Goal: Transaction & Acquisition: Purchase product/service

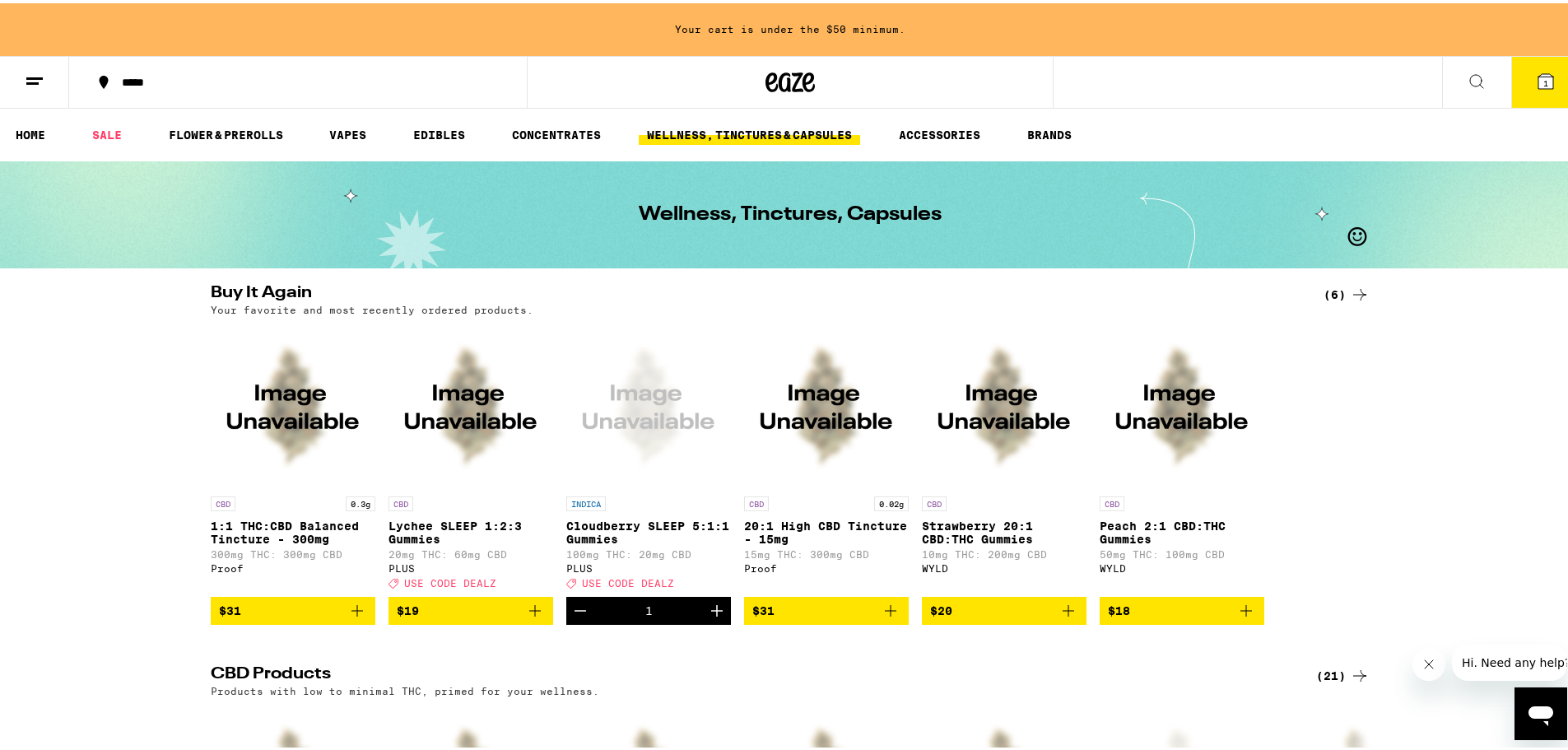
click at [1549, 63] on button "1" at bounding box center [1546, 79] width 69 height 51
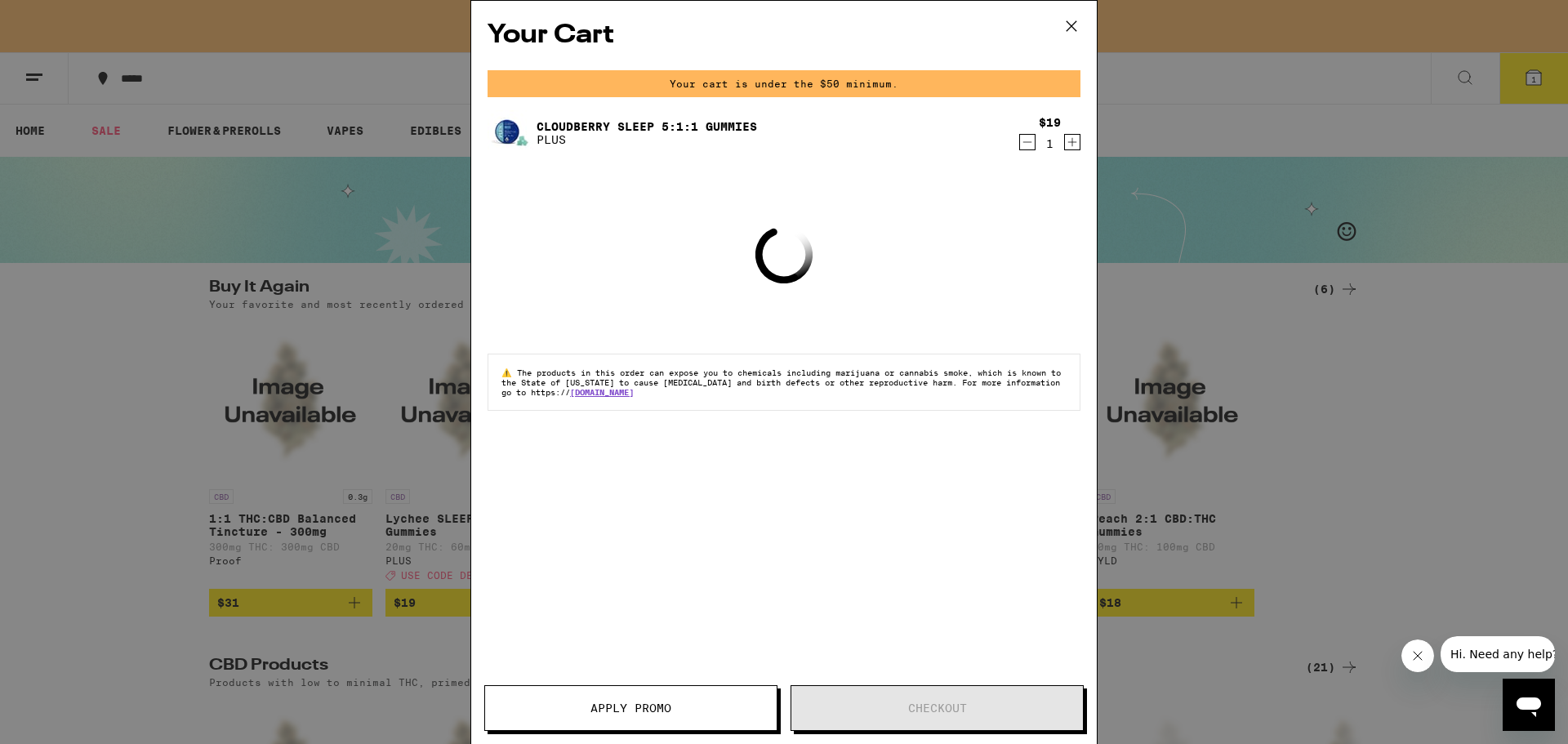
click at [649, 696] on button "Apply Promo" at bounding box center [630, 708] width 293 height 45
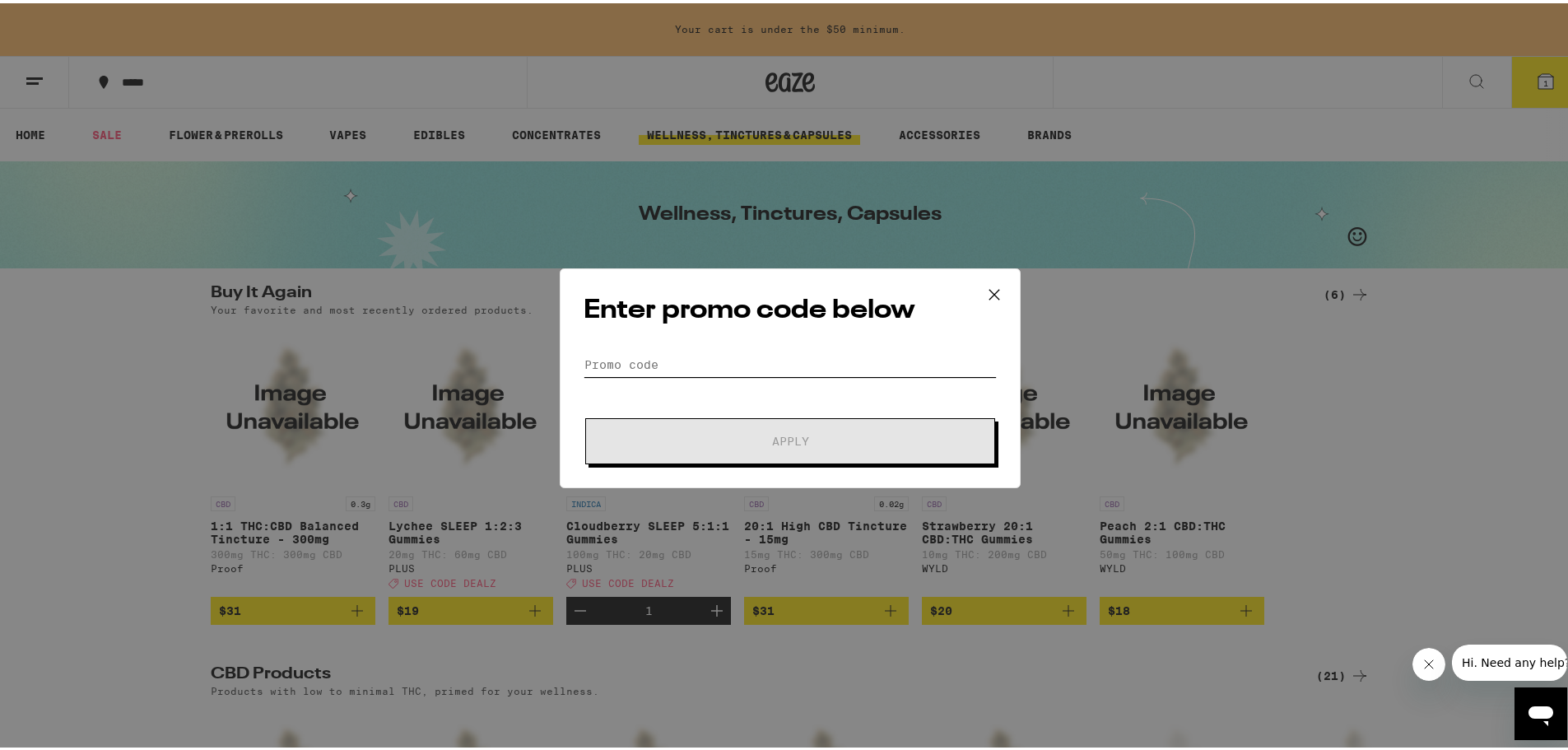
click at [700, 361] on input "Promo Code" at bounding box center [790, 361] width 413 height 25
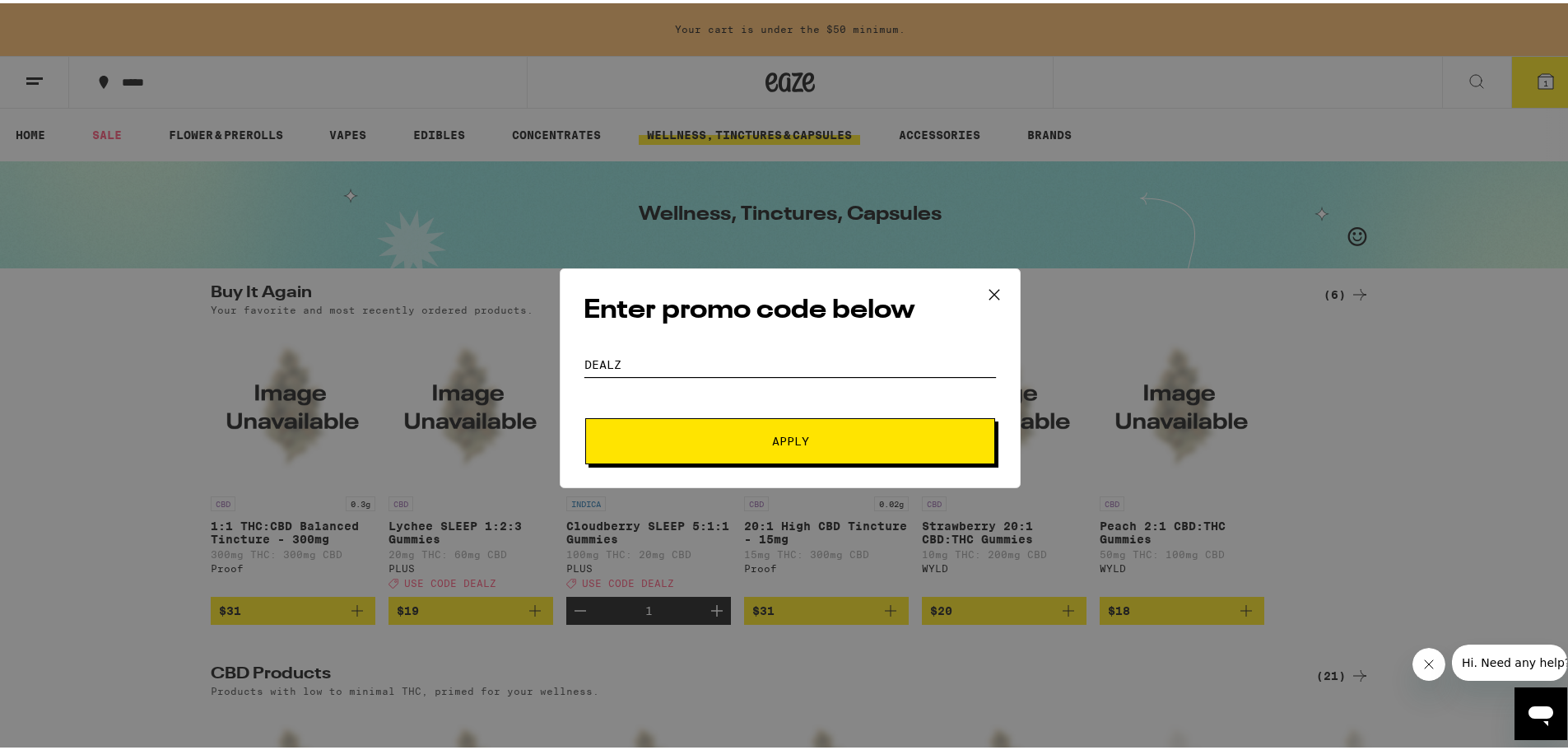
type input "DEALZ"
click at [585, 415] on button "Apply" at bounding box center [790, 438] width 410 height 46
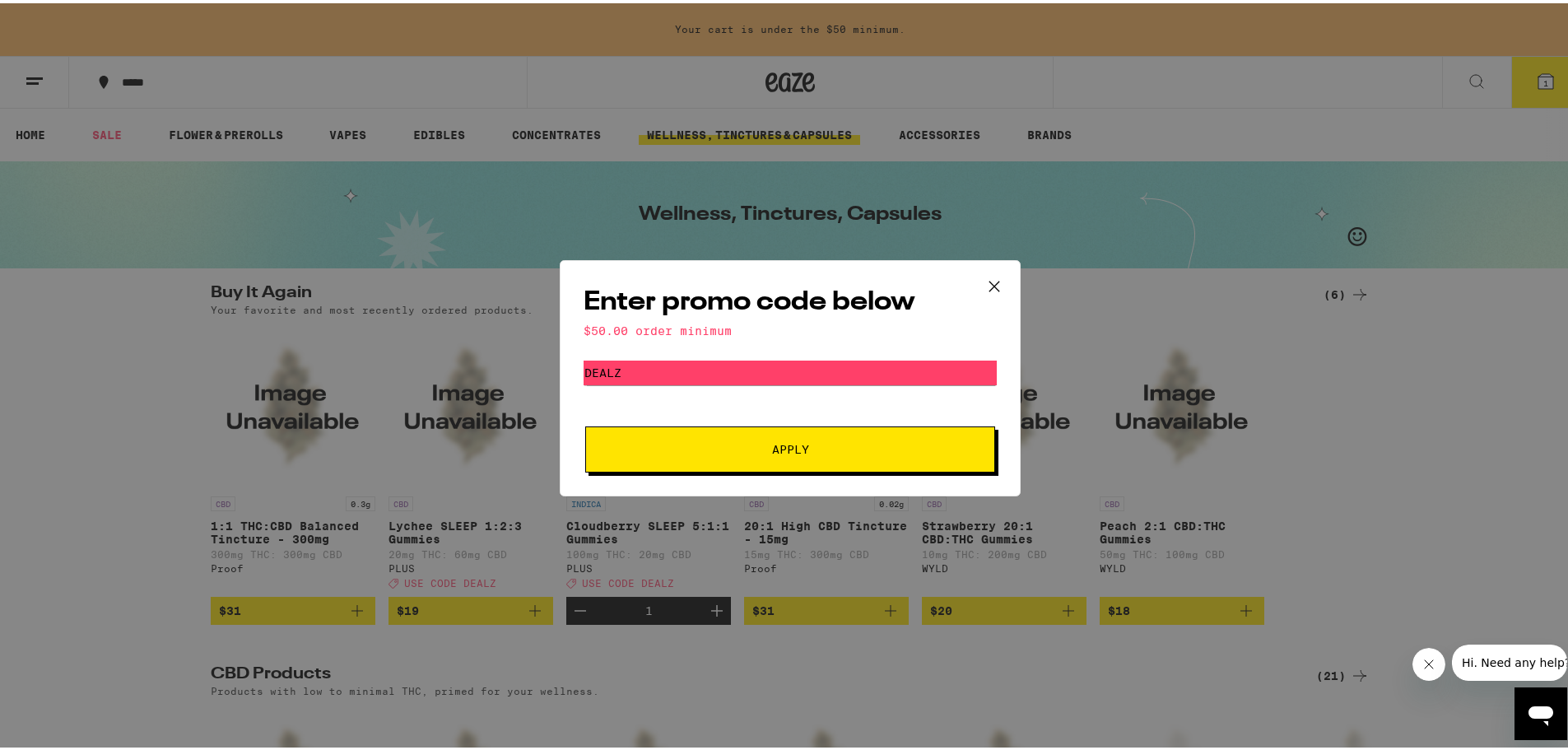
click at [991, 282] on icon at bounding box center [994, 283] width 25 height 25
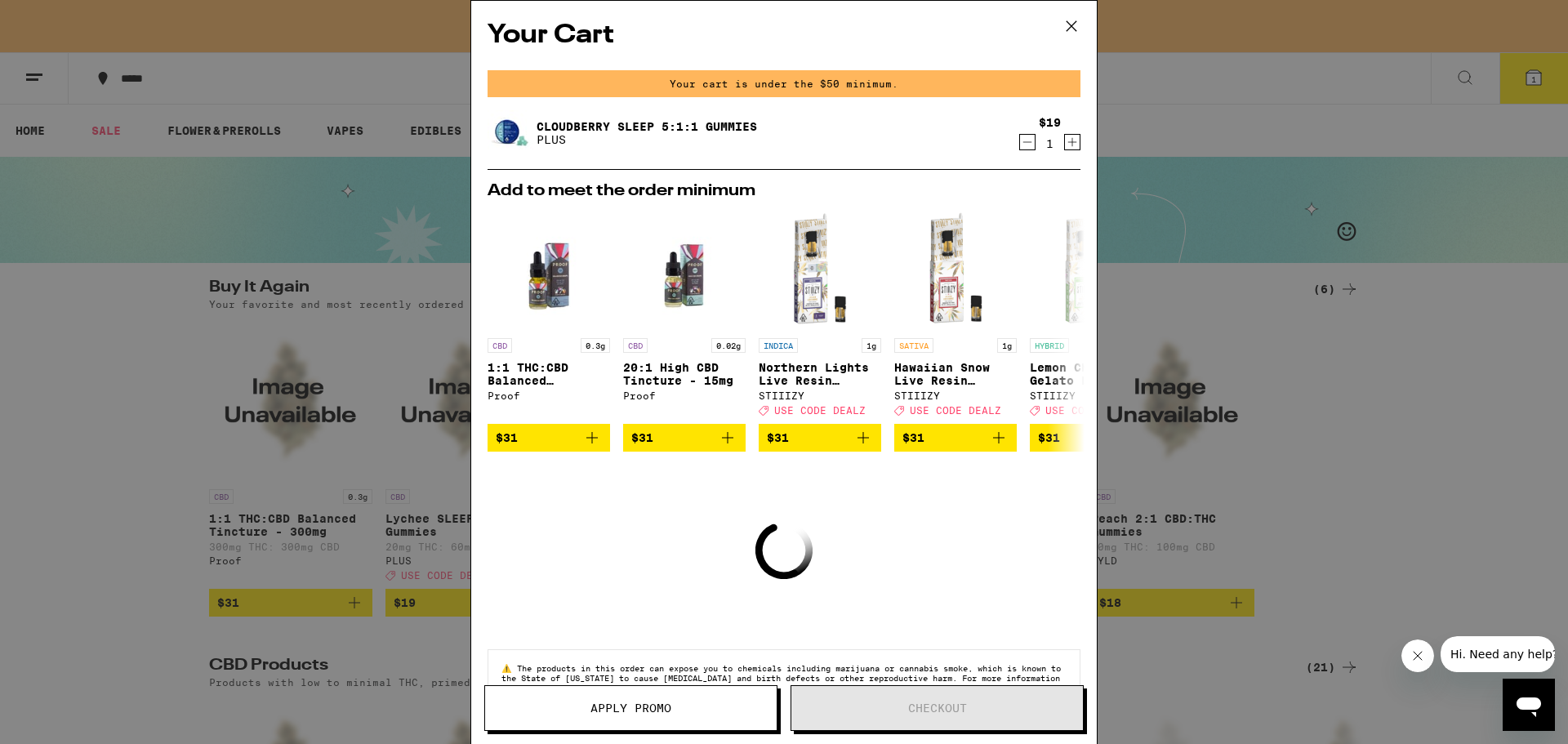
click at [1312, 410] on div "Your Cart Your cart is under the $50 minimum. Cloudberry SLEEP 5:1:1 Gummies PL…" at bounding box center [784, 372] width 1568 height 744
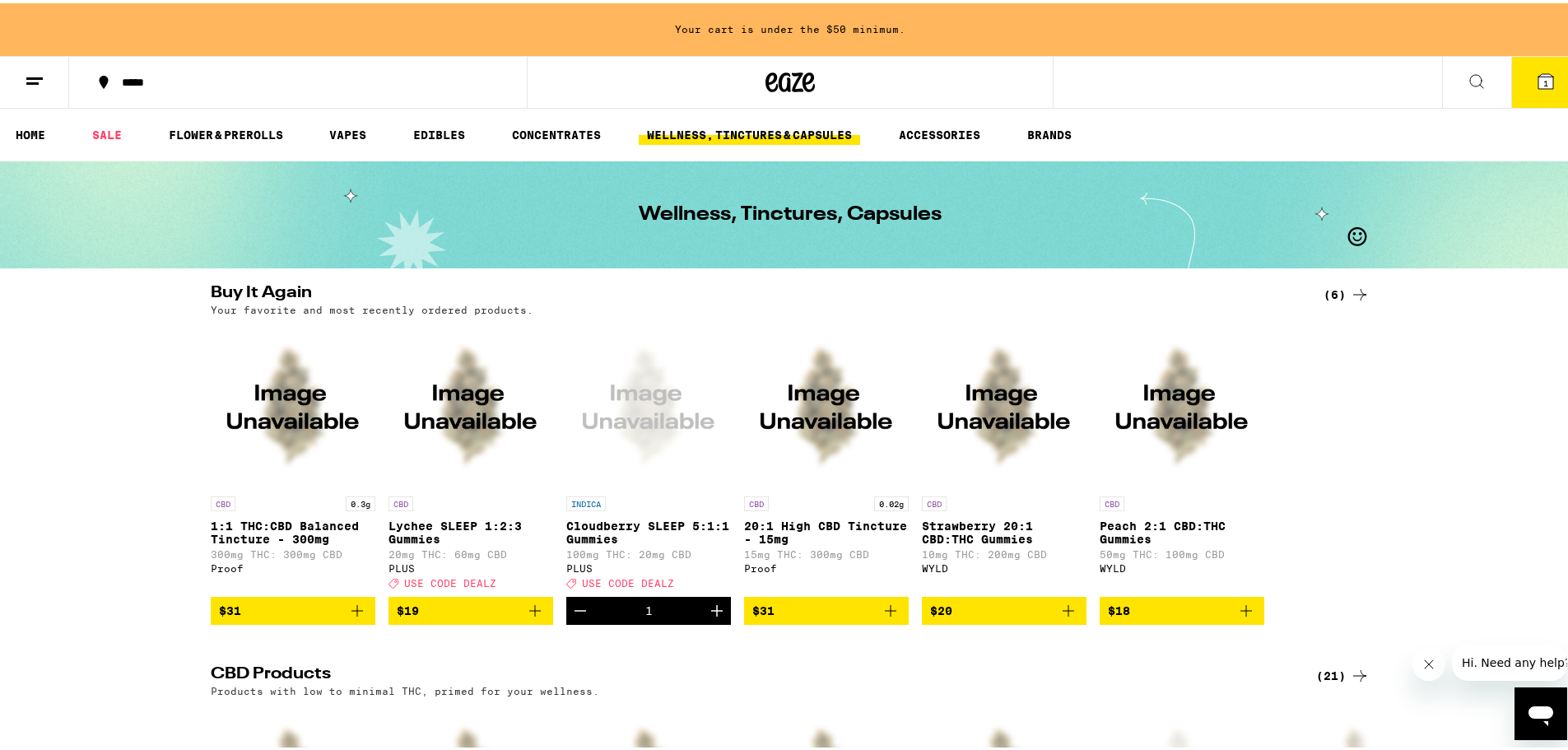
click at [1553, 99] on button "1" at bounding box center [1546, 79] width 69 height 51
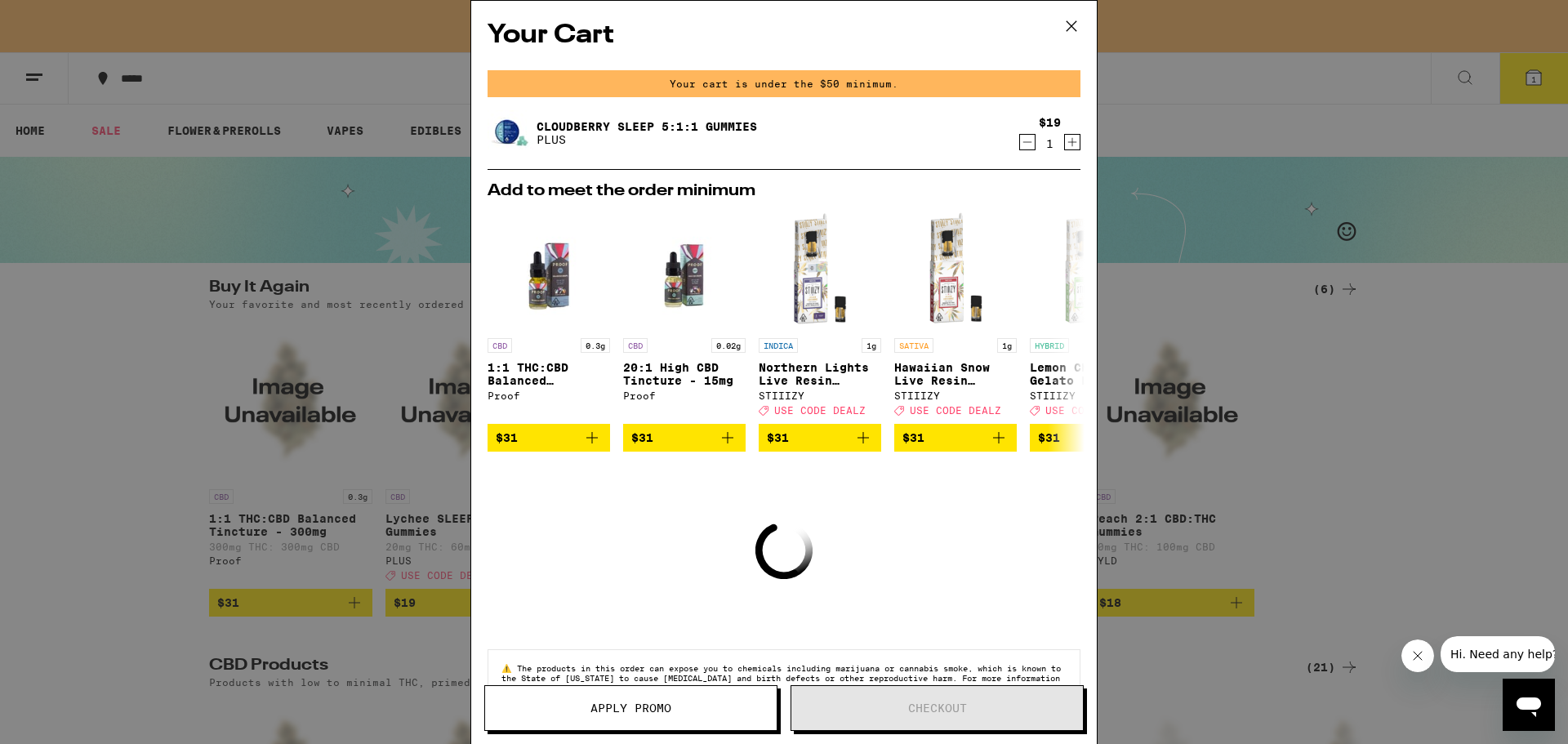
click at [1429, 358] on div "Your Cart Your cart is under the $50 minimum. Cloudberry SLEEP 5:1:1 Gummies PL…" at bounding box center [784, 372] width 1568 height 744
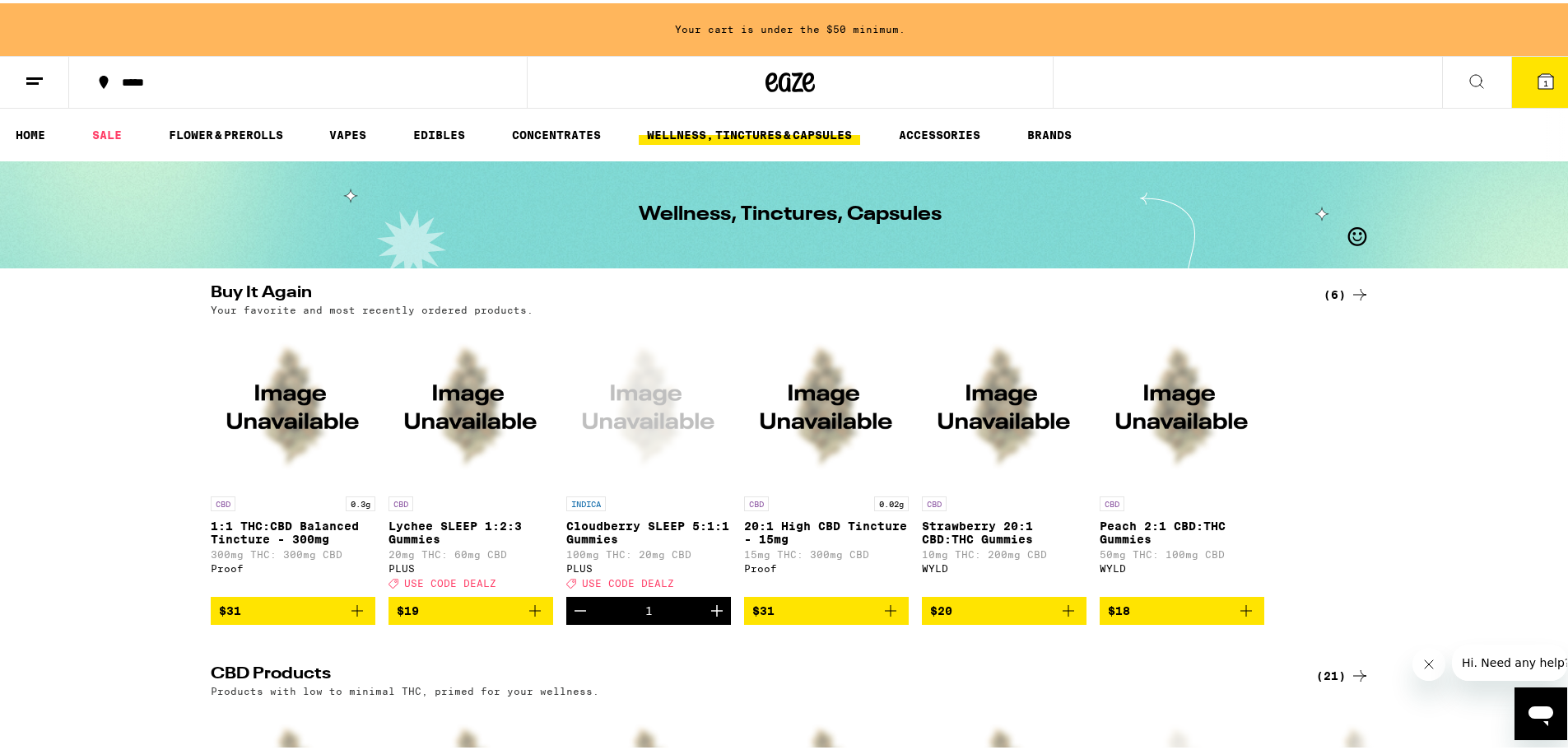
click at [651, 464] on div "Open page for Cloudberry SLEEP 5:1:1 Gummies from PLUS" at bounding box center [649, 402] width 164 height 164
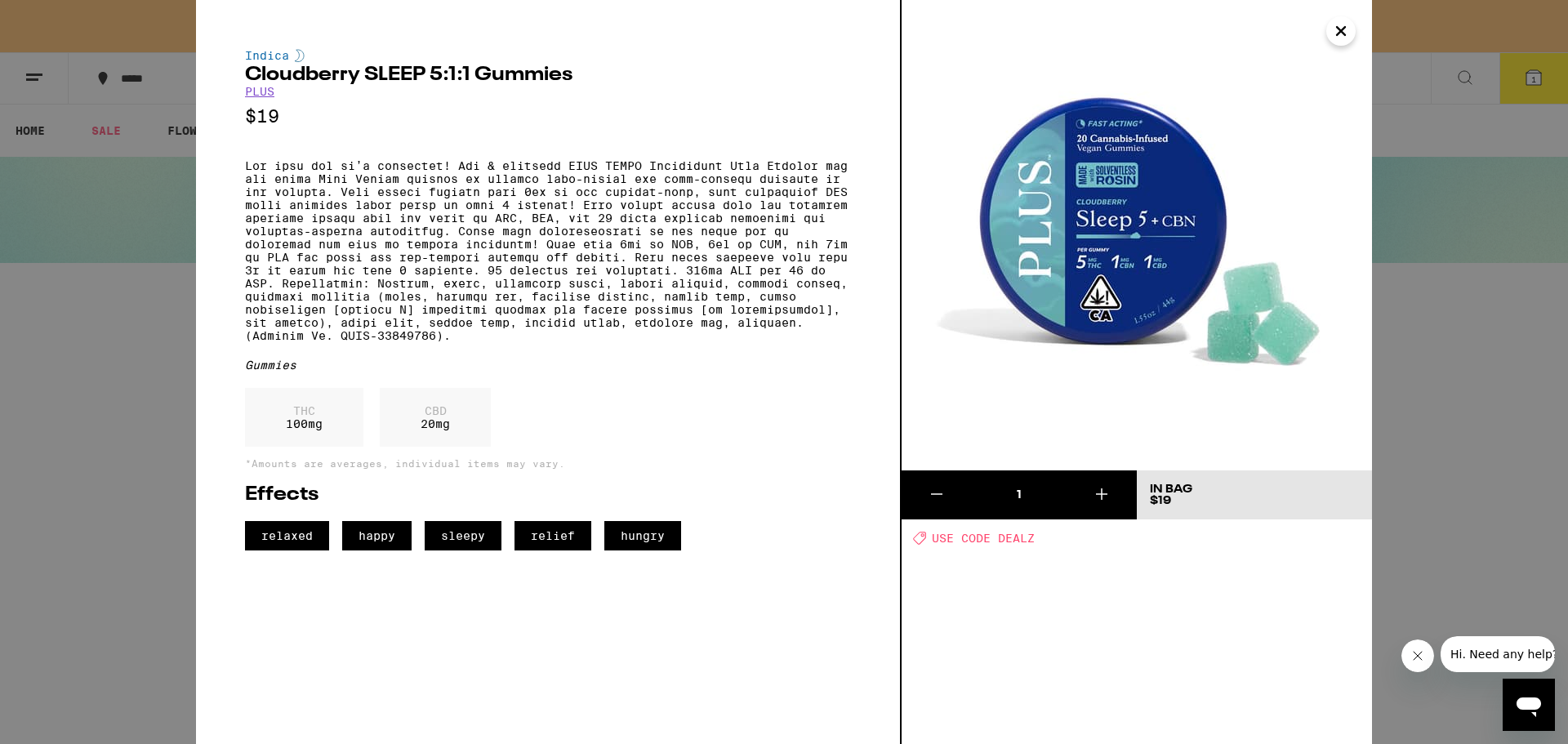
click at [38, 429] on div "Indica Cloudberry SLEEP 5:1:1 Gummies PLUS $19 Gummies THC 100 mg CBD 20 mg *Am…" at bounding box center [784, 372] width 1568 height 744
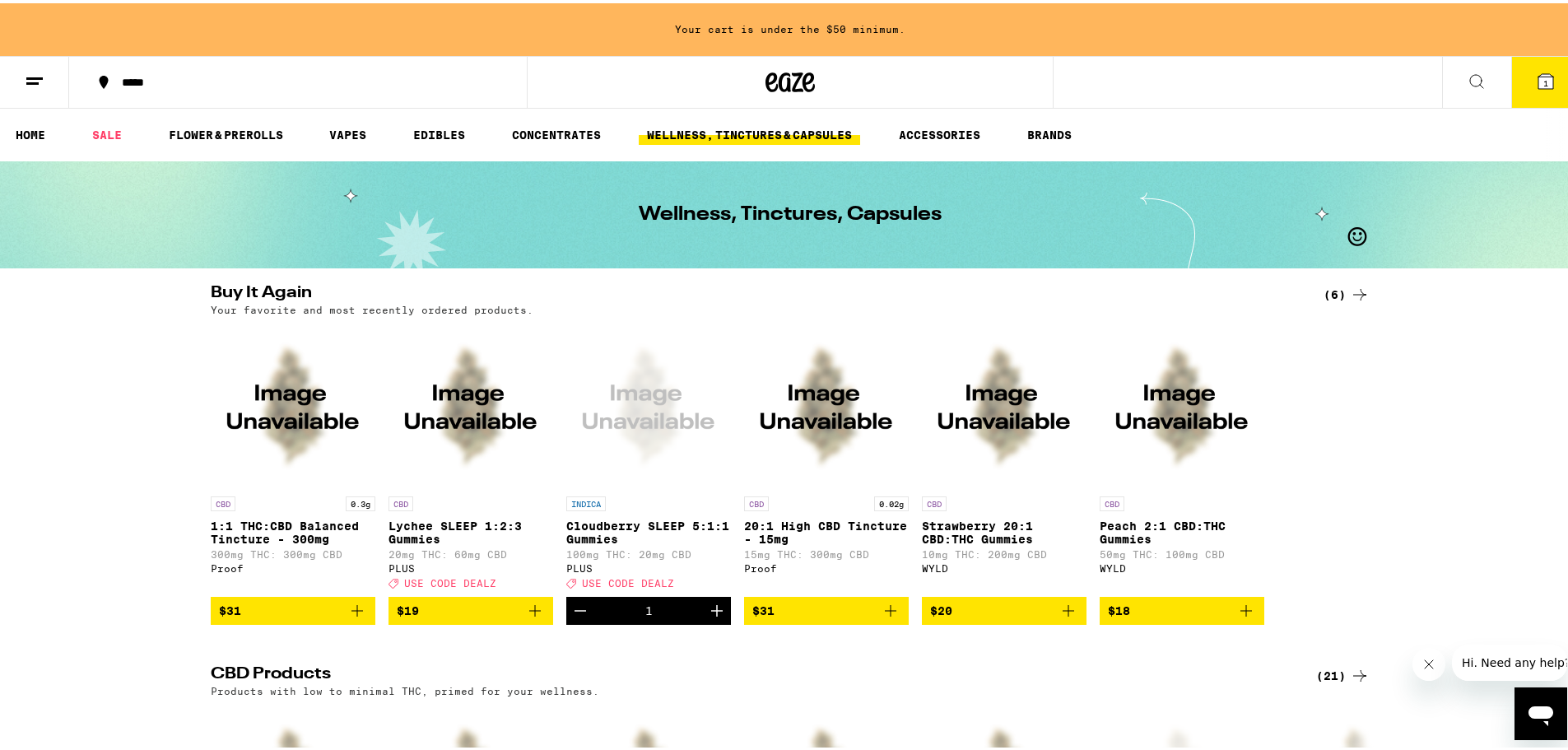
click at [836, 433] on img "Open page for 20:1 High CBD Tincture - 15mg from Proof" at bounding box center [826, 402] width 164 height 164
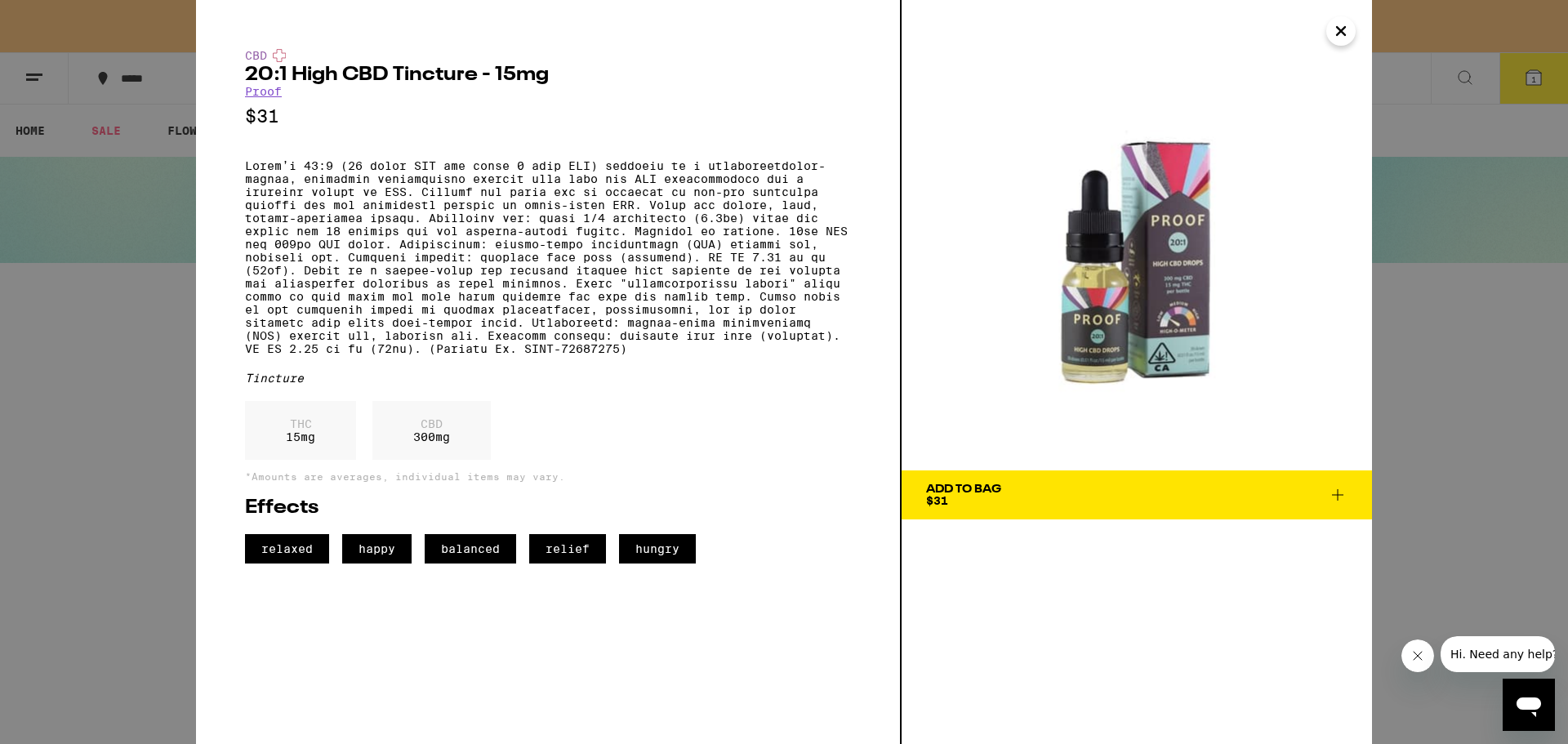
click at [1114, 311] on img at bounding box center [1136, 235] width 470 height 470
click at [59, 427] on div "CBD 20:1 High CBD Tincture - 15mg Proof $31 Tincture THC 15 mg CBD 300 mg *Amou…" at bounding box center [784, 372] width 1568 height 744
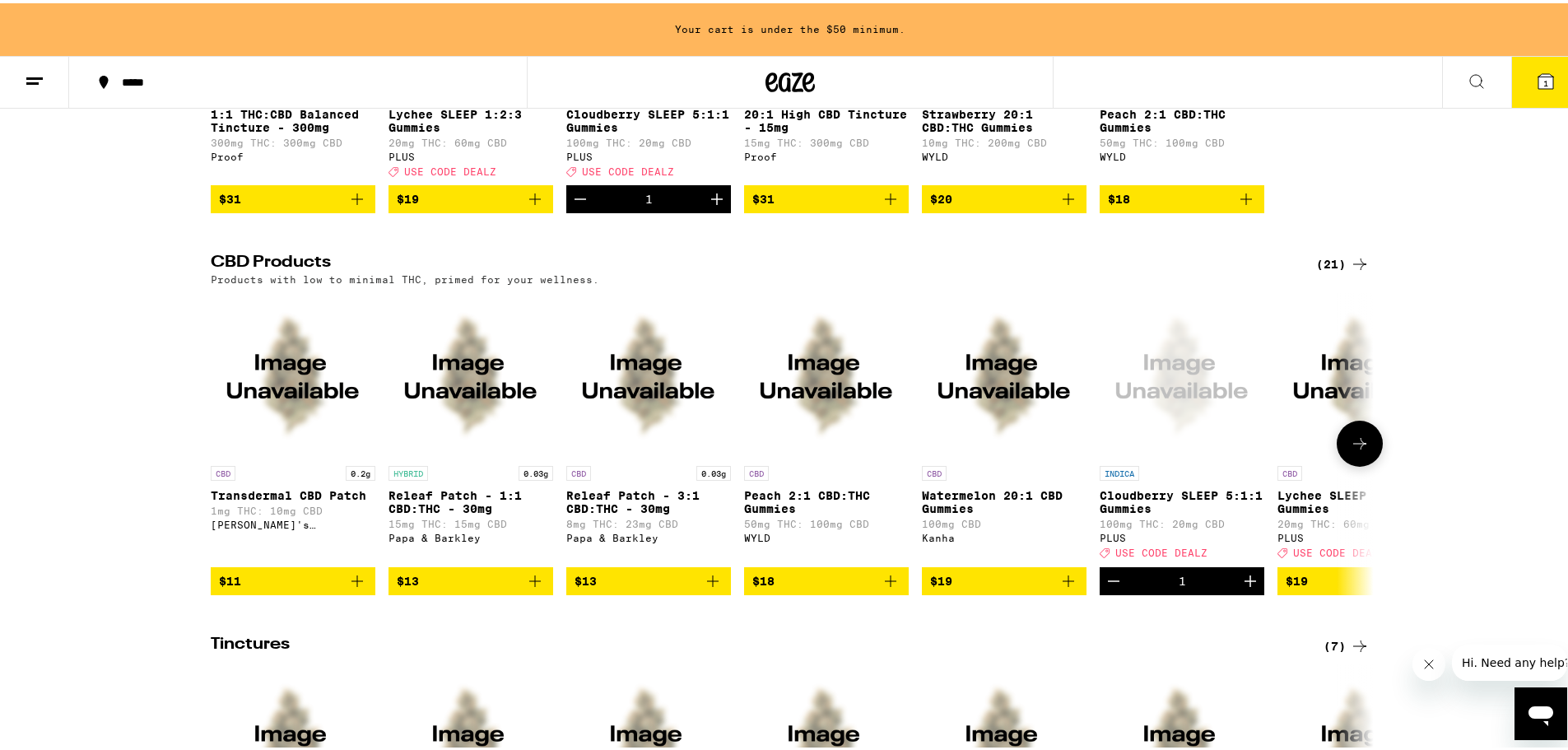
scroll to position [741, 0]
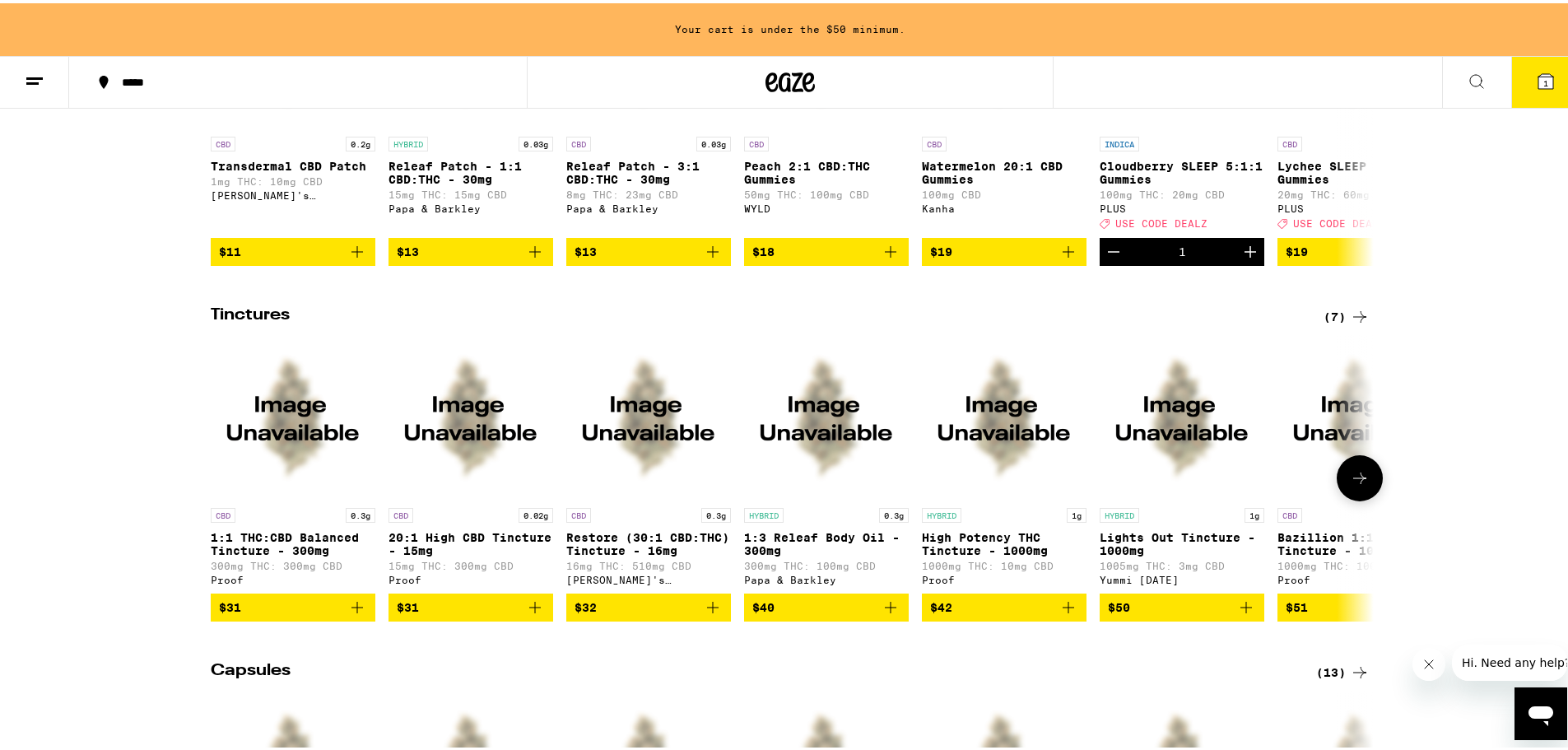
click at [277, 496] on img "Open page for 1:1 THC:CBD Balanced Tincture - 300mg from Proof" at bounding box center [293, 414] width 164 height 164
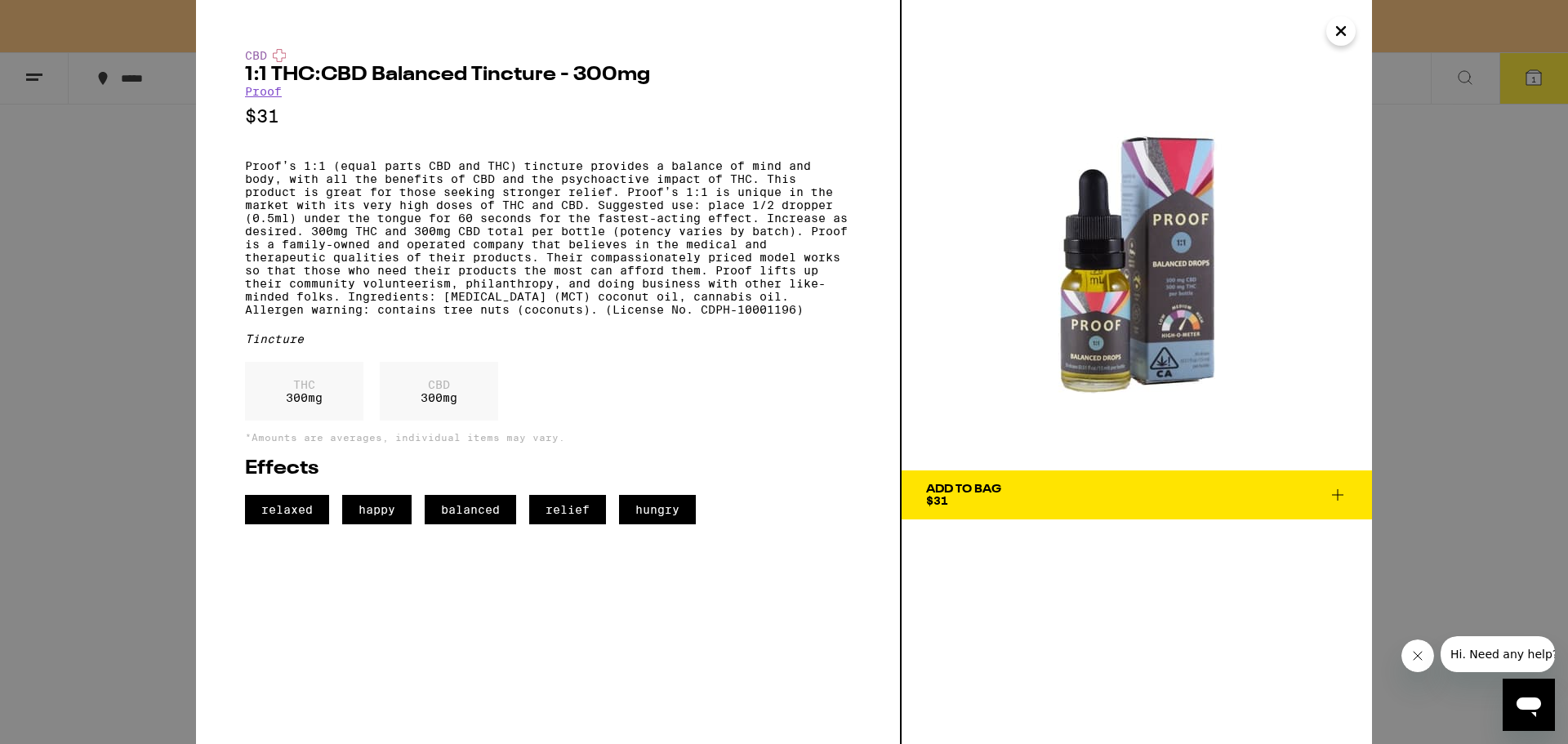
click at [161, 423] on div "CBD 1:1 THC:CBD Balanced Tincture - 300mg Proof $31 Proof’s 1:1 (equal parts CB…" at bounding box center [784, 372] width 1568 height 744
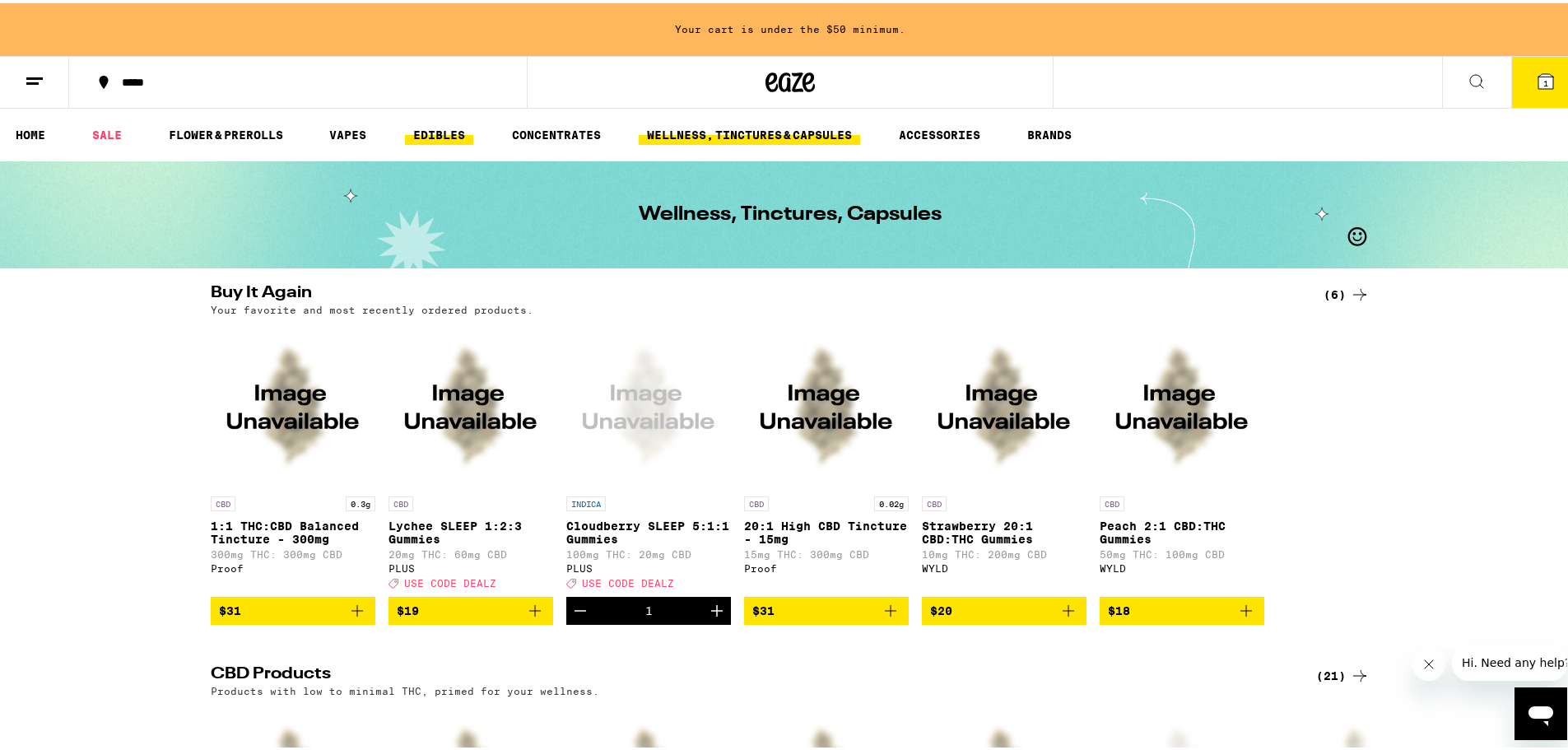
click at [434, 133] on link "EDIBLES" at bounding box center [439, 131] width 69 height 19
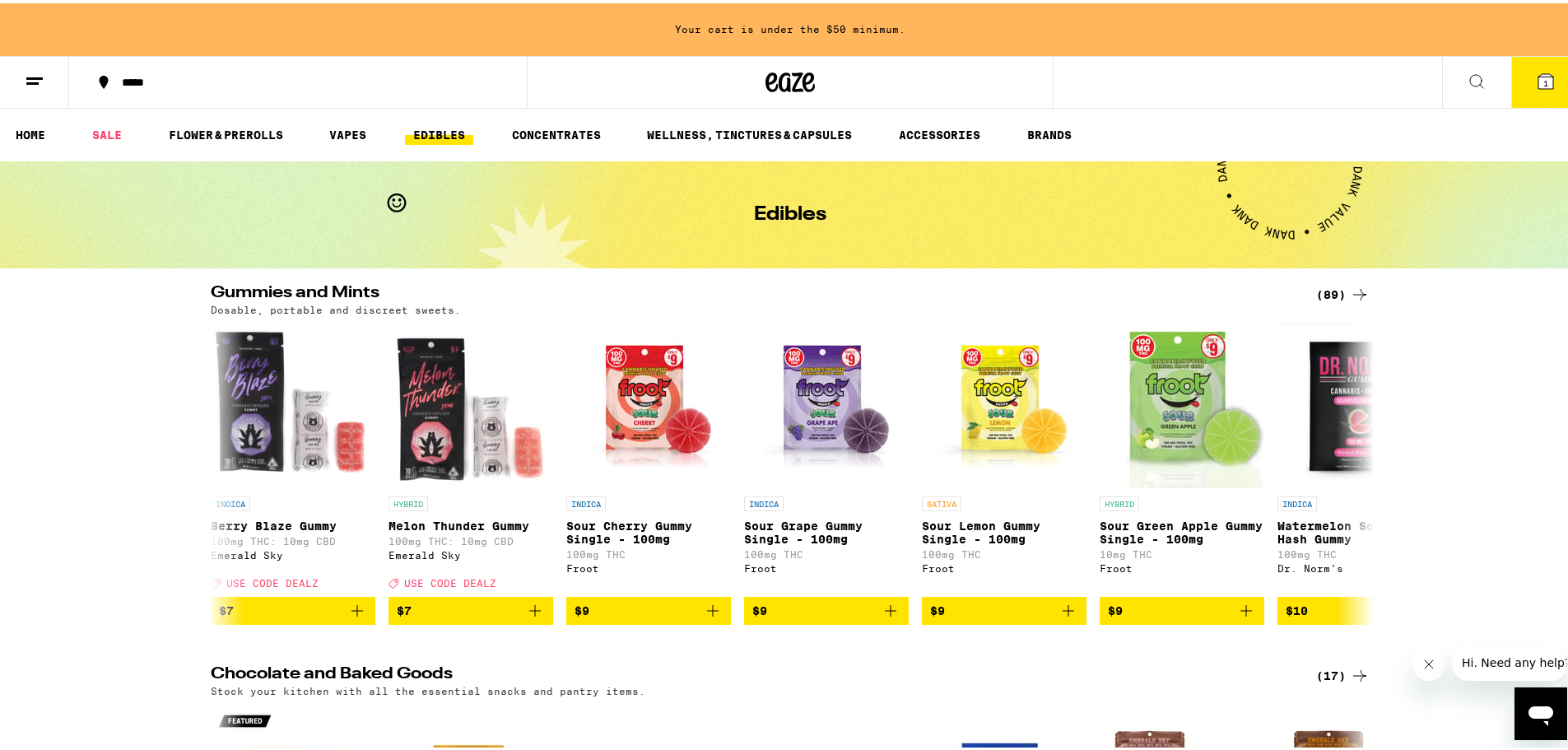
click at [438, 133] on link "EDIBLES" at bounding box center [439, 131] width 69 height 19
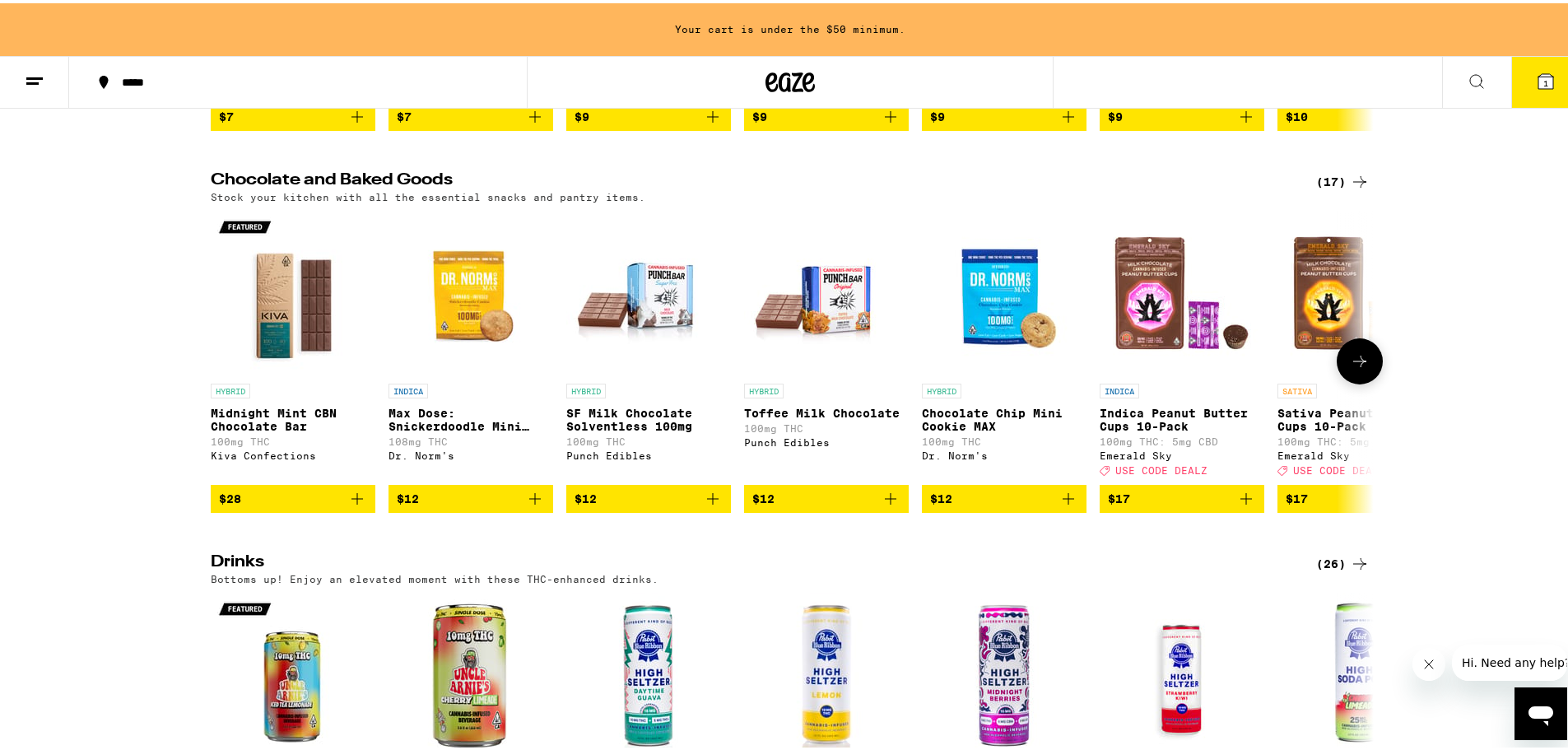
scroll to position [823, 0]
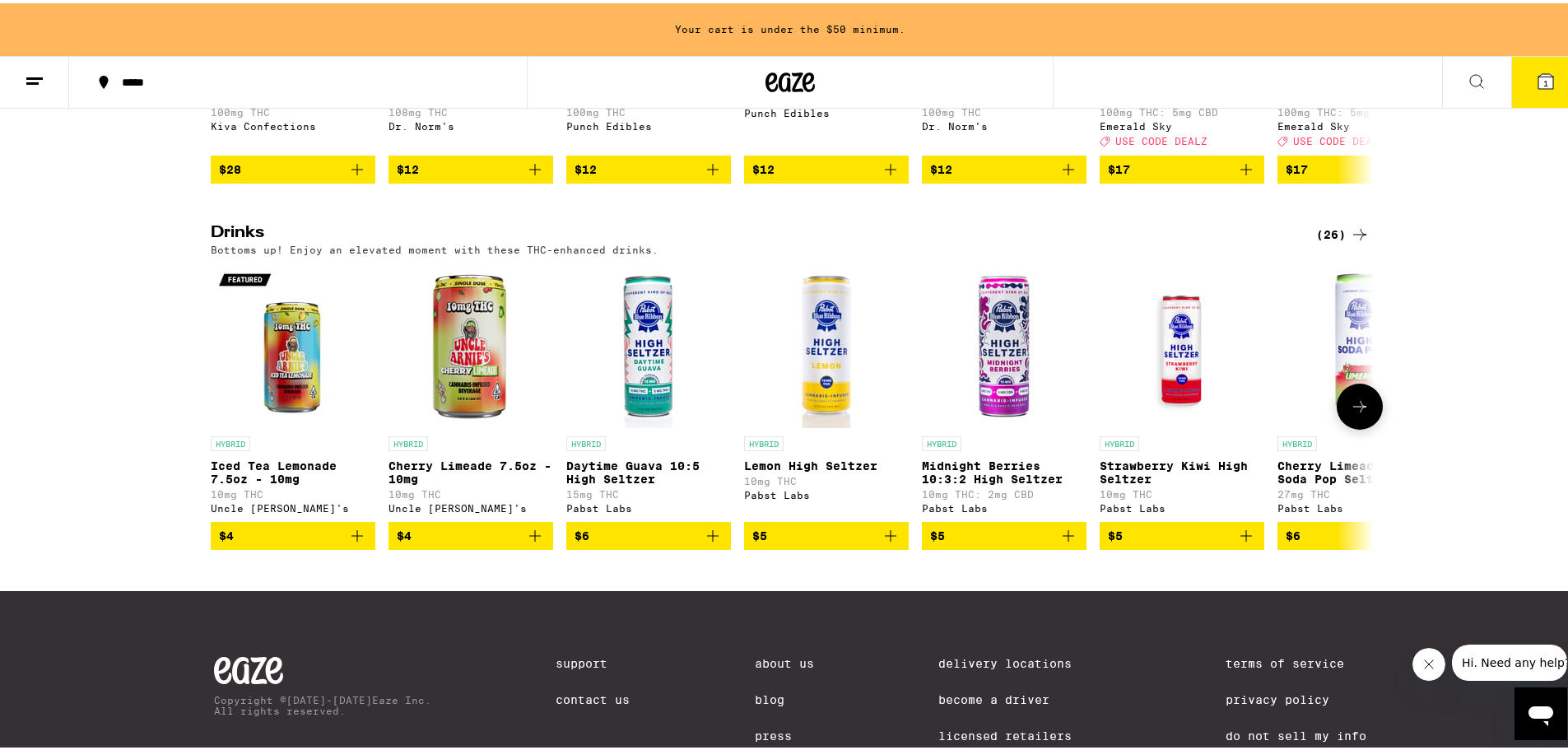
click at [274, 394] on img "Open page for Iced Tea Lemonade 7.5oz - 10mg from Uncle Arnie's" at bounding box center [293, 342] width 164 height 164
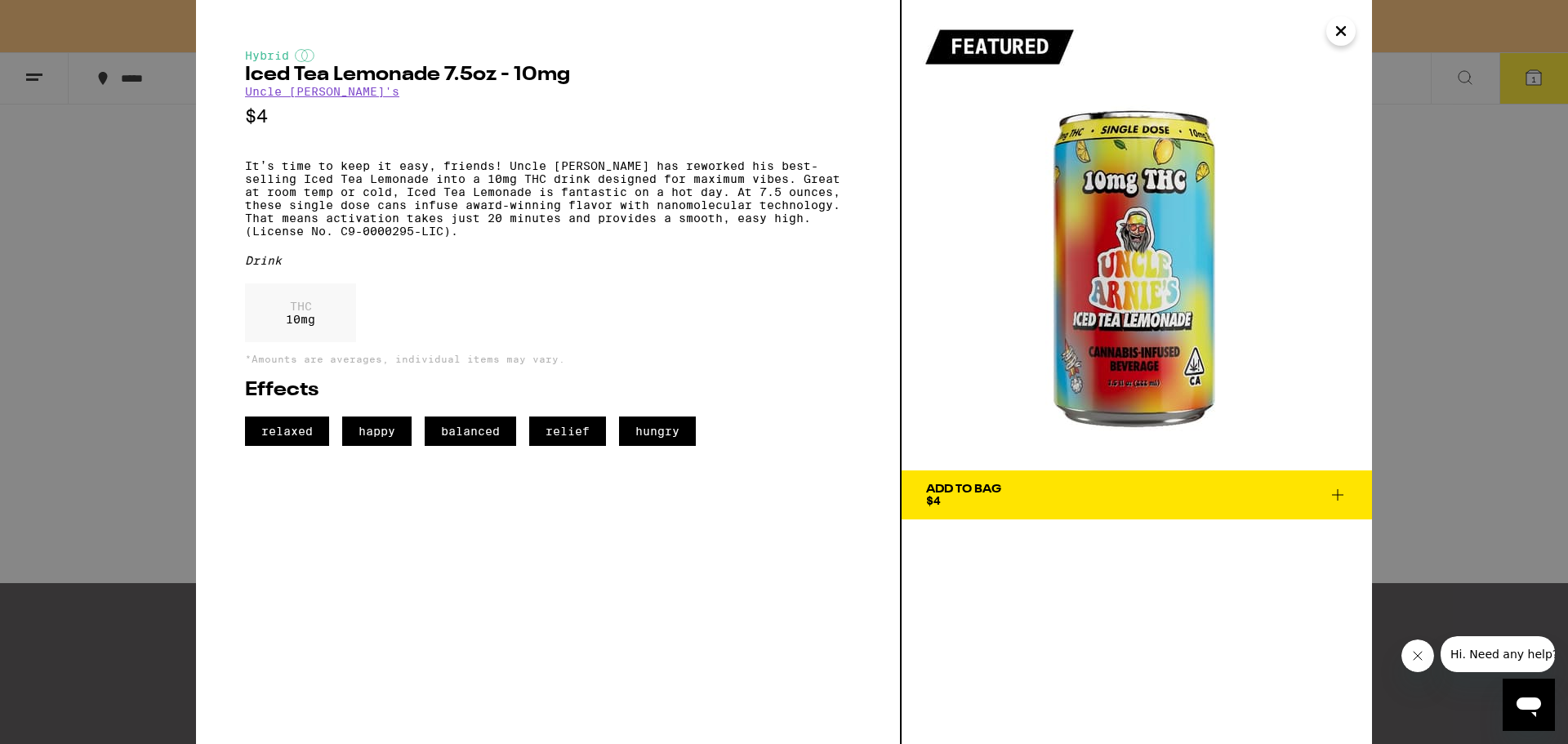
click at [172, 406] on div "Hybrid Iced Tea Lemonade 7.5oz - 10mg Uncle [PERSON_NAME]'s $4 It’s time to kee…" at bounding box center [784, 372] width 1568 height 744
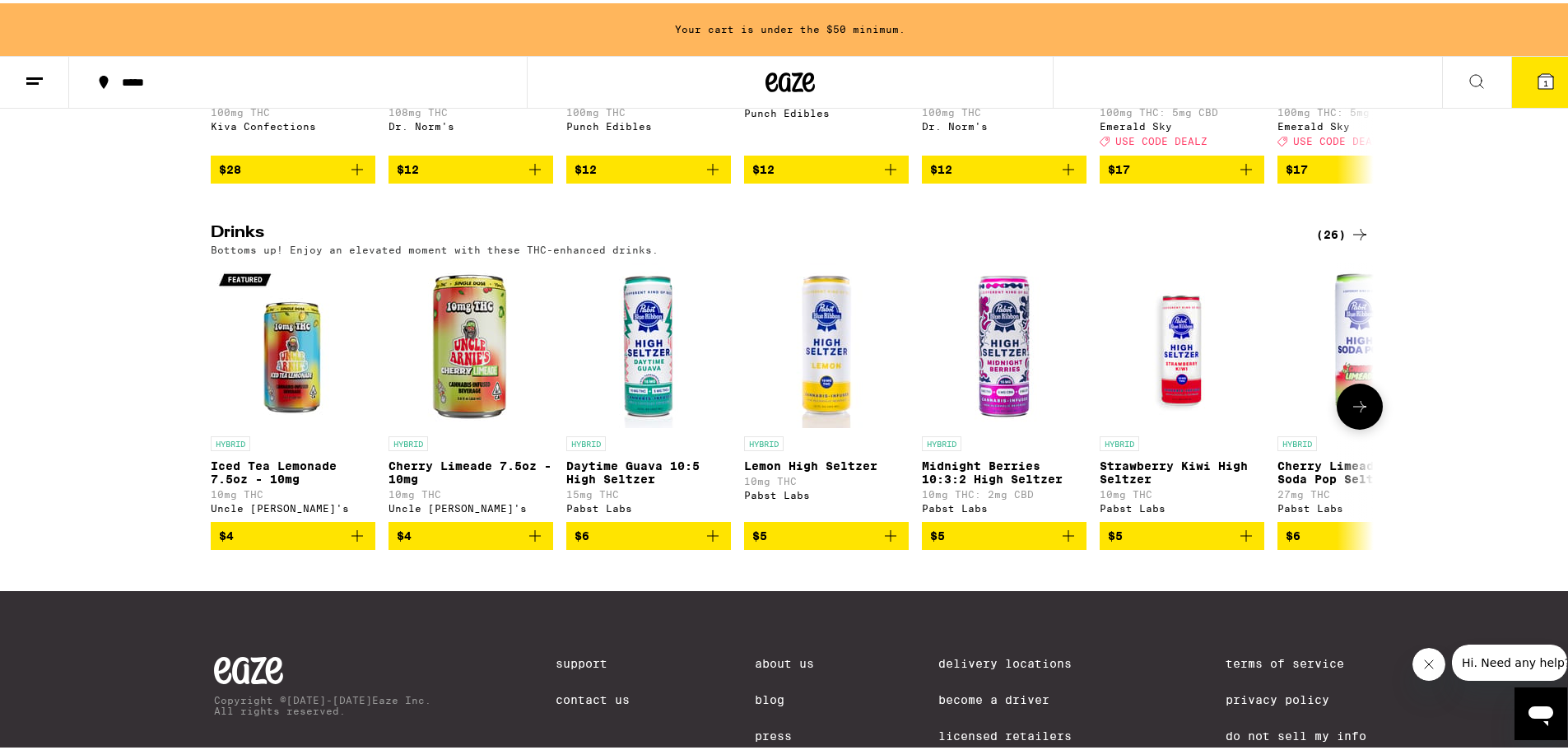
click at [288, 543] on span "$4" at bounding box center [293, 532] width 148 height 19
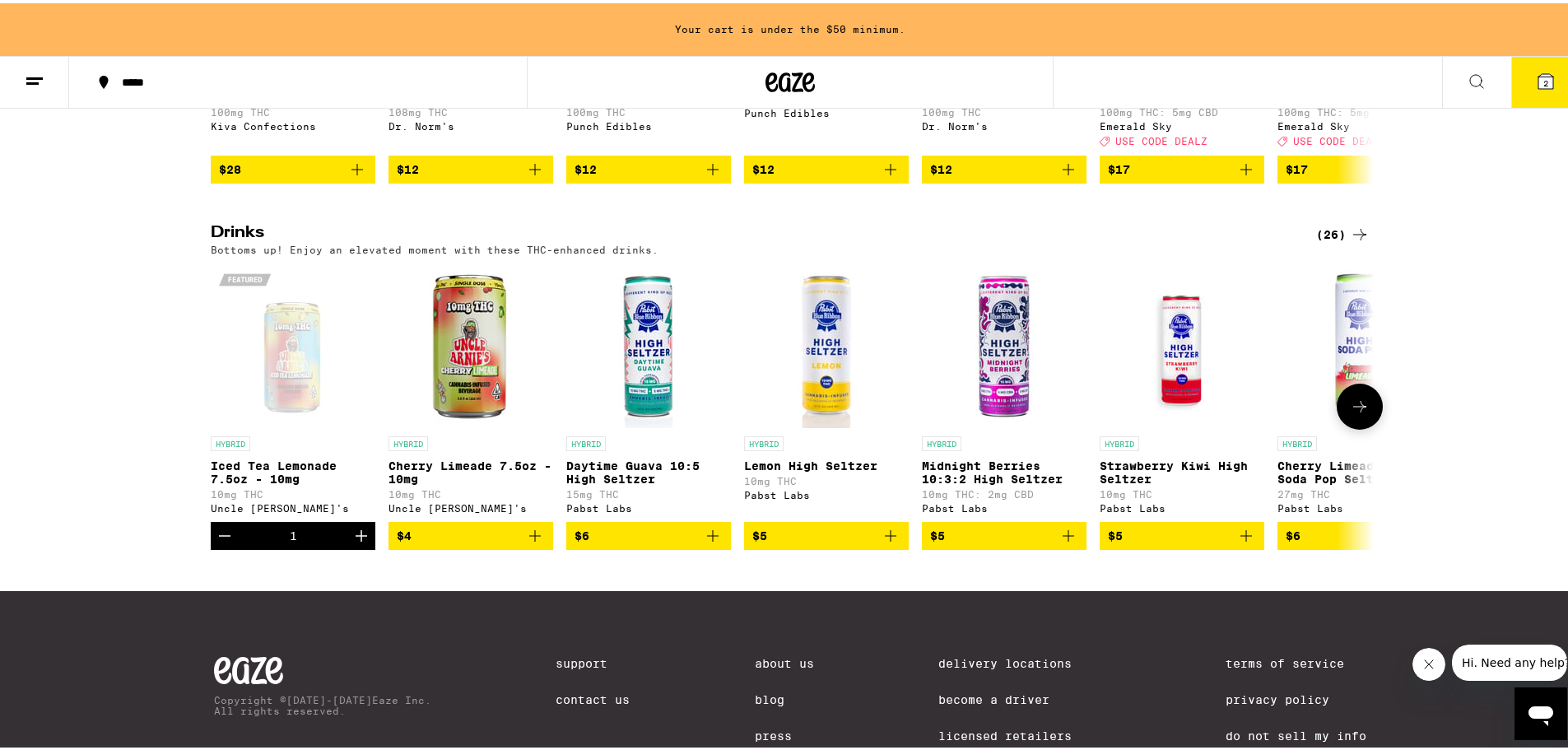
click at [1355, 409] on icon at bounding box center [1360, 404] width 14 height 12
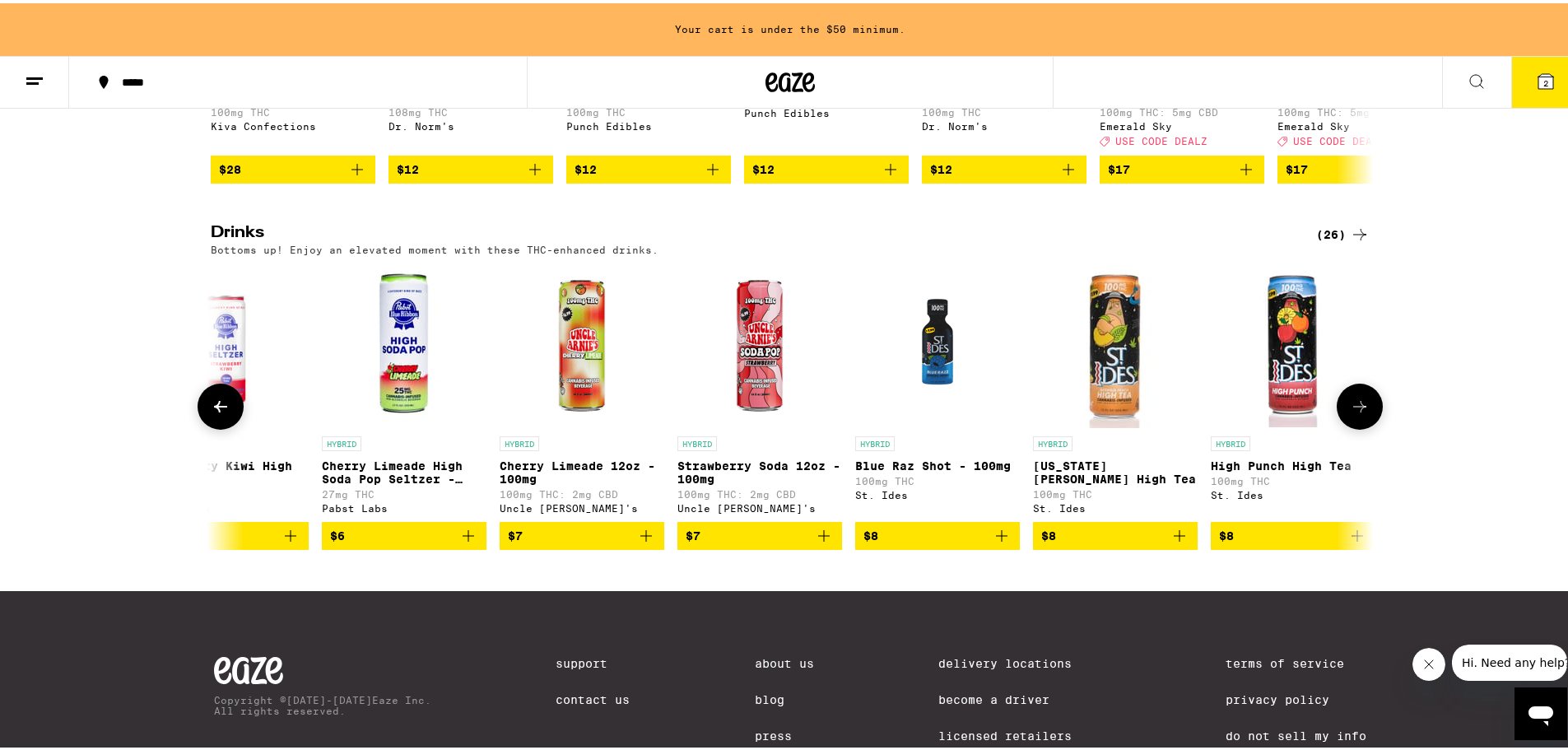
scroll to position [0, 980]
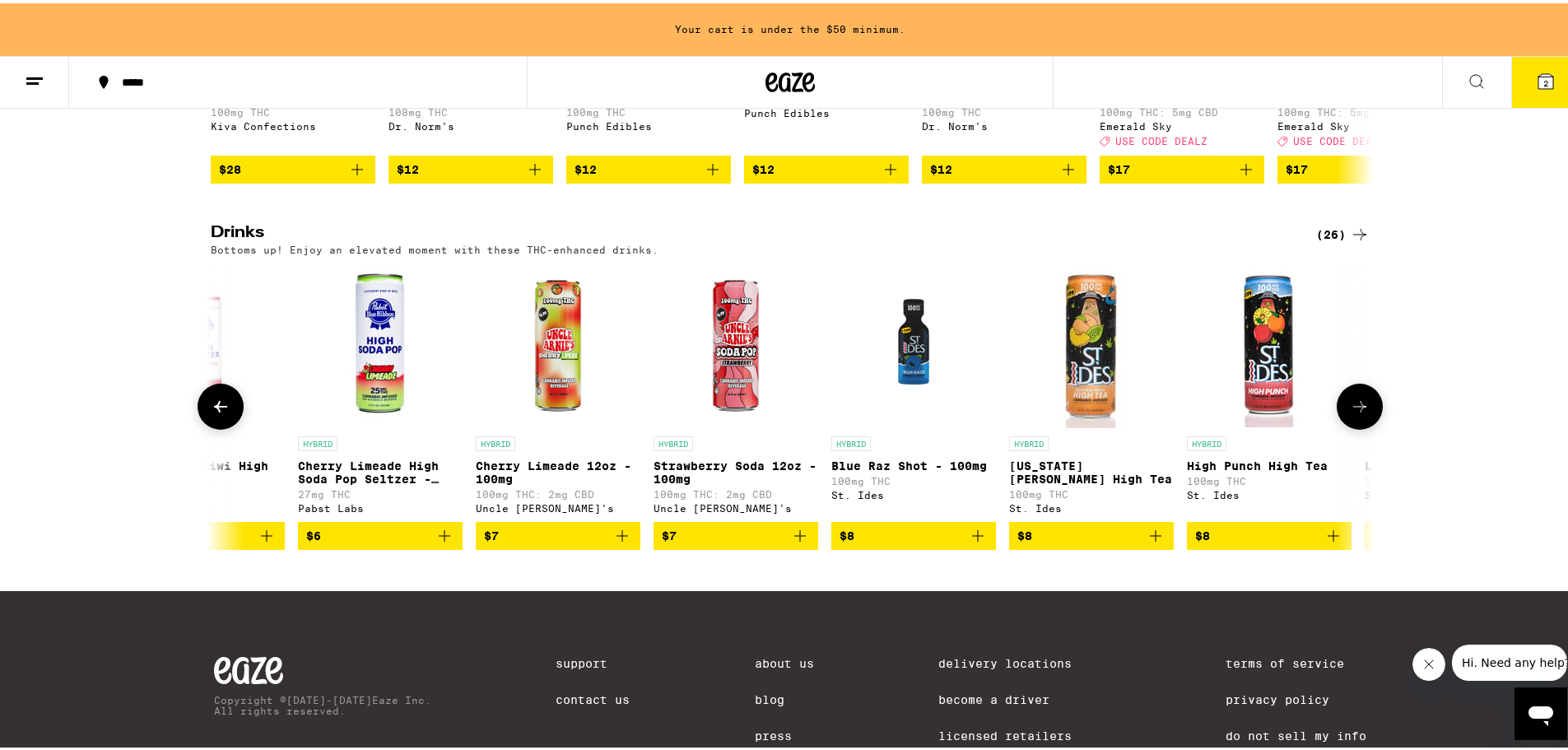
click at [222, 413] on icon at bounding box center [220, 403] width 19 height 19
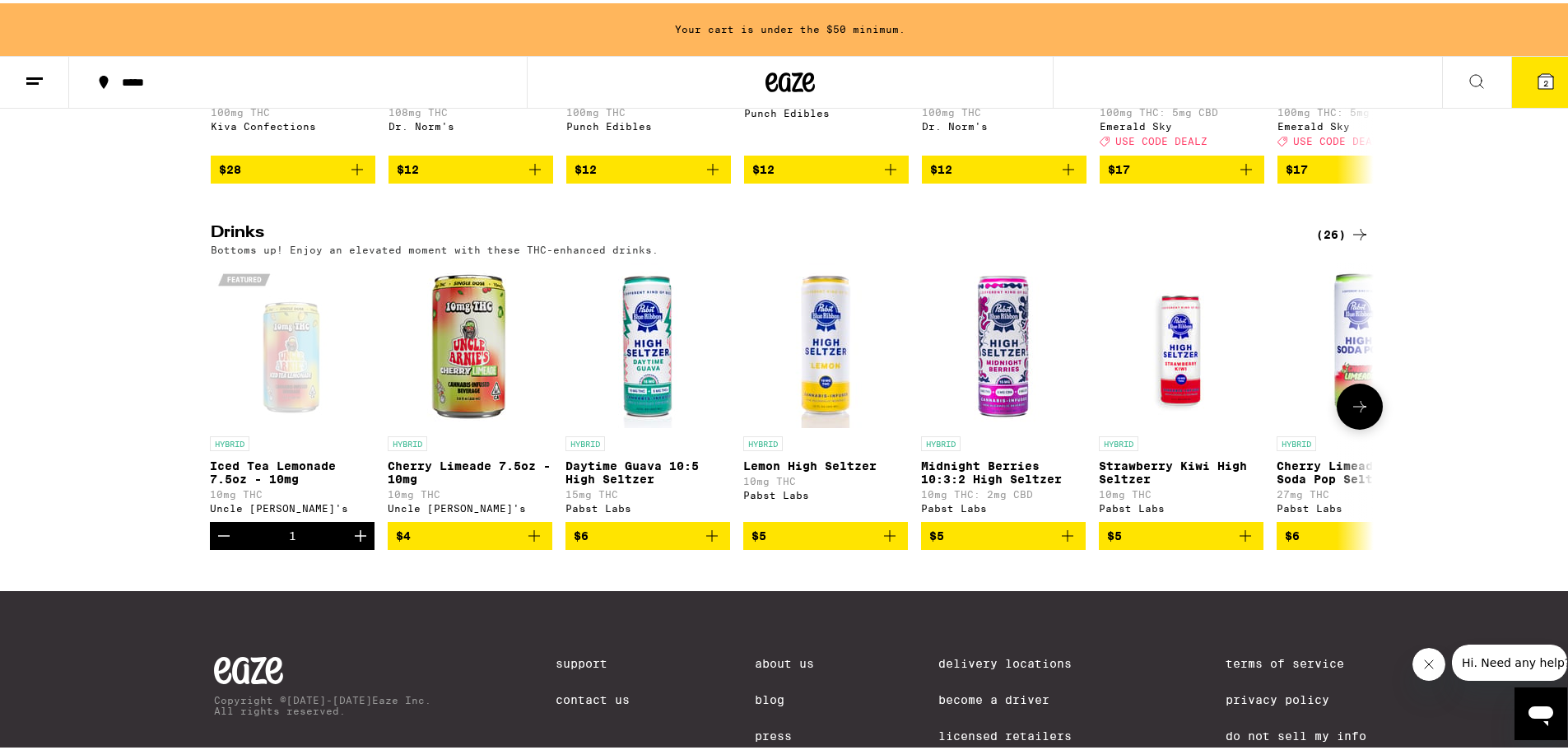
scroll to position [0, 0]
click at [1352, 426] on button at bounding box center [1360, 403] width 46 height 46
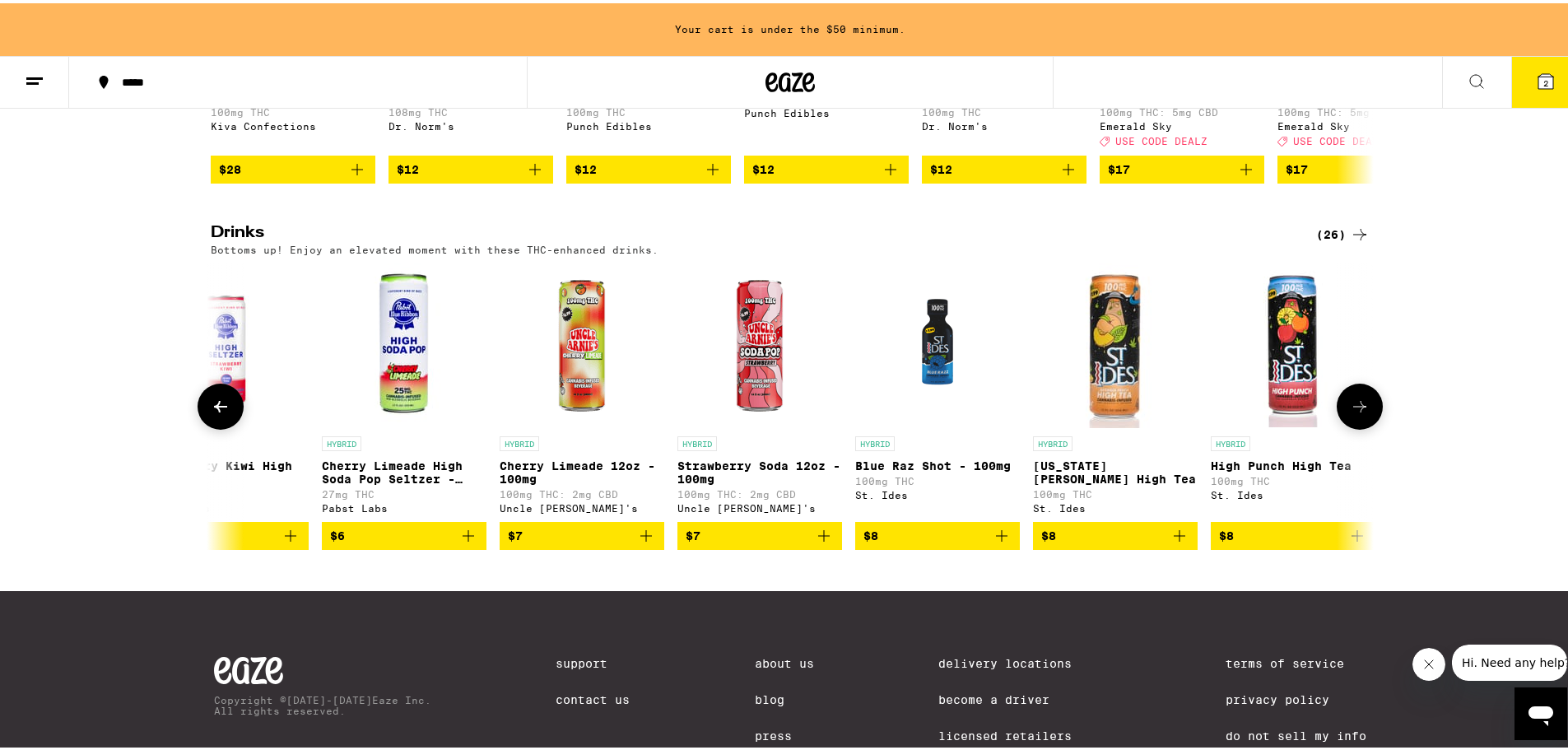
scroll to position [0, 980]
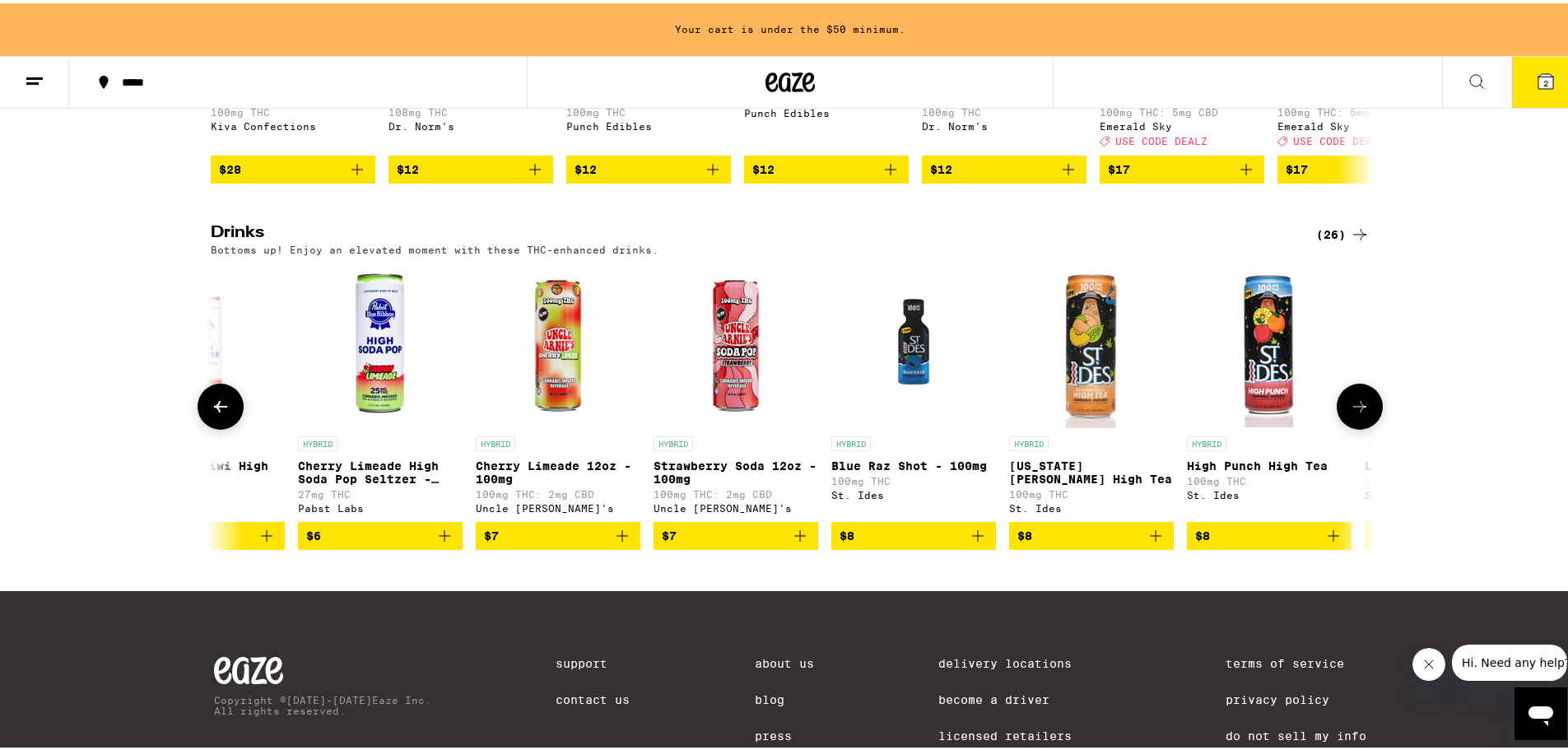
click at [214, 427] on button at bounding box center [220, 403] width 46 height 46
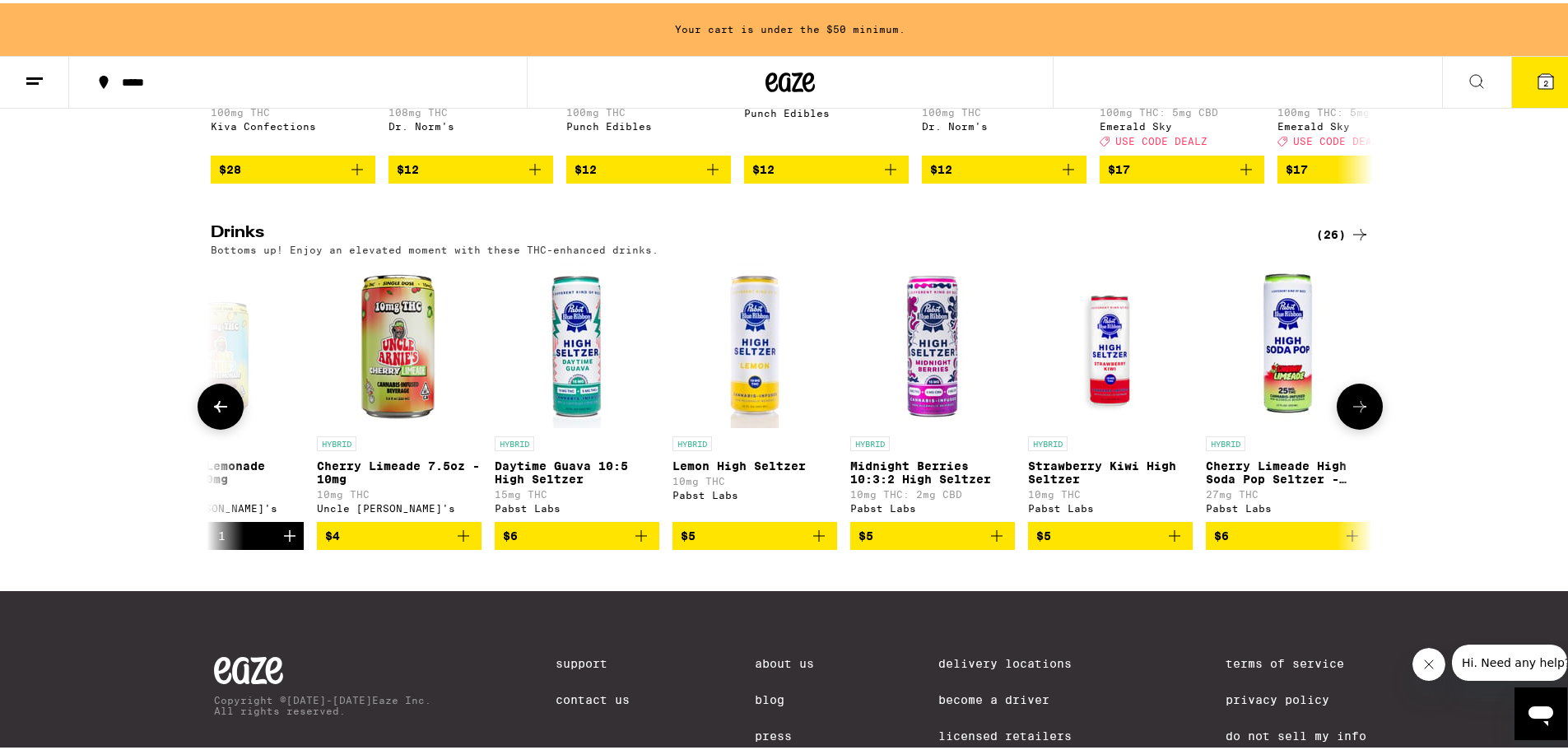
scroll to position [0, 0]
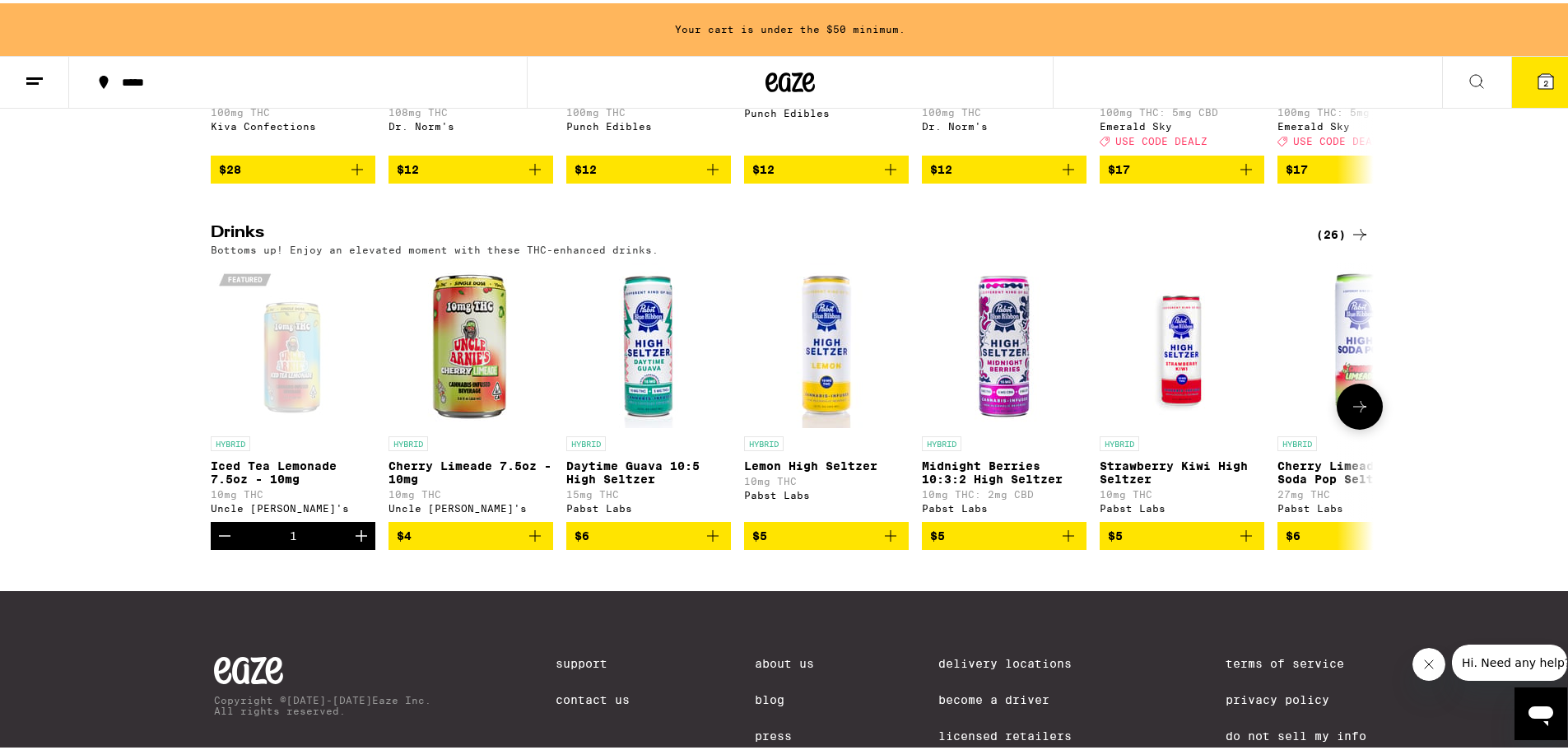
click at [467, 543] on span "$4" at bounding box center [471, 532] width 148 height 19
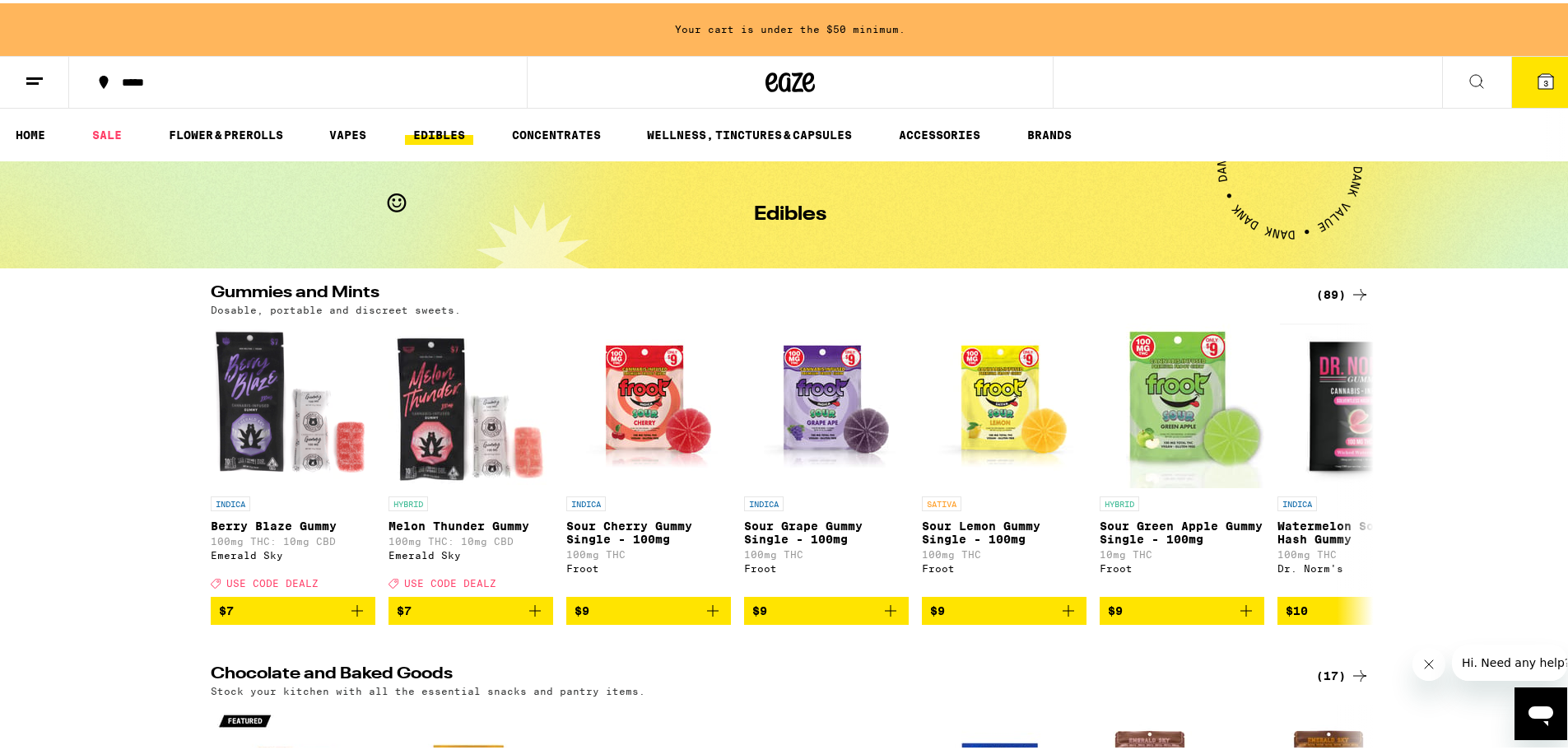
click at [555, 142] on ul "HOME SALE FLOWER & PREROLLS VAPES EDIBLES CONCENTRATES WELLNESS, TINCTURES & CA…" at bounding box center [790, 131] width 1581 height 52
click at [567, 127] on link "CONCENTRATES" at bounding box center [556, 131] width 105 height 19
click at [726, 134] on link "WELLNESS, TINCTURES & CAPSULES" at bounding box center [749, 131] width 222 height 19
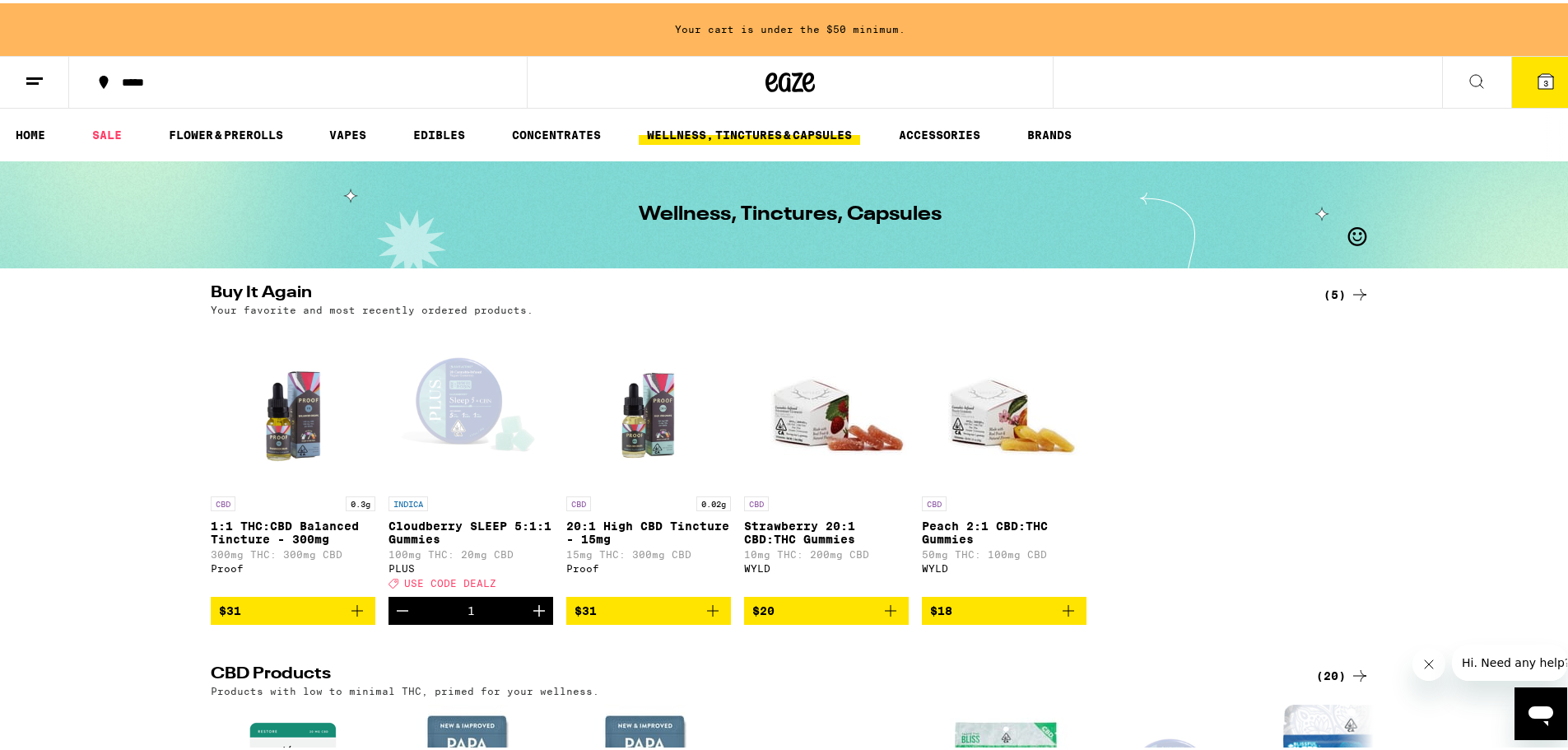
click at [347, 616] on icon "Add to bag" at bounding box center [356, 607] width 19 height 19
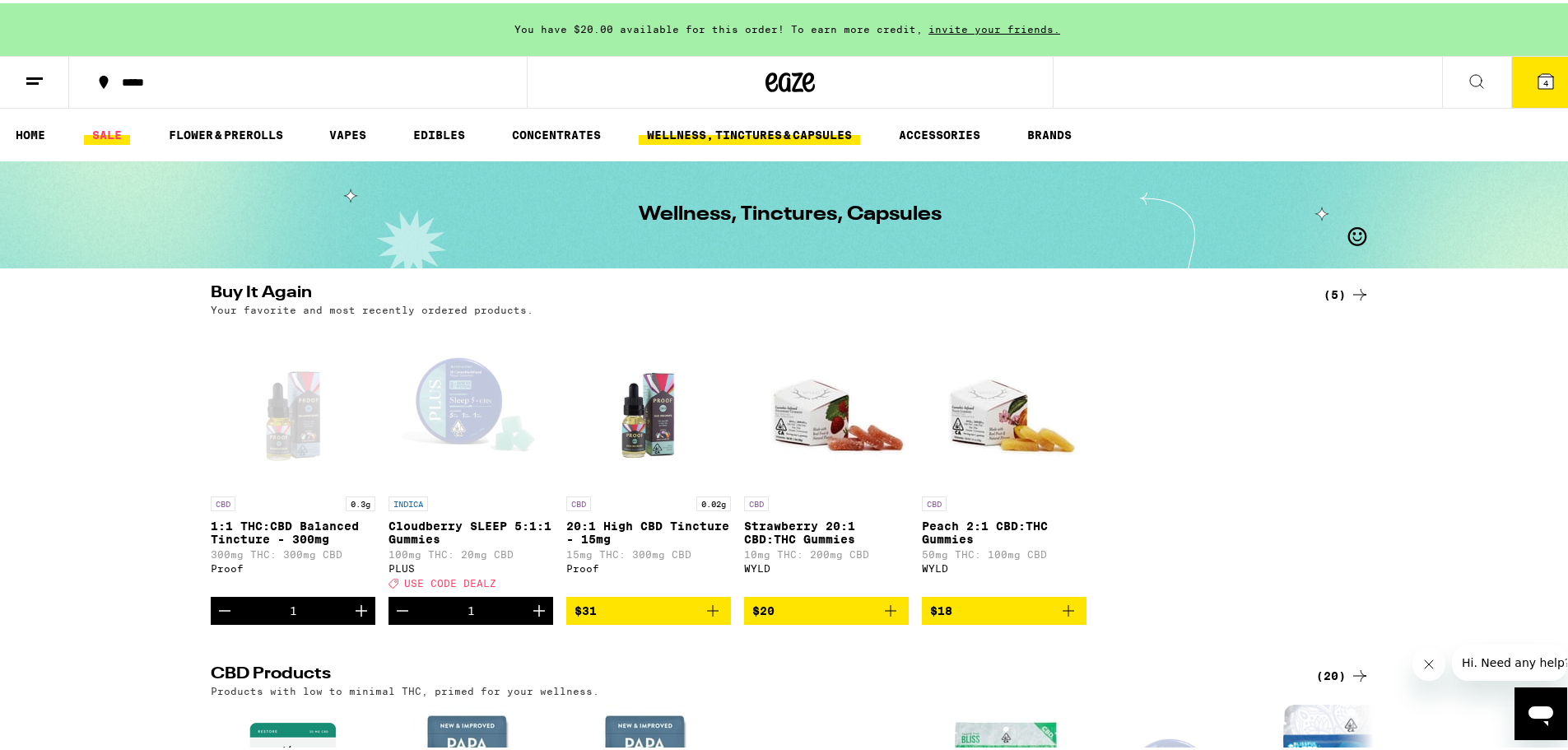
click at [116, 135] on link "SALE" at bounding box center [107, 131] width 46 height 19
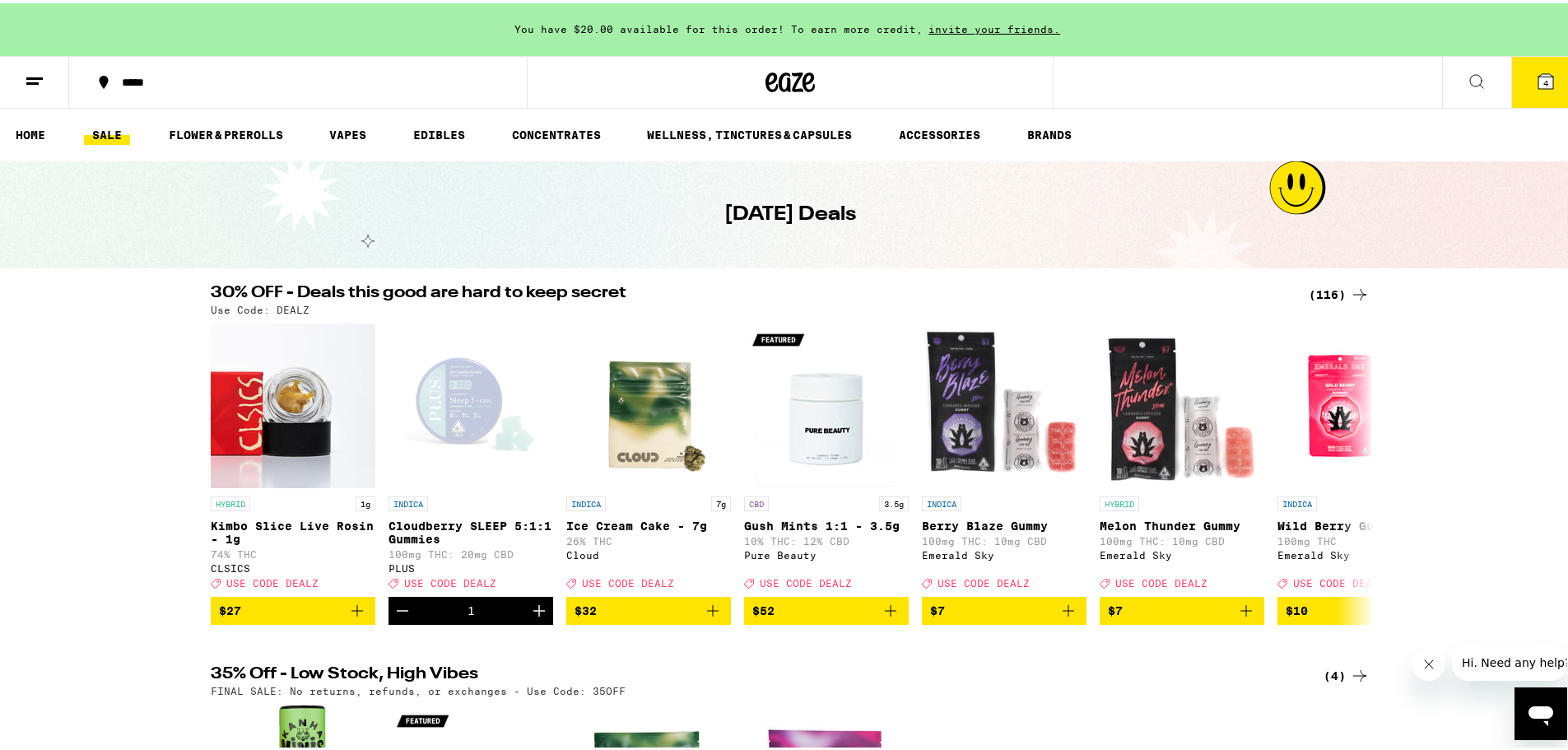
click at [1355, 298] on icon at bounding box center [1359, 290] width 19 height 19
click at [1356, 290] on icon at bounding box center [1359, 290] width 19 height 19
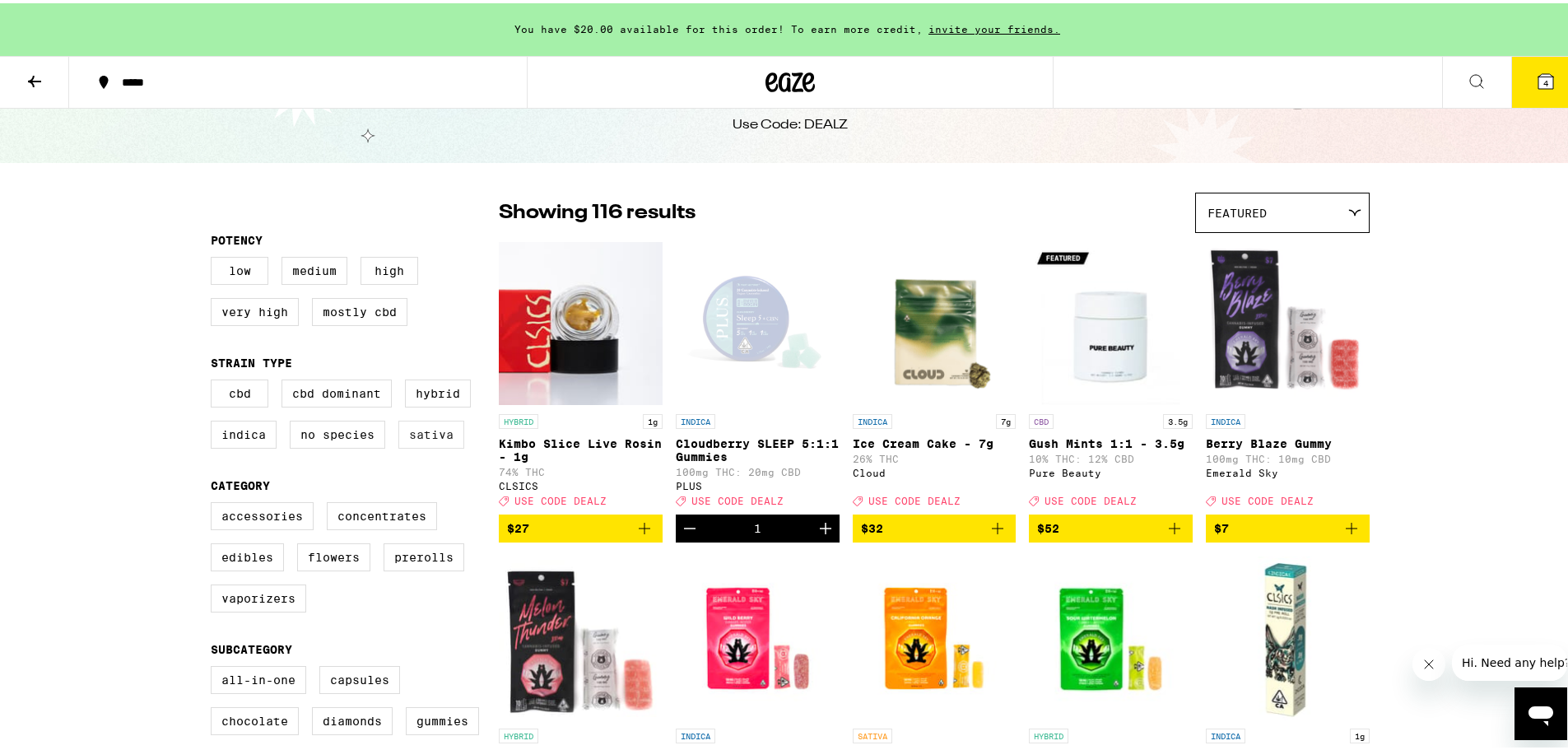
scroll to position [82, 0]
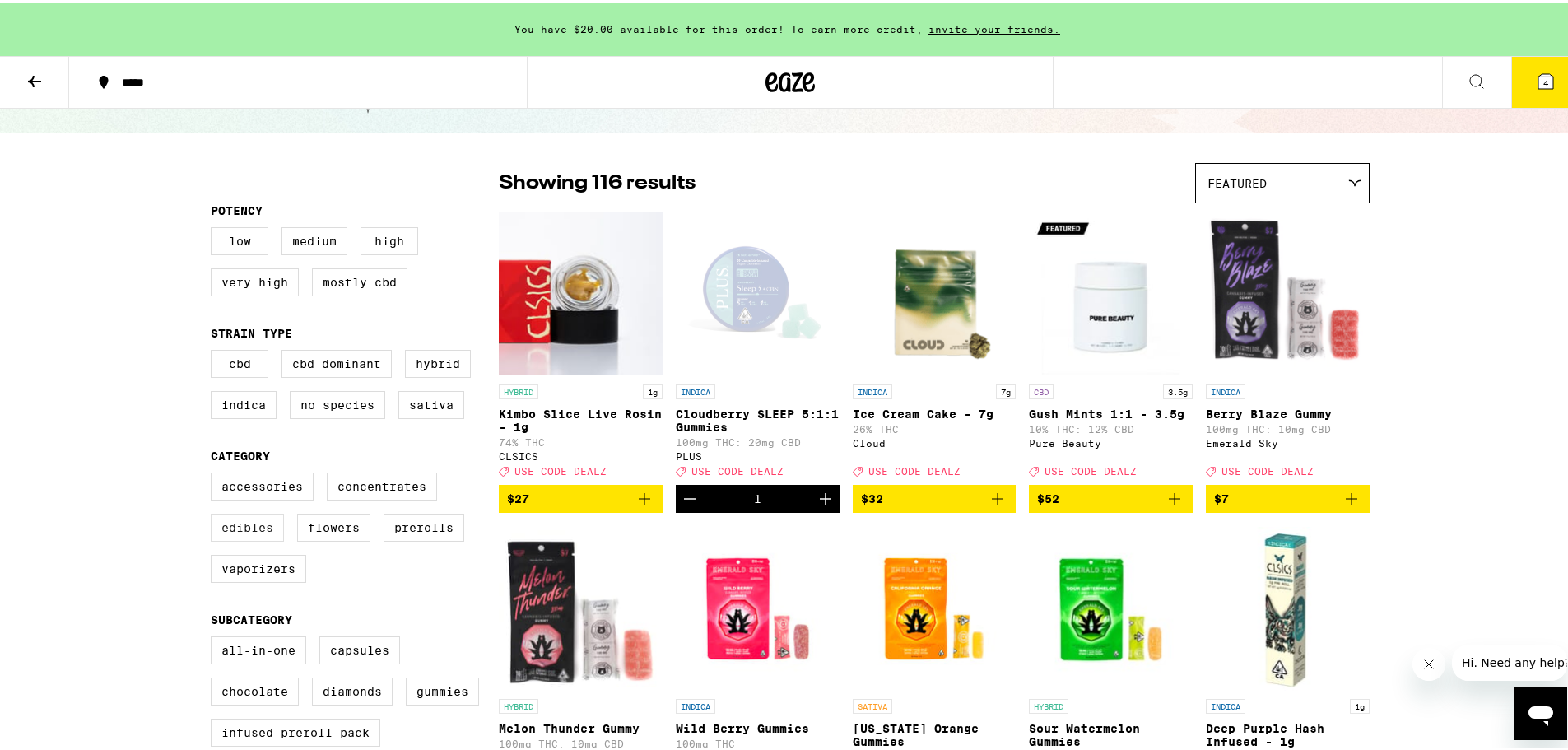
click at [223, 538] on label "Edibles" at bounding box center [247, 524] width 74 height 28
click at [215, 472] on input "Edibles" at bounding box center [214, 472] width 1 height 1
checkbox input "true"
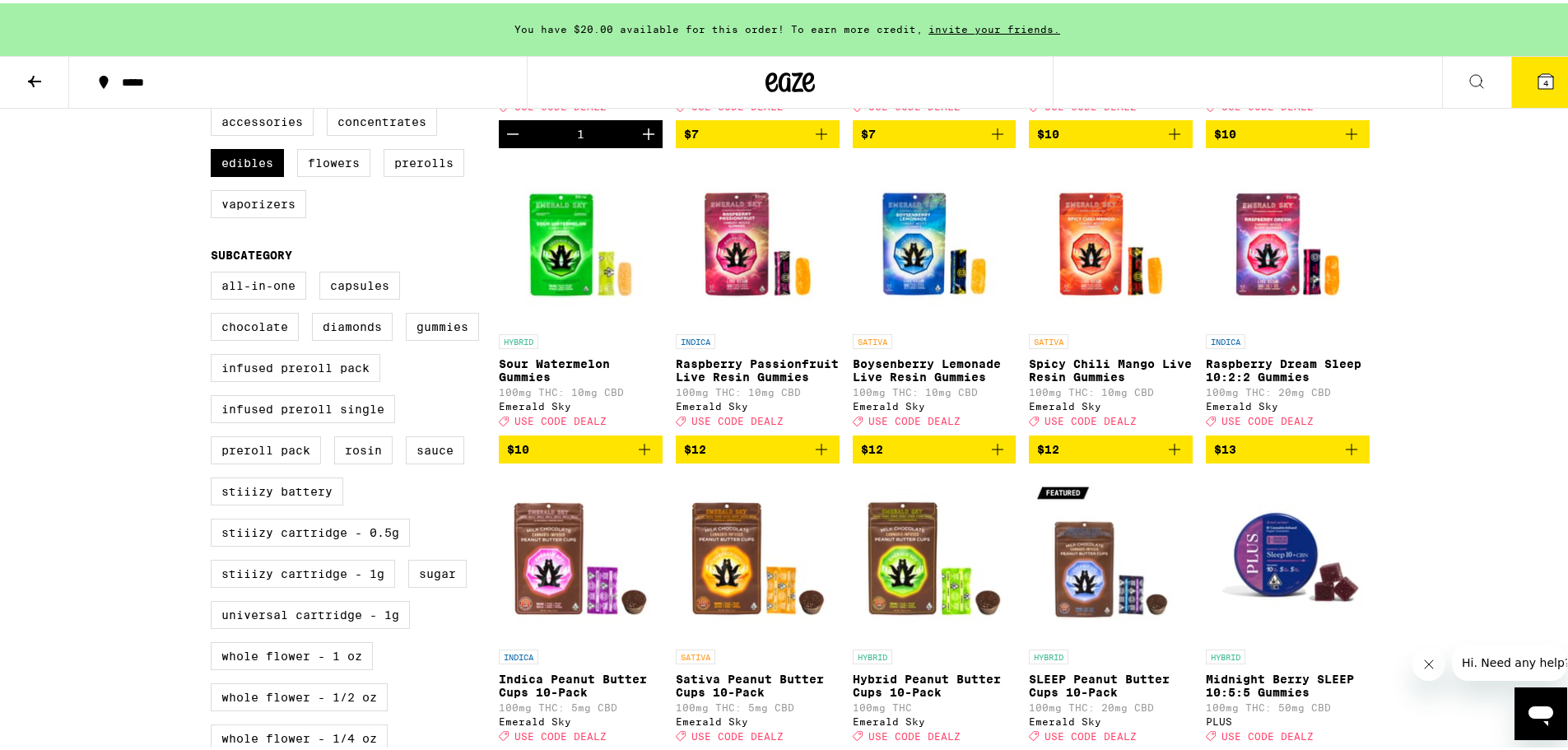
scroll to position [741, 0]
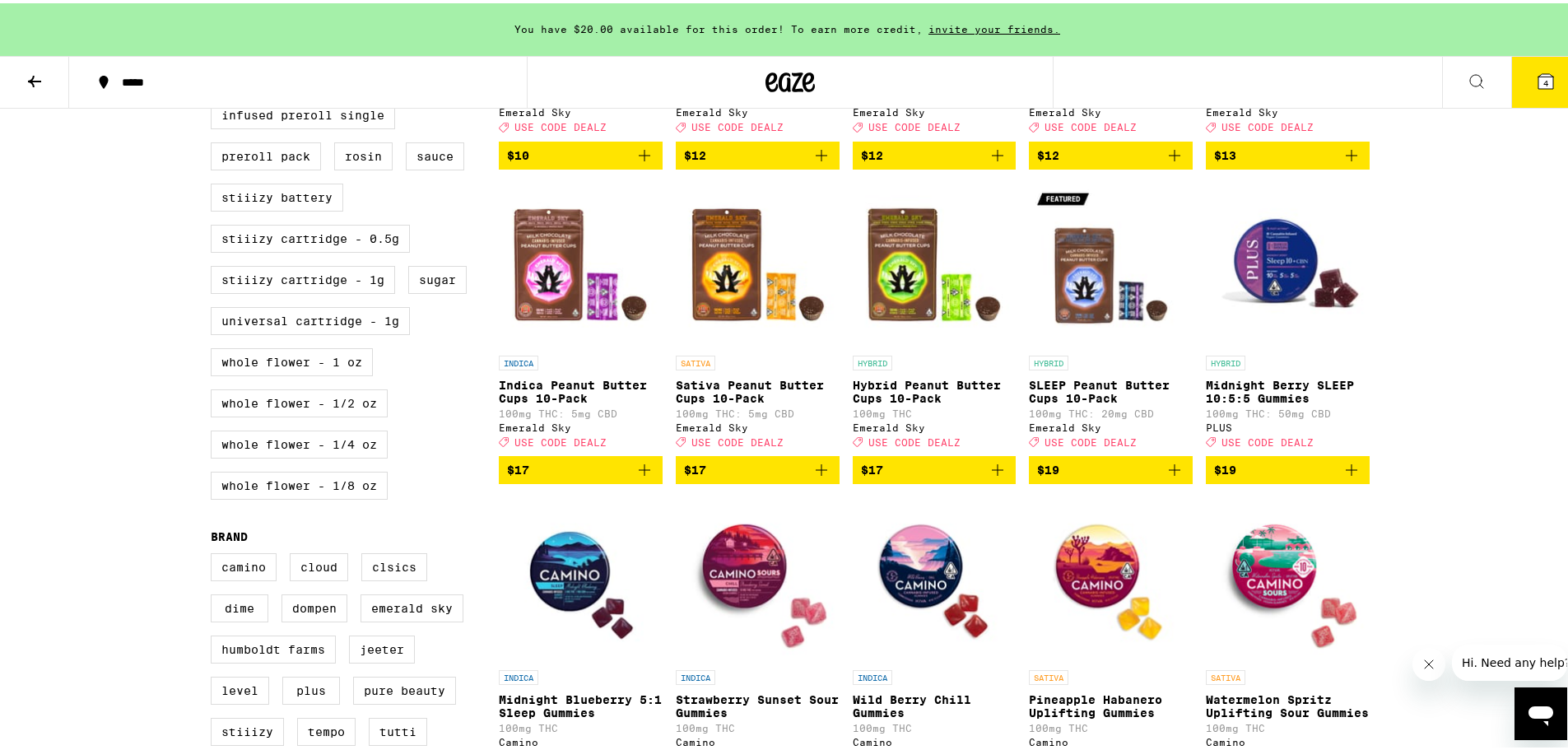
click at [1284, 324] on img "Open page for Midnight Berry SLEEP 10:5:5 Gummies from PLUS" at bounding box center [1287, 262] width 163 height 164
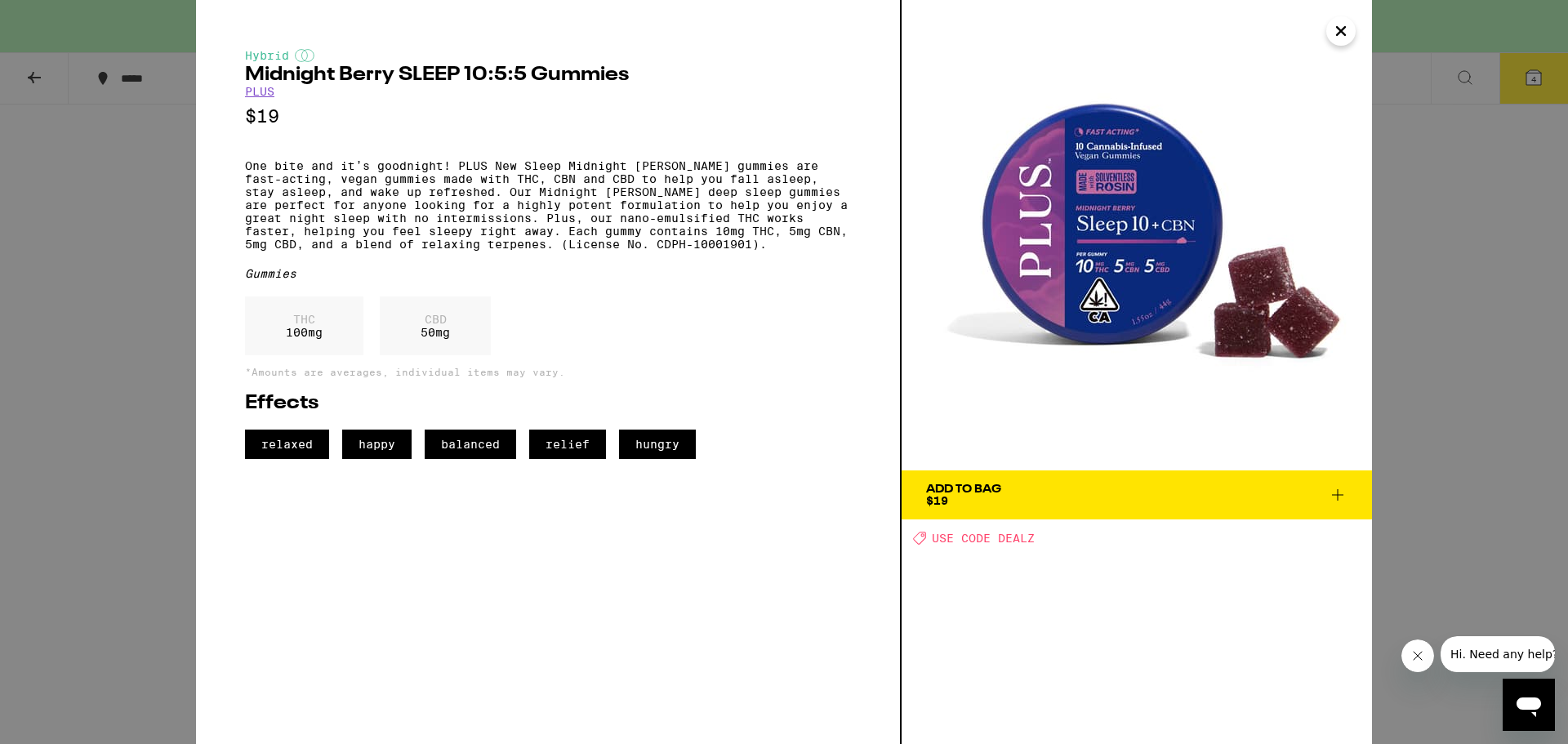
click at [34, 477] on div "Hybrid Midnight [PERSON_NAME] SLEEP 10:5:5 Gummies PLUS $19 One bite and it’s g…" at bounding box center [784, 372] width 1568 height 744
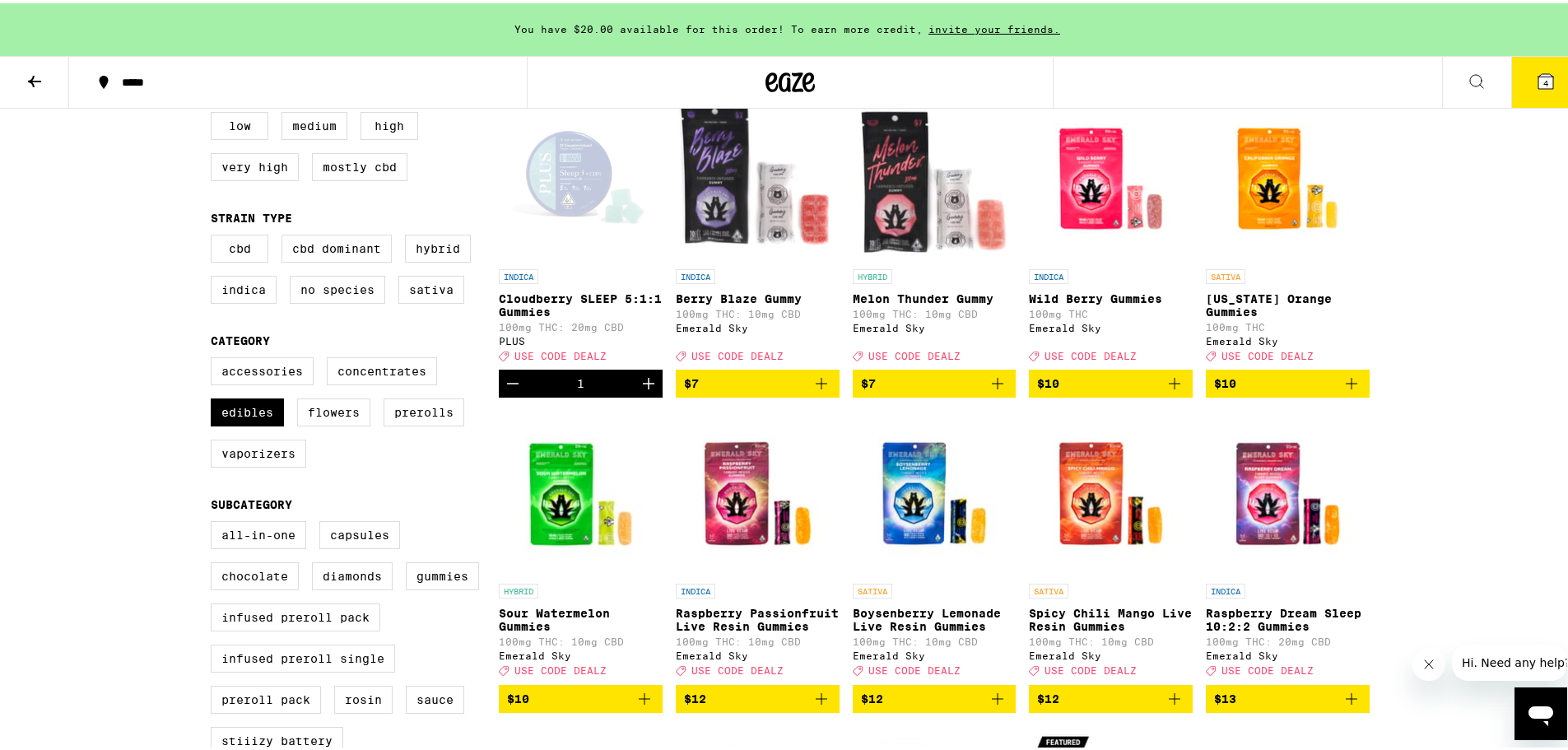
scroll to position [576, 0]
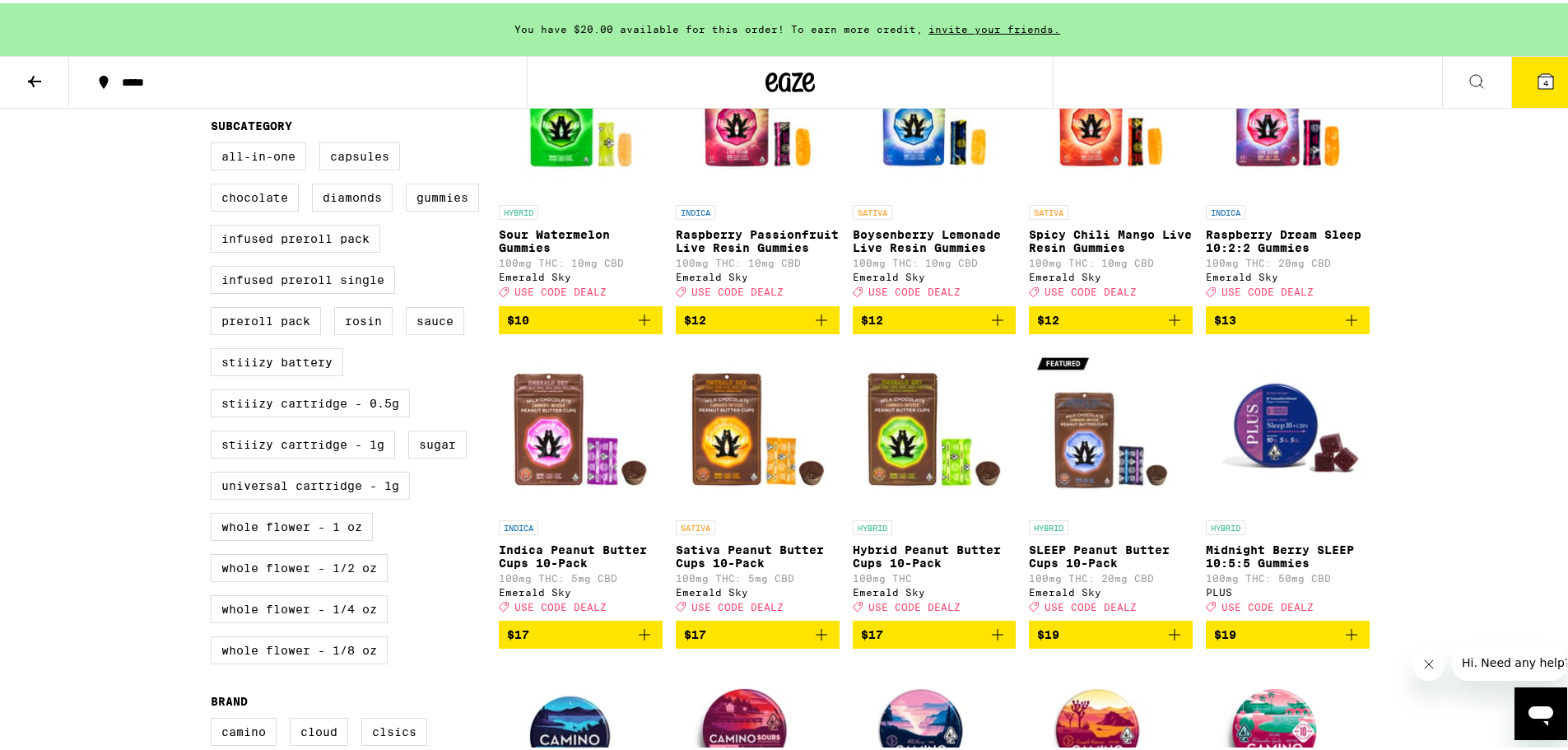
click at [1271, 438] on img "Open page for Midnight Berry SLEEP 10:5:5 Gummies from PLUS" at bounding box center [1287, 426] width 163 height 164
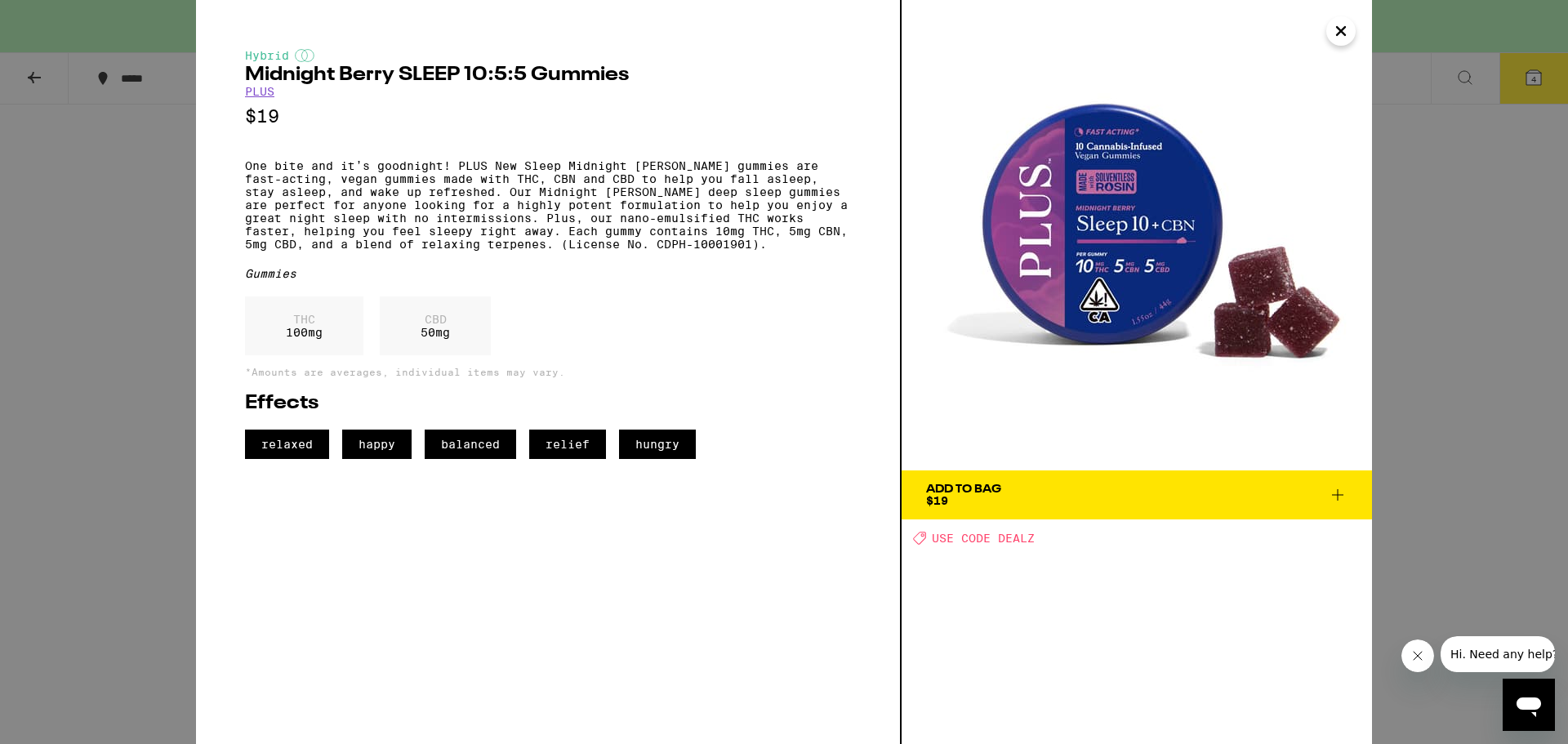
click at [90, 414] on div "Hybrid Midnight [PERSON_NAME] SLEEP 10:5:5 Gummies PLUS $19 One bite and it’s g…" at bounding box center [784, 372] width 1568 height 744
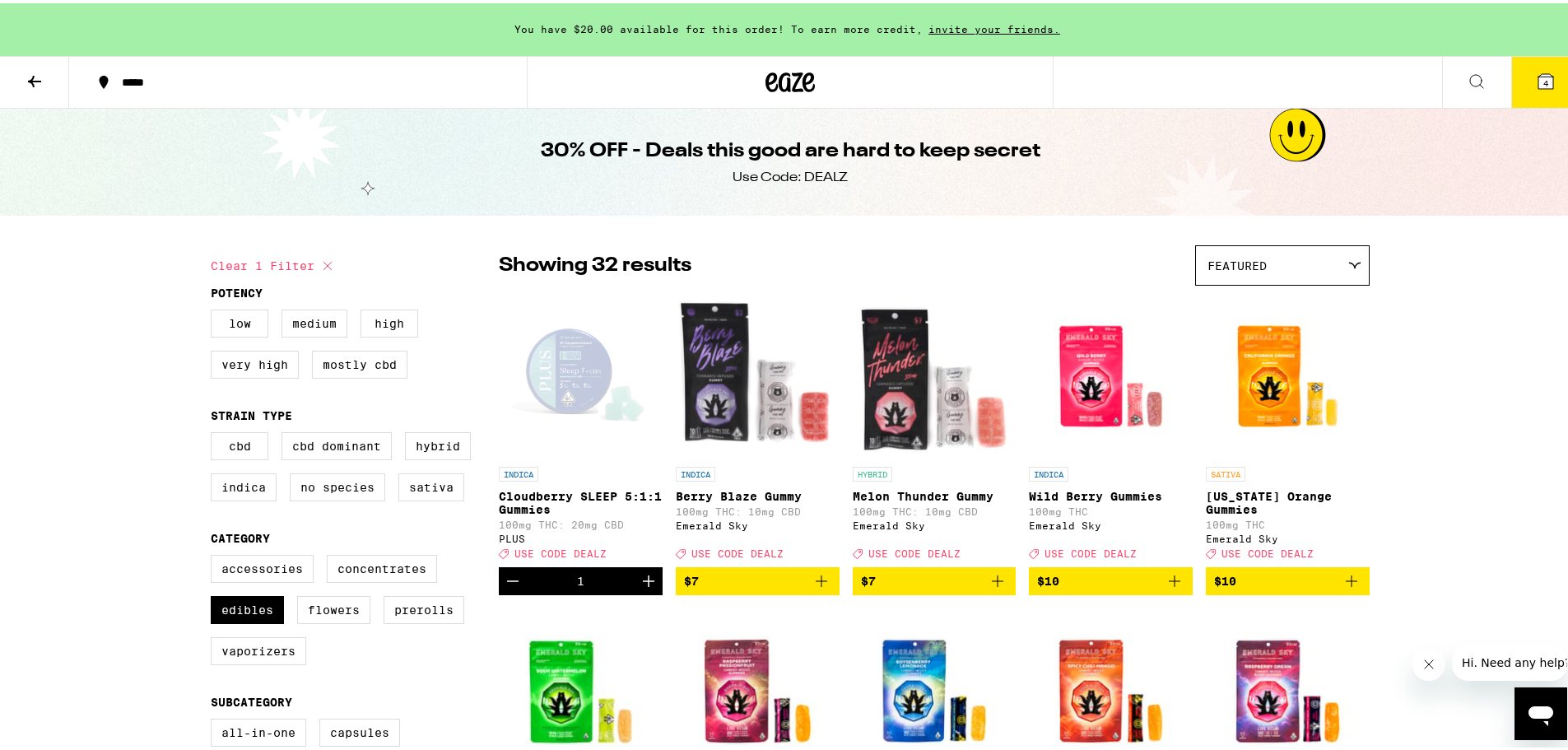
click at [564, 340] on div "Open page for Cloudberry SLEEP 5:1:1 Gummies from PLUS" at bounding box center [580, 372] width 163 height 164
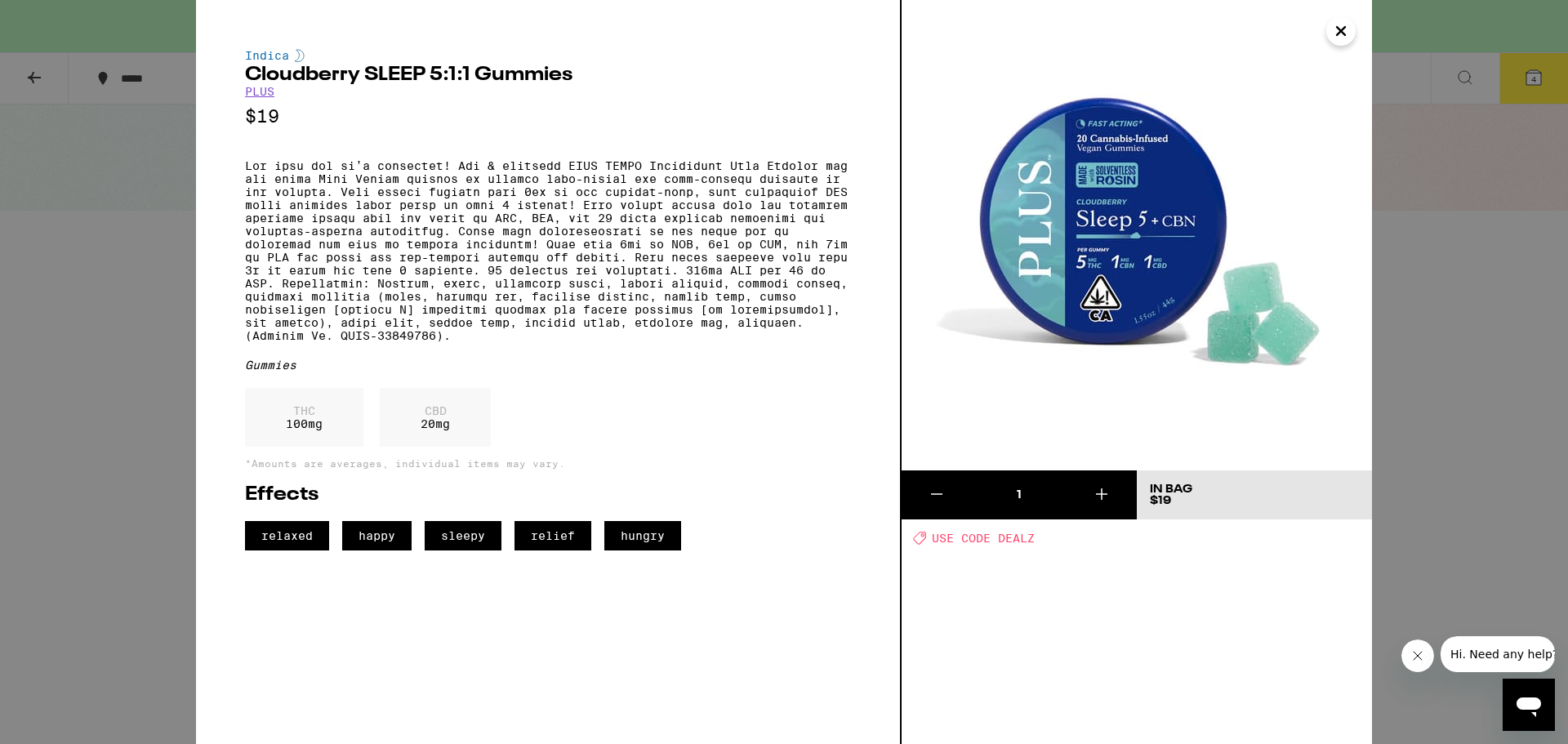
click at [165, 385] on div "Indica Cloudberry SLEEP 5:1:1 Gummies PLUS $19 Gummies THC 100 mg CBD 20 mg *Am…" at bounding box center [784, 372] width 1568 height 744
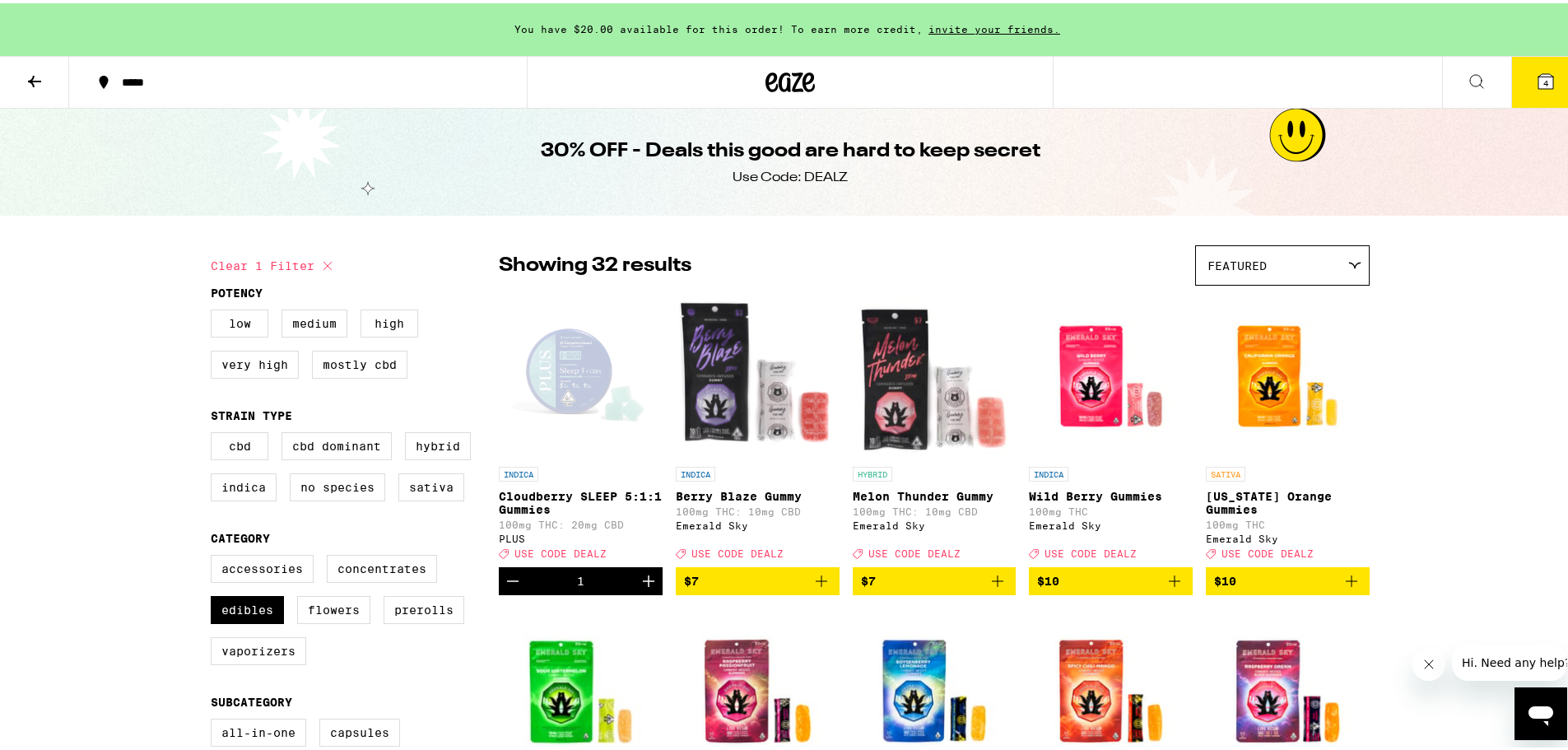
click at [31, 77] on icon at bounding box center [35, 79] width 14 height 12
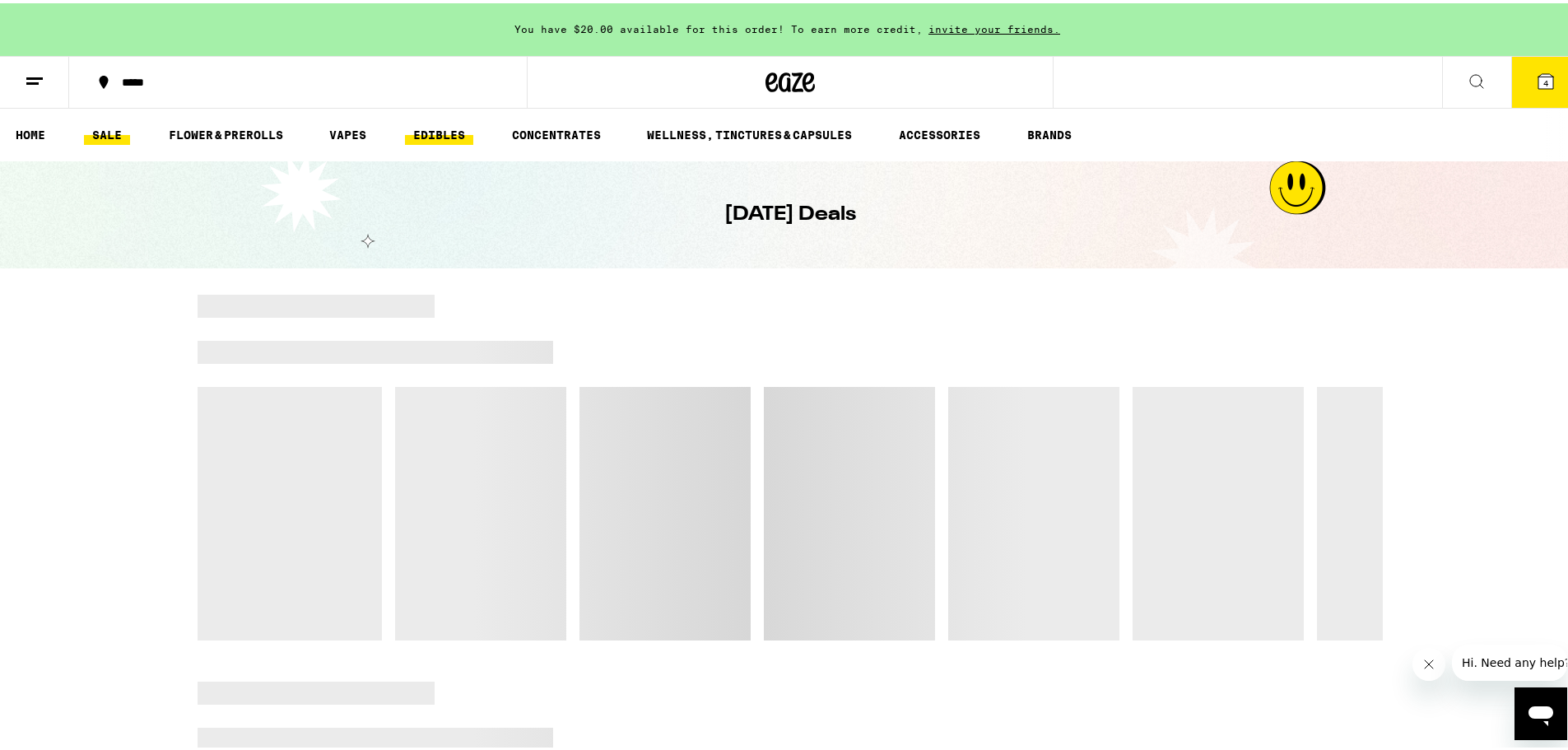
click at [444, 133] on link "EDIBLES" at bounding box center [439, 131] width 69 height 19
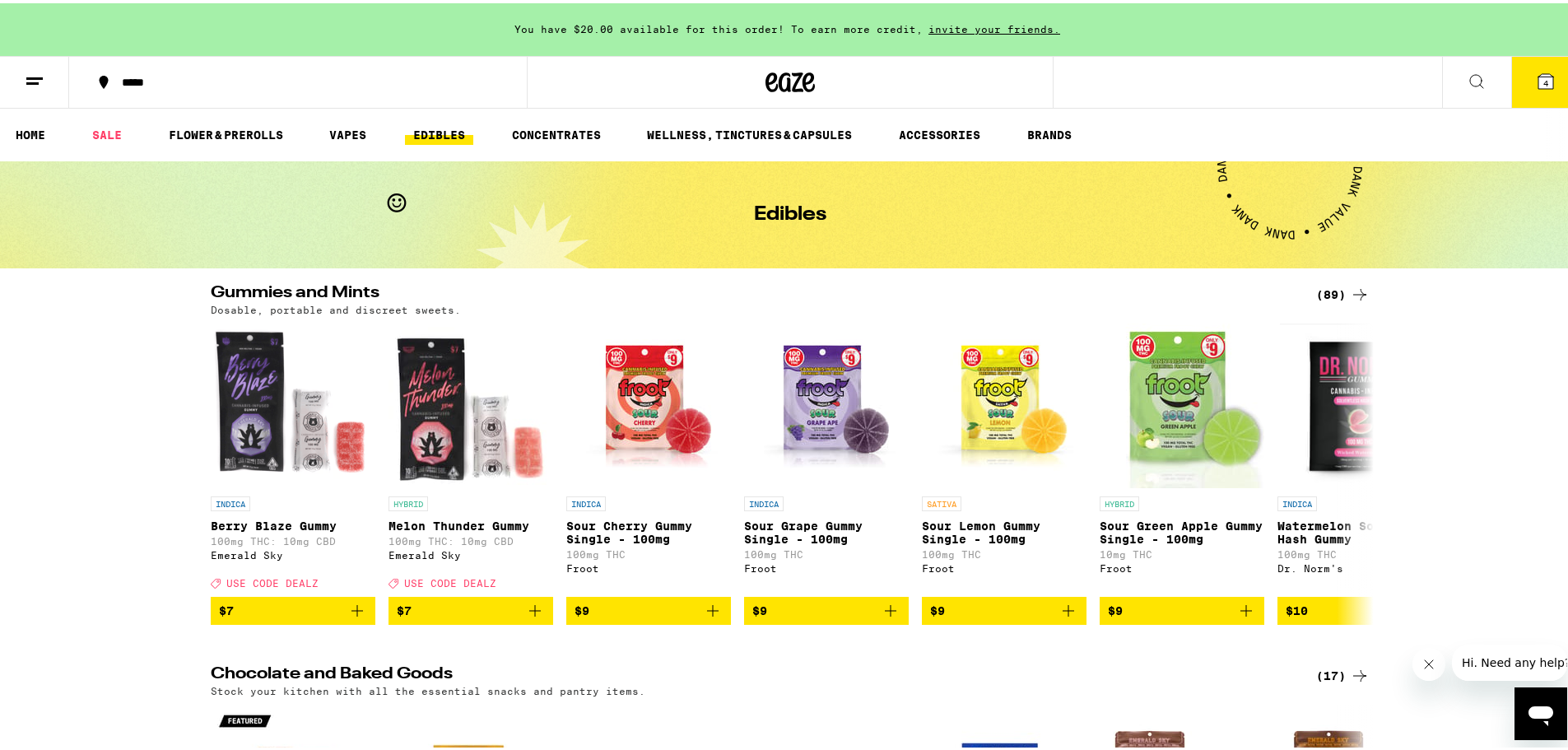
click at [1449, 70] on button at bounding box center [1477, 79] width 69 height 52
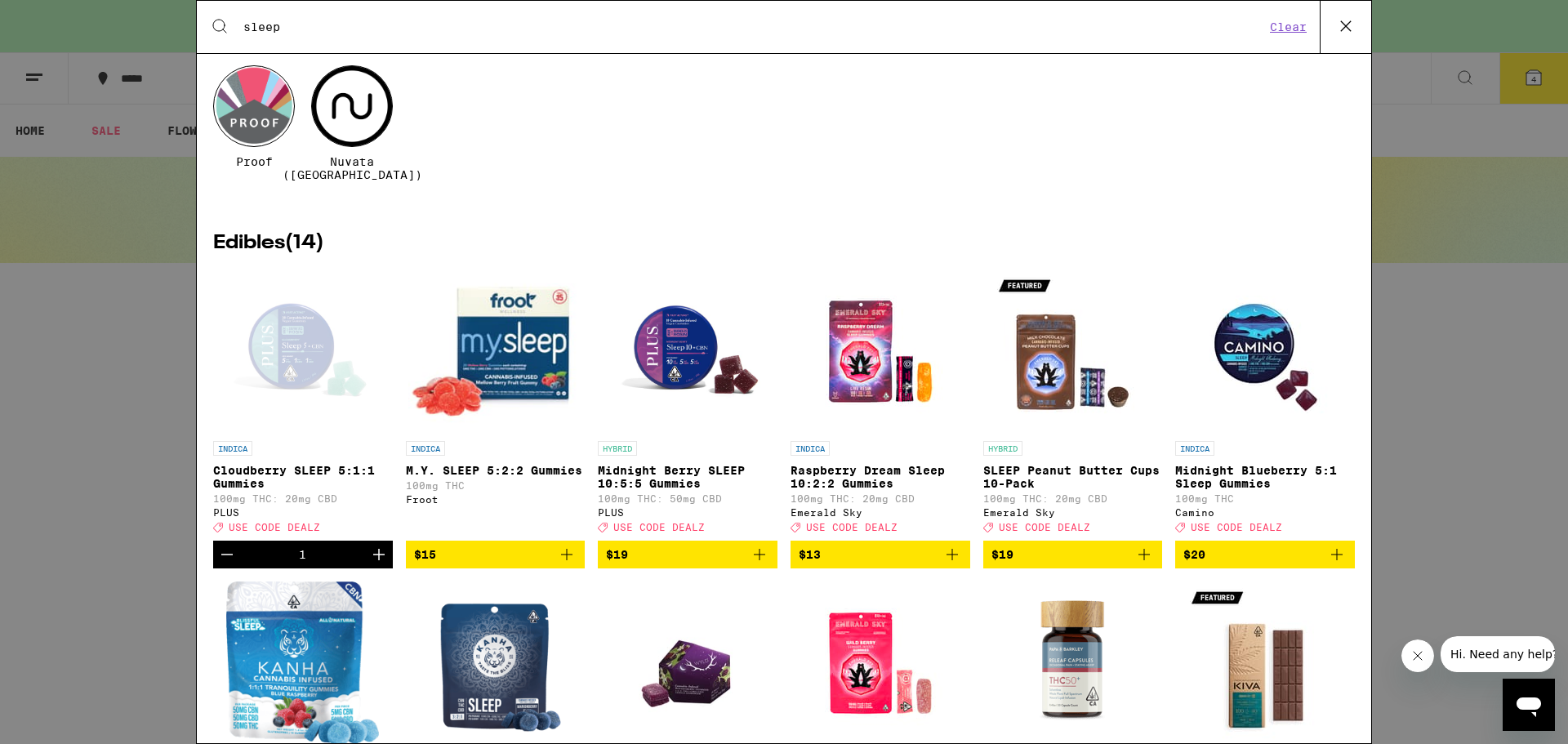
scroll to position [490, 0]
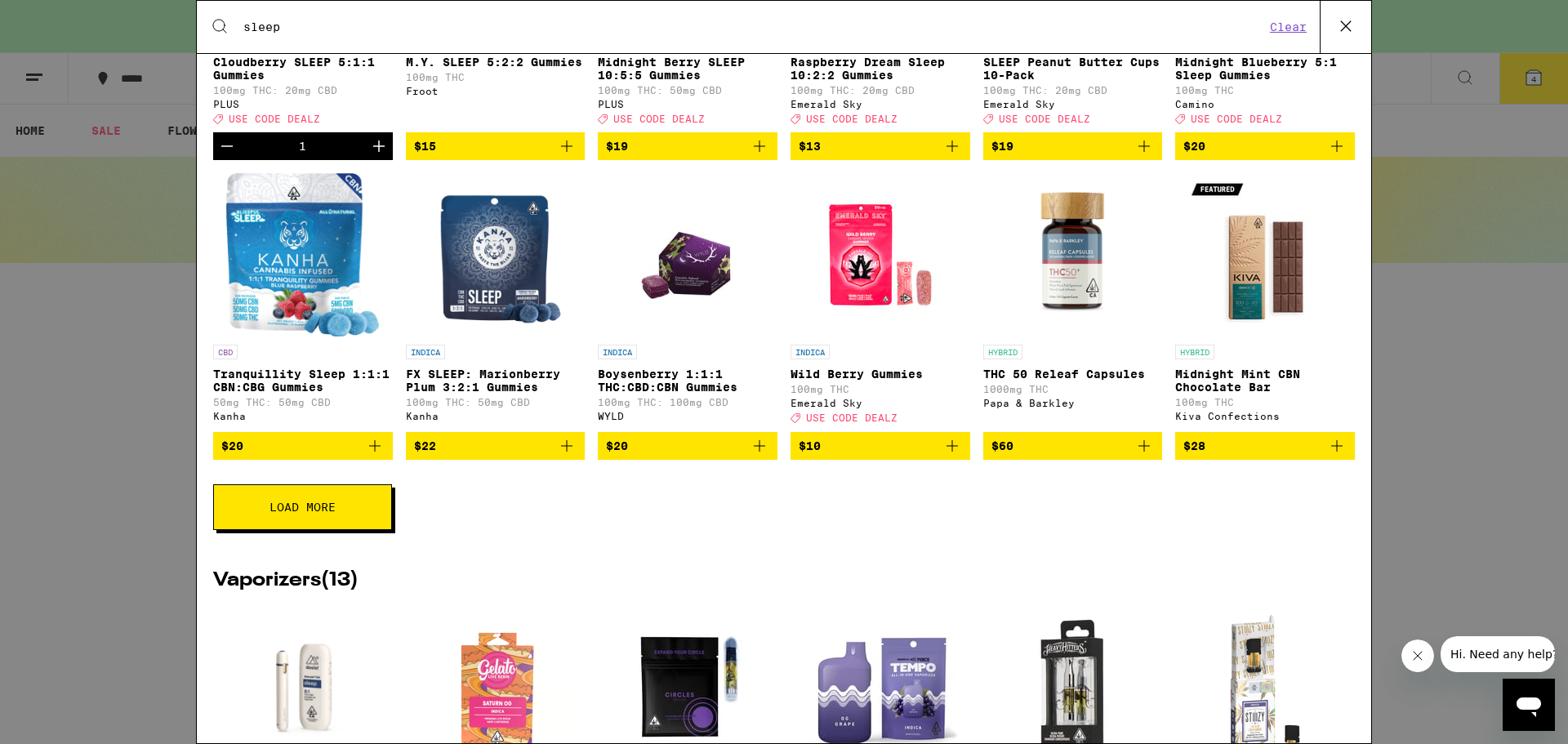
type input "sleep"
click at [485, 275] on img "Open page for FX SLEEP: Marionberry Plum 3:2:1 Gummies from Kanha" at bounding box center [495, 254] width 136 height 163
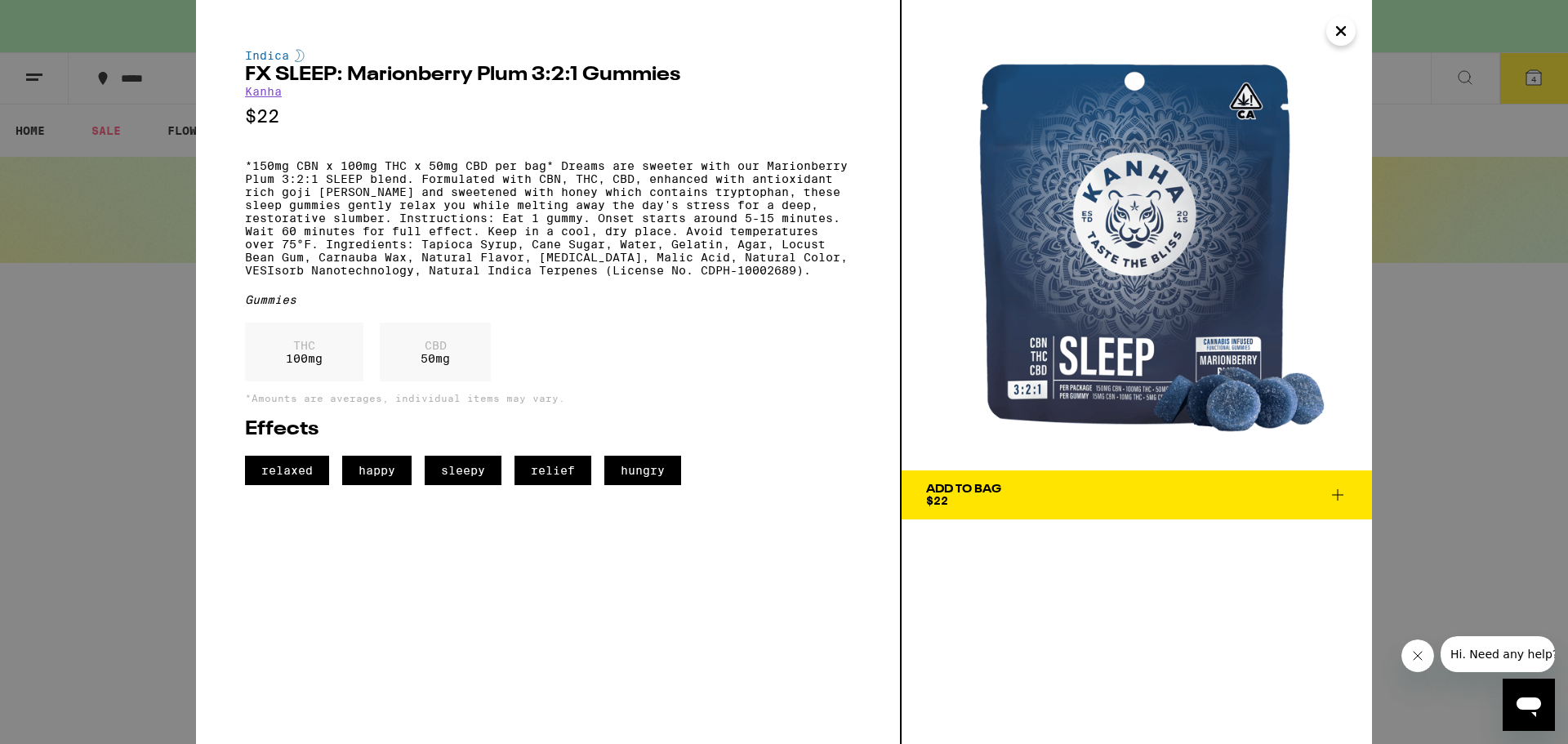
click at [1339, 491] on icon at bounding box center [1337, 494] width 19 height 19
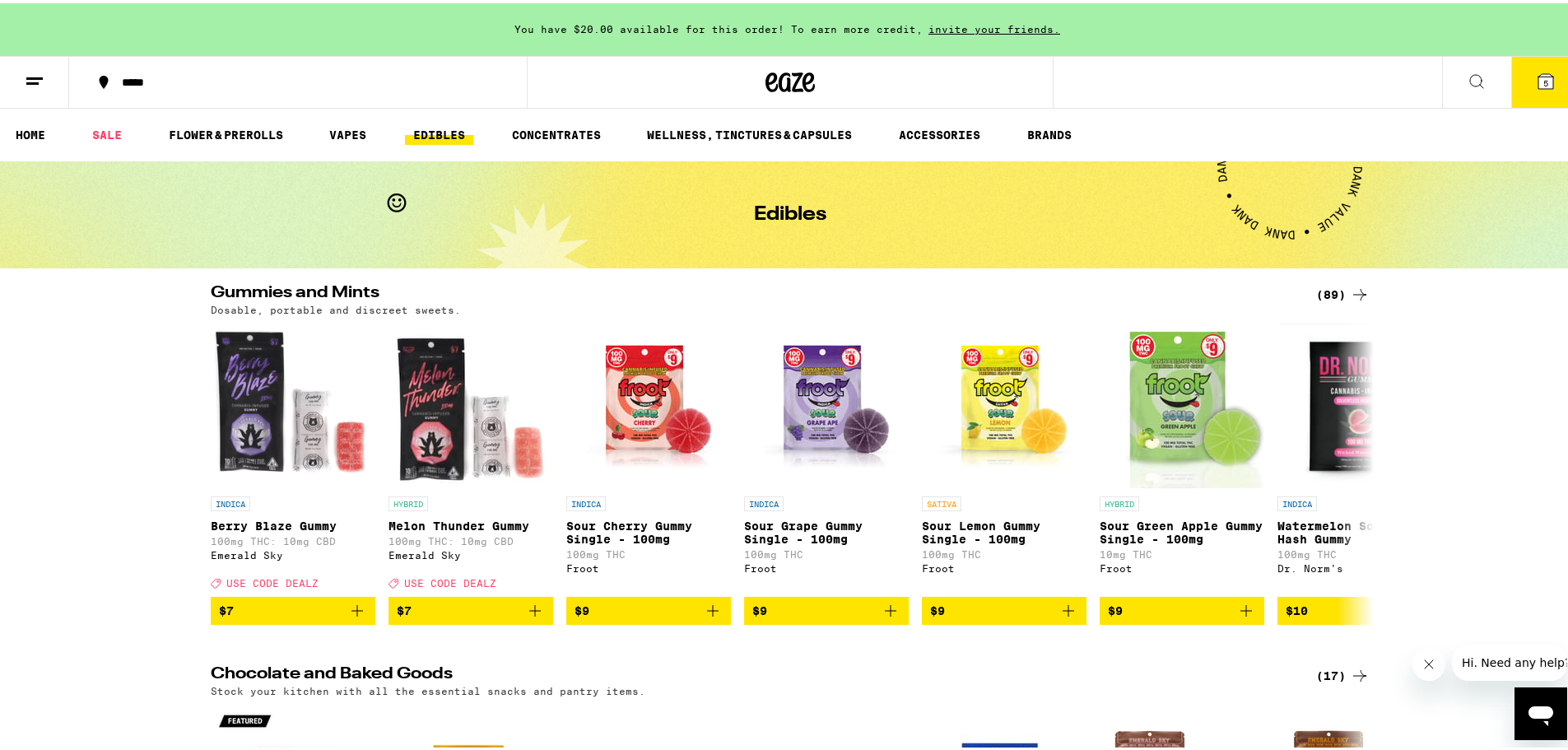
click at [1538, 77] on icon at bounding box center [1545, 78] width 14 height 14
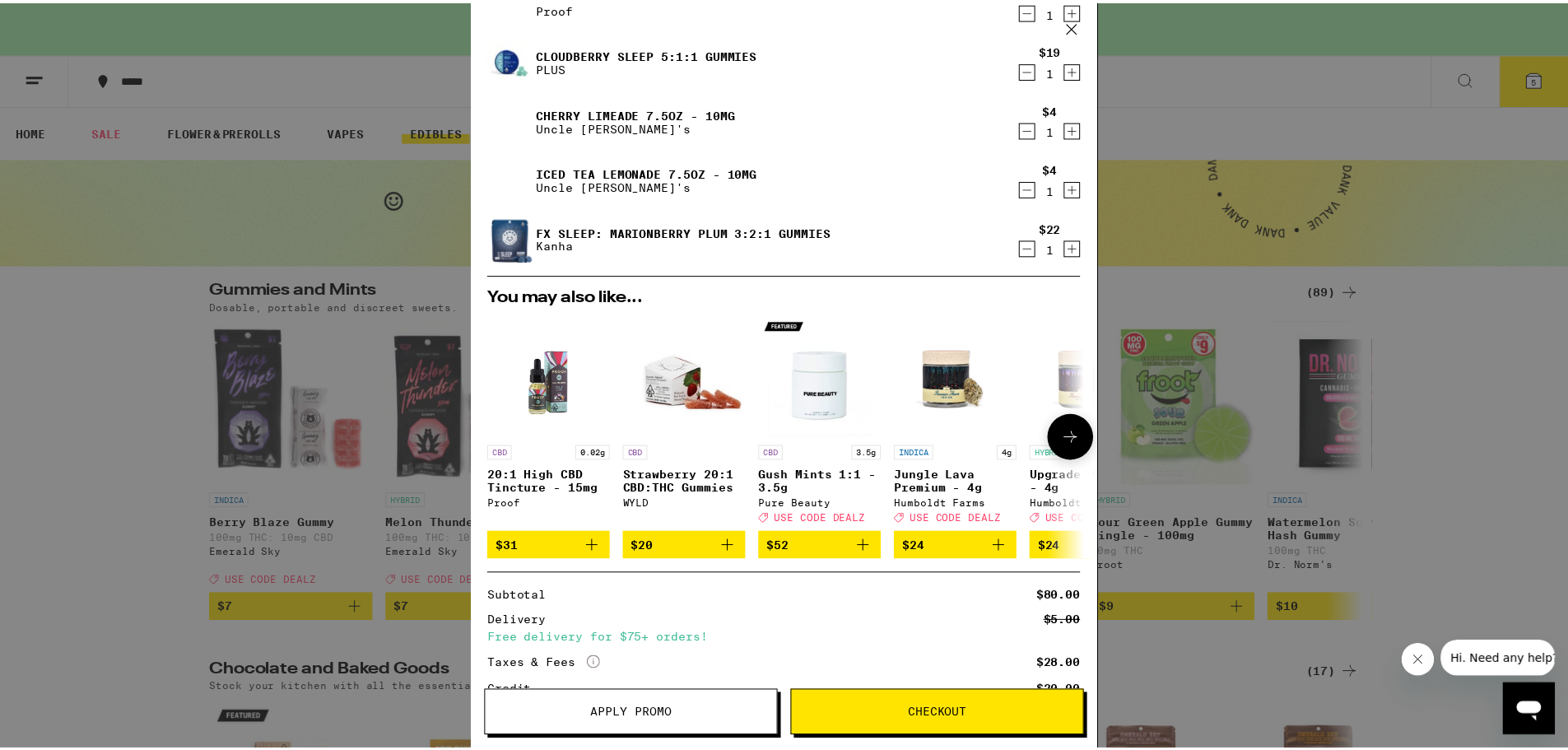
scroll to position [269, 0]
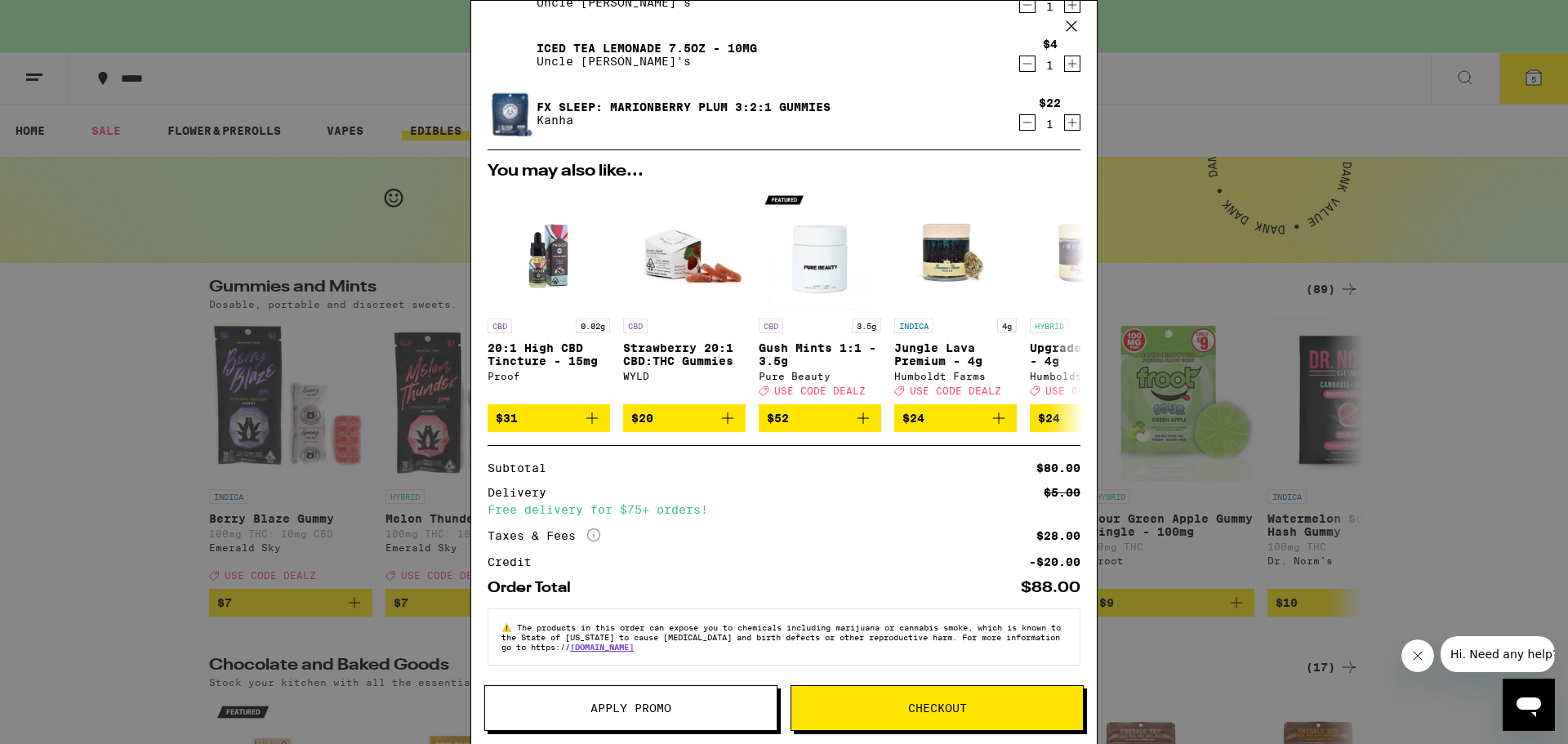
click at [627, 697] on button "Apply Promo" at bounding box center [630, 708] width 293 height 45
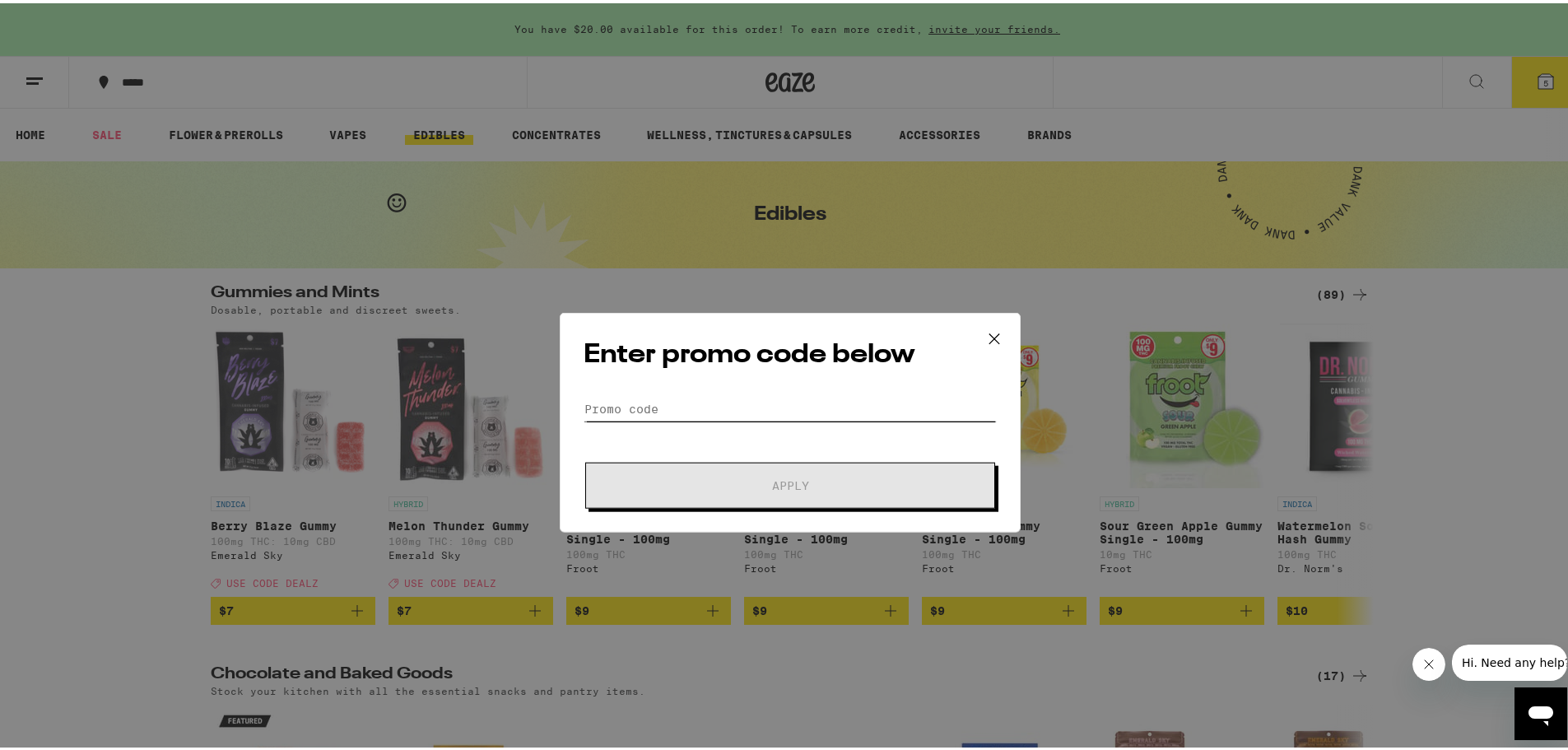
click at [646, 370] on input "Promo Code" at bounding box center [790, 361] width 413 height 25
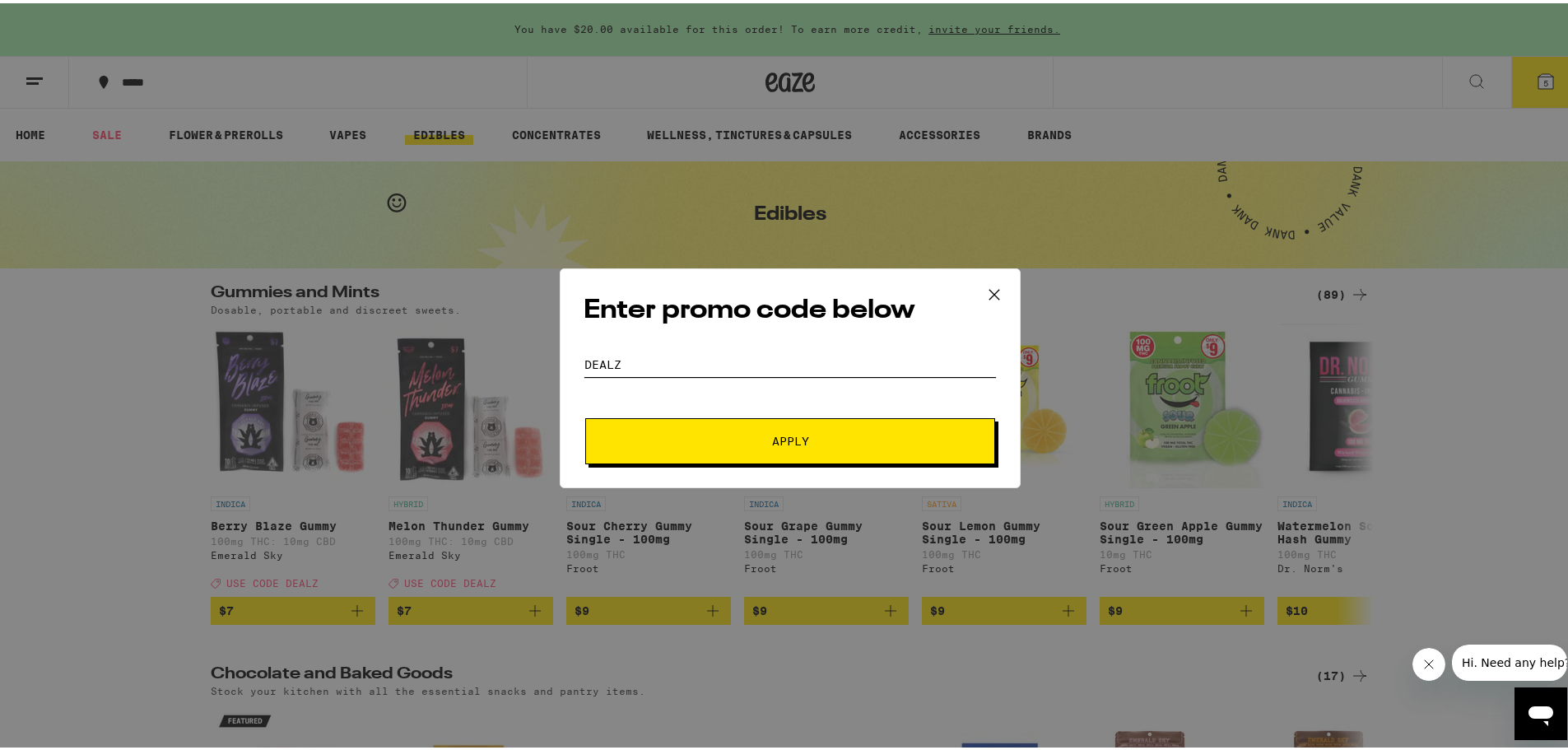
type input "DEALZ"
click at [792, 447] on button "Apply" at bounding box center [790, 438] width 410 height 46
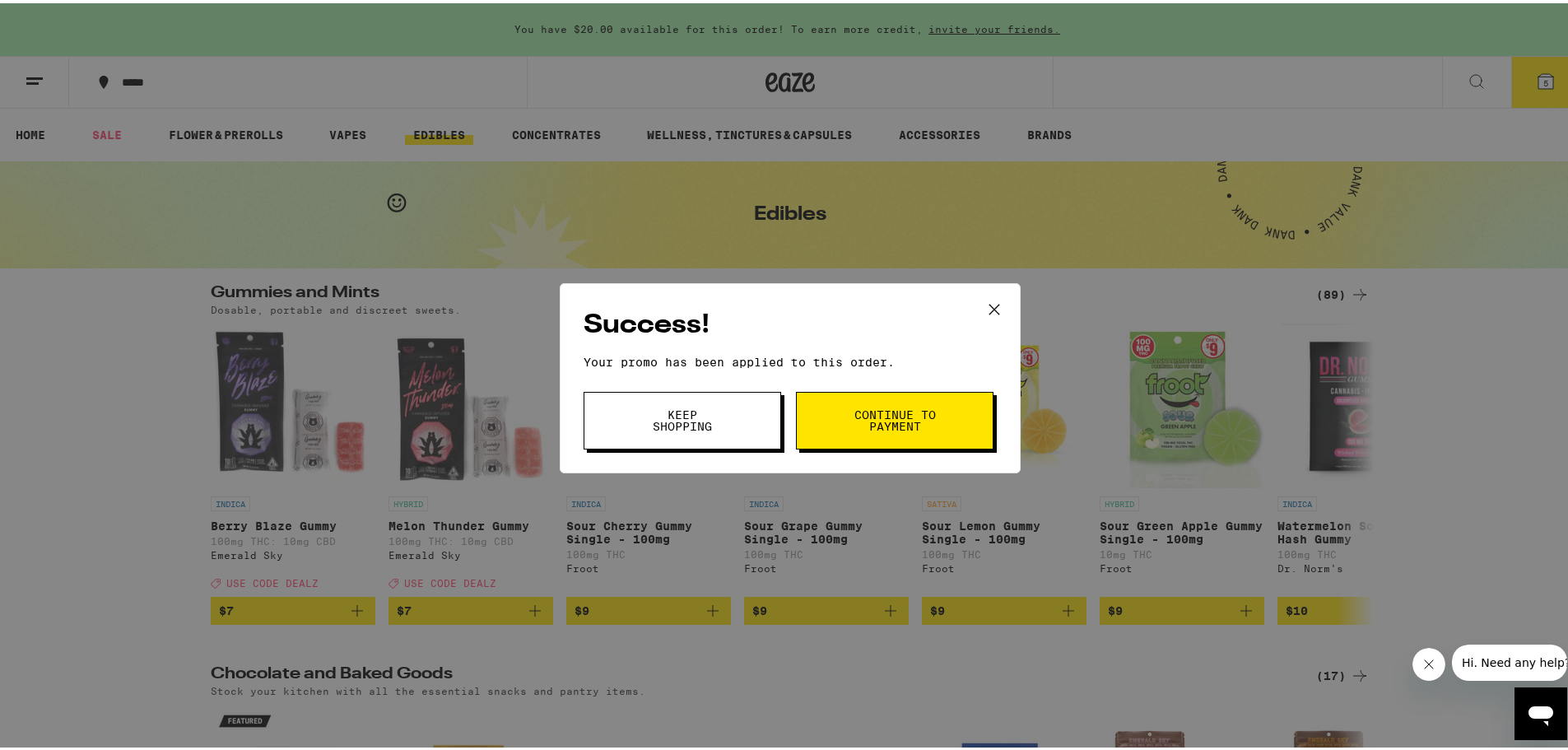
click at [854, 427] on span "Continue to payment" at bounding box center [894, 416] width 84 height 23
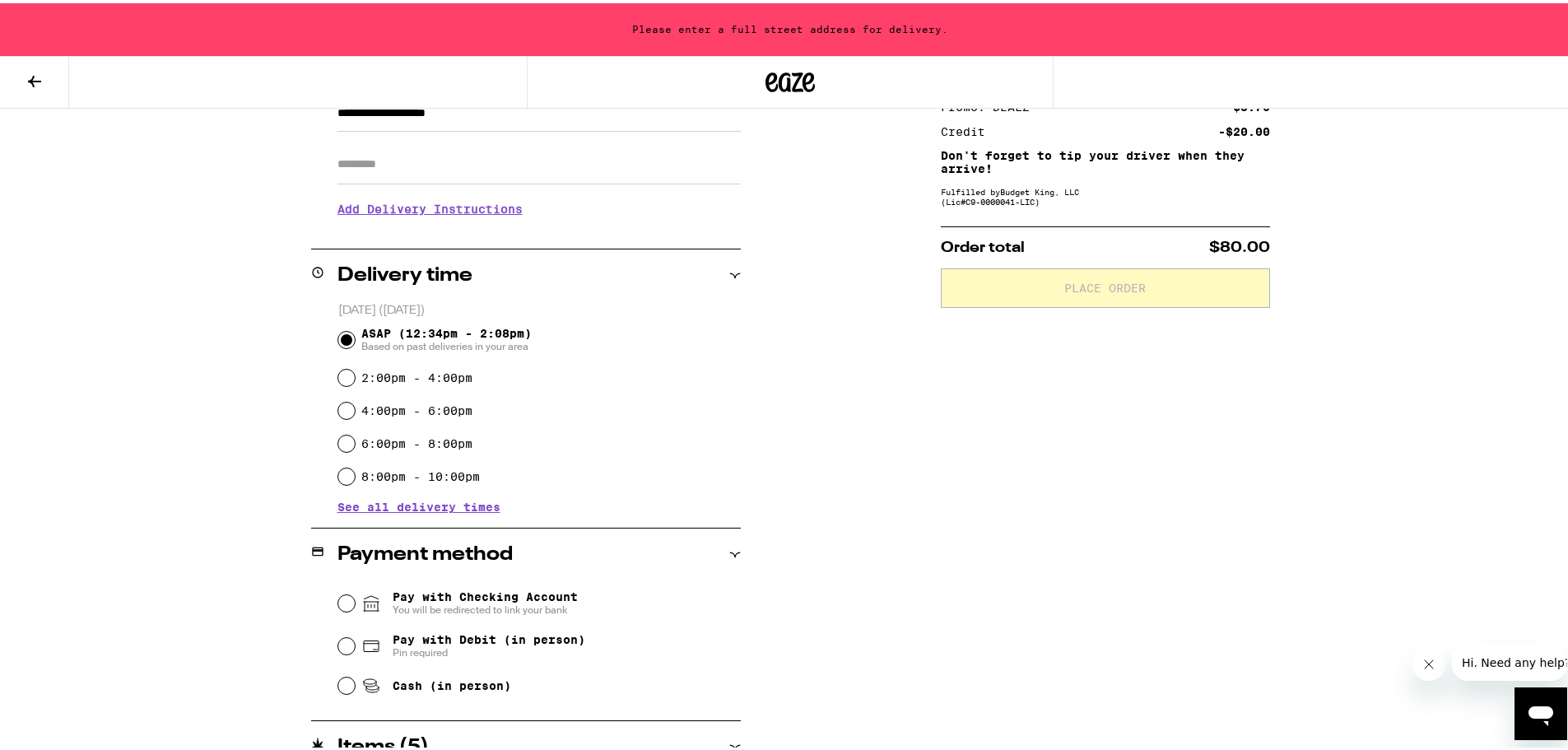
scroll to position [411, 0]
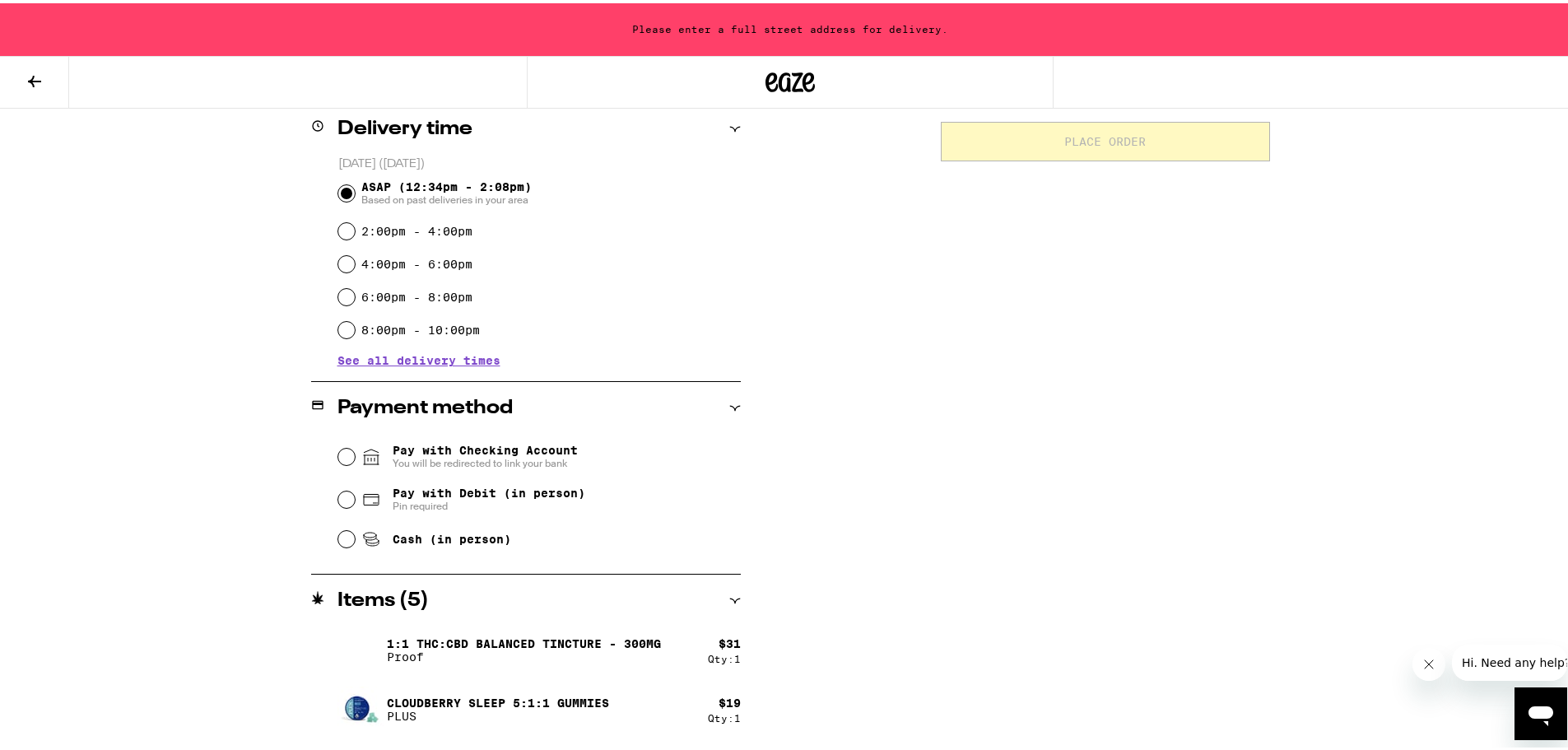
click at [338, 496] on fieldset "Pay with Checking Account You will be redirected to link your bank Pay with Deb…" at bounding box center [539, 492] width 403 height 123
click at [339, 496] on input "Pay with Debit (in person) Pin required" at bounding box center [346, 495] width 16 height 16
radio input "true"
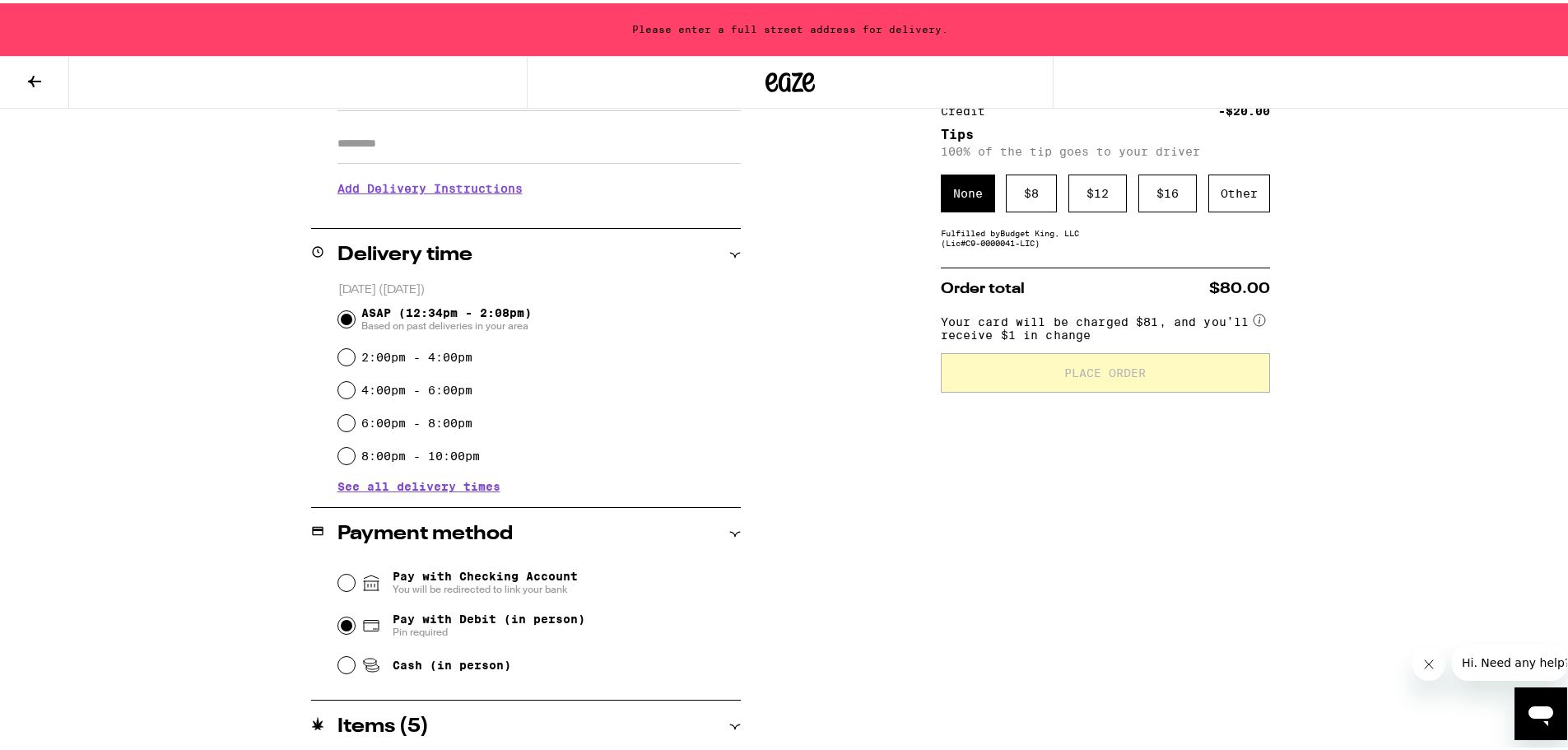
scroll to position [7, 0]
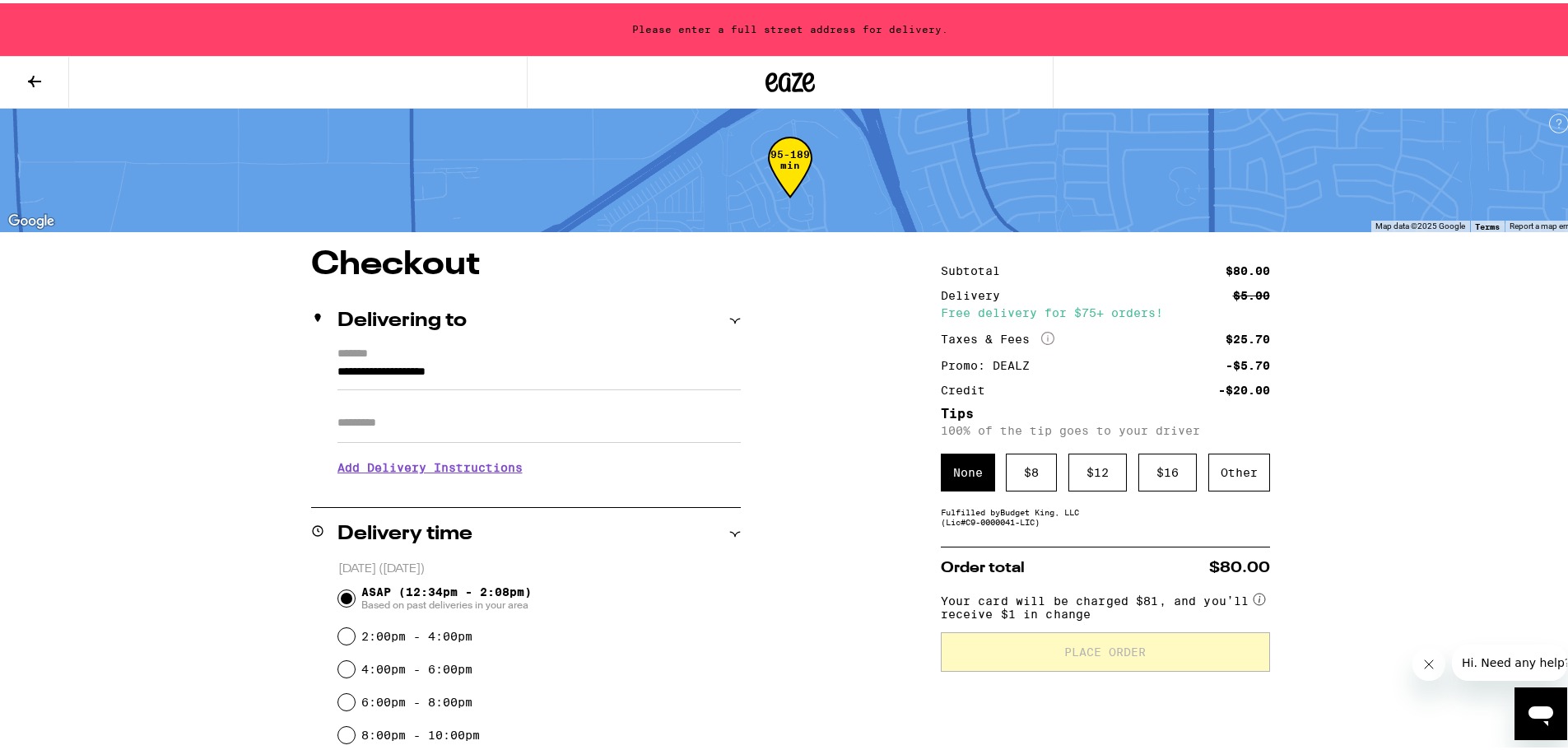
click at [1237, 477] on div "Other" at bounding box center [1239, 469] width 62 height 38
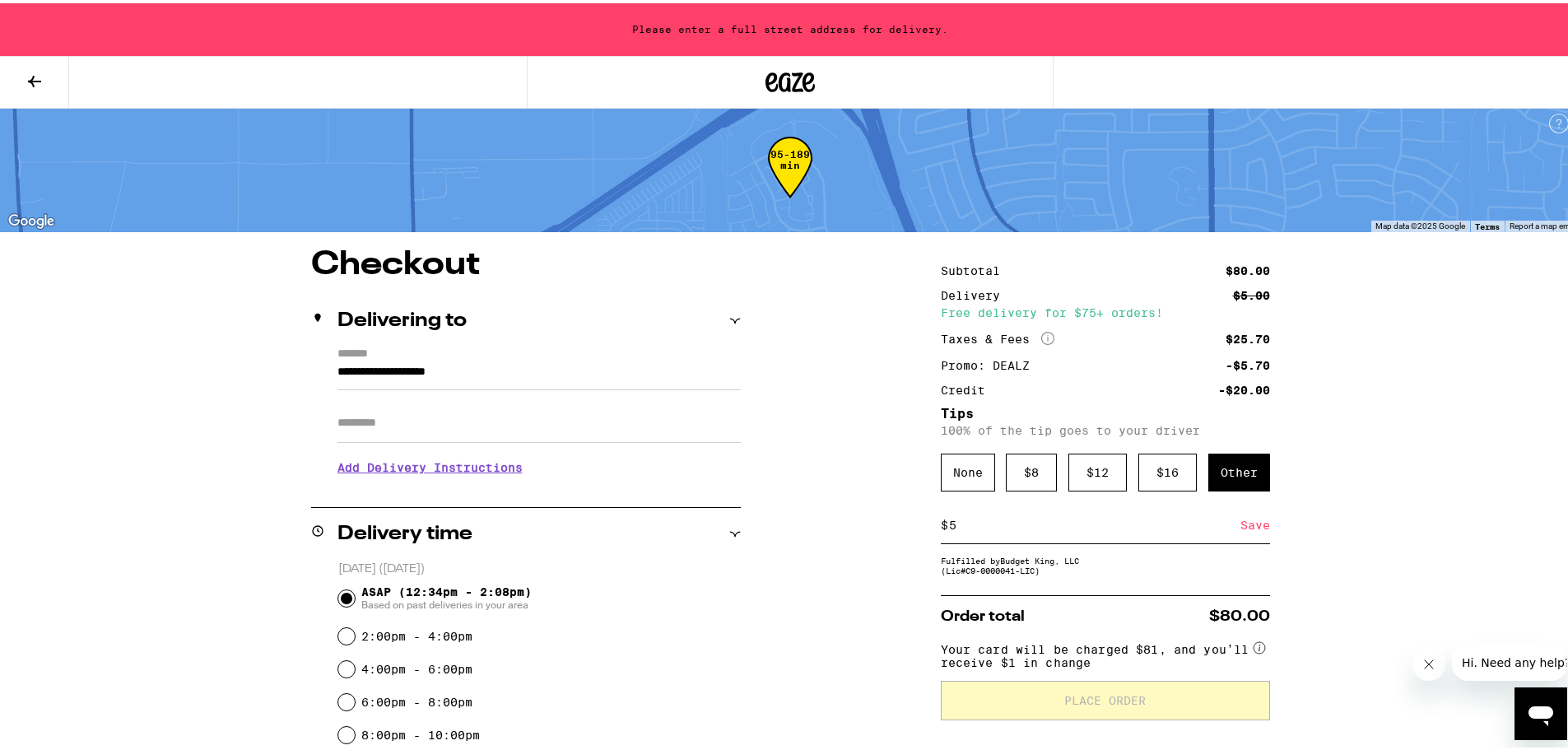
type input "5"
click at [1257, 530] on div "Save" at bounding box center [1255, 521] width 30 height 36
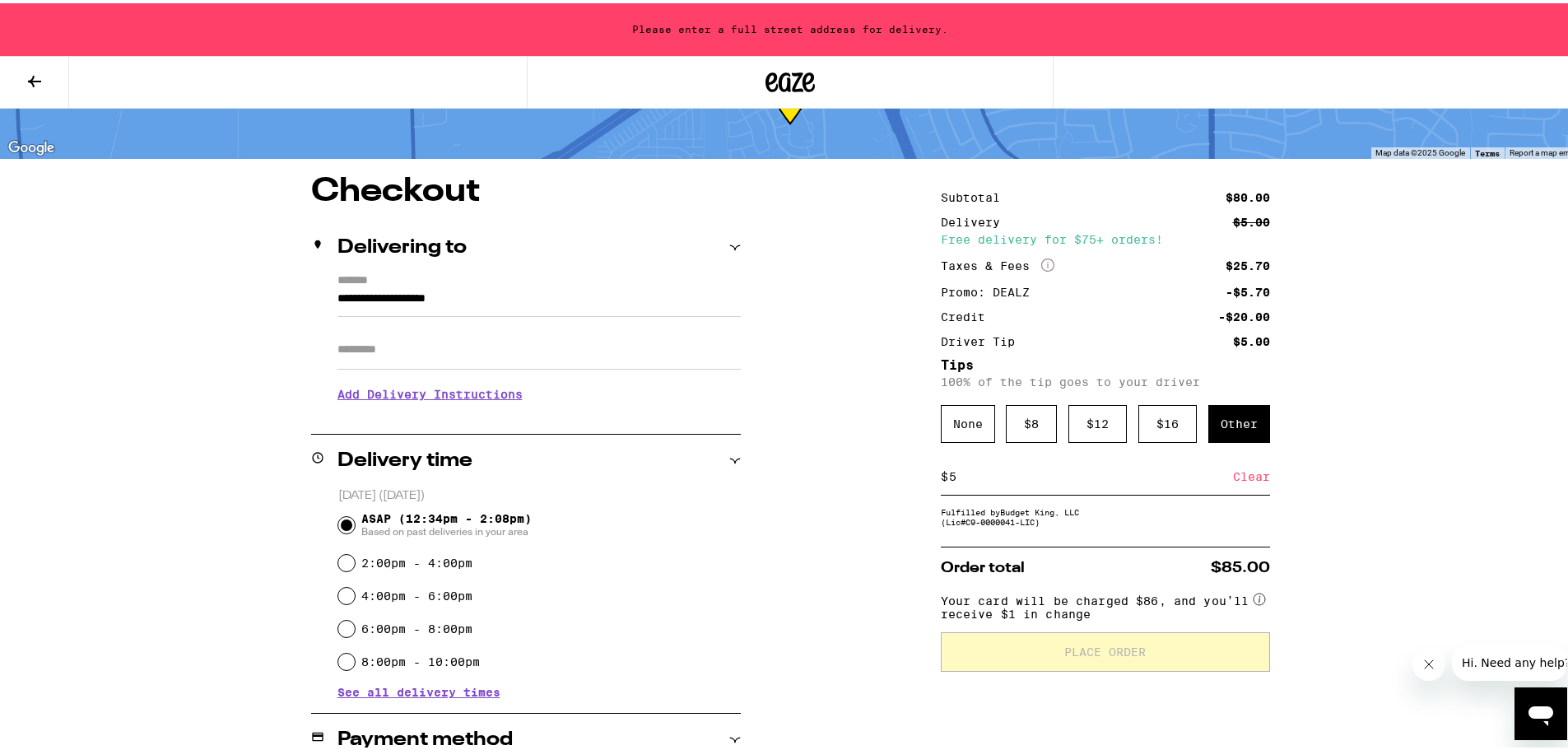
scroll to position [0, 0]
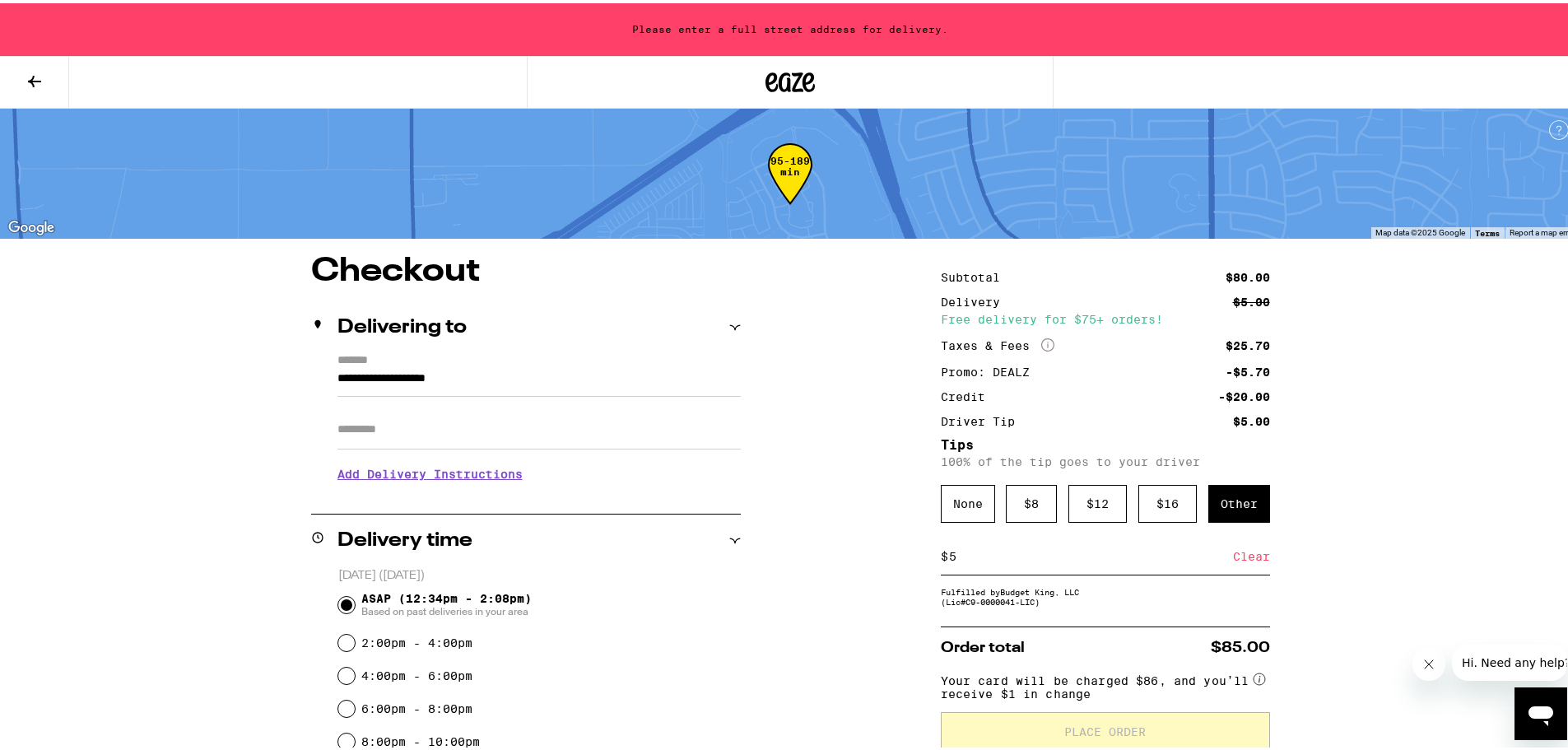
click at [493, 366] on input "**********" at bounding box center [539, 379] width 403 height 28
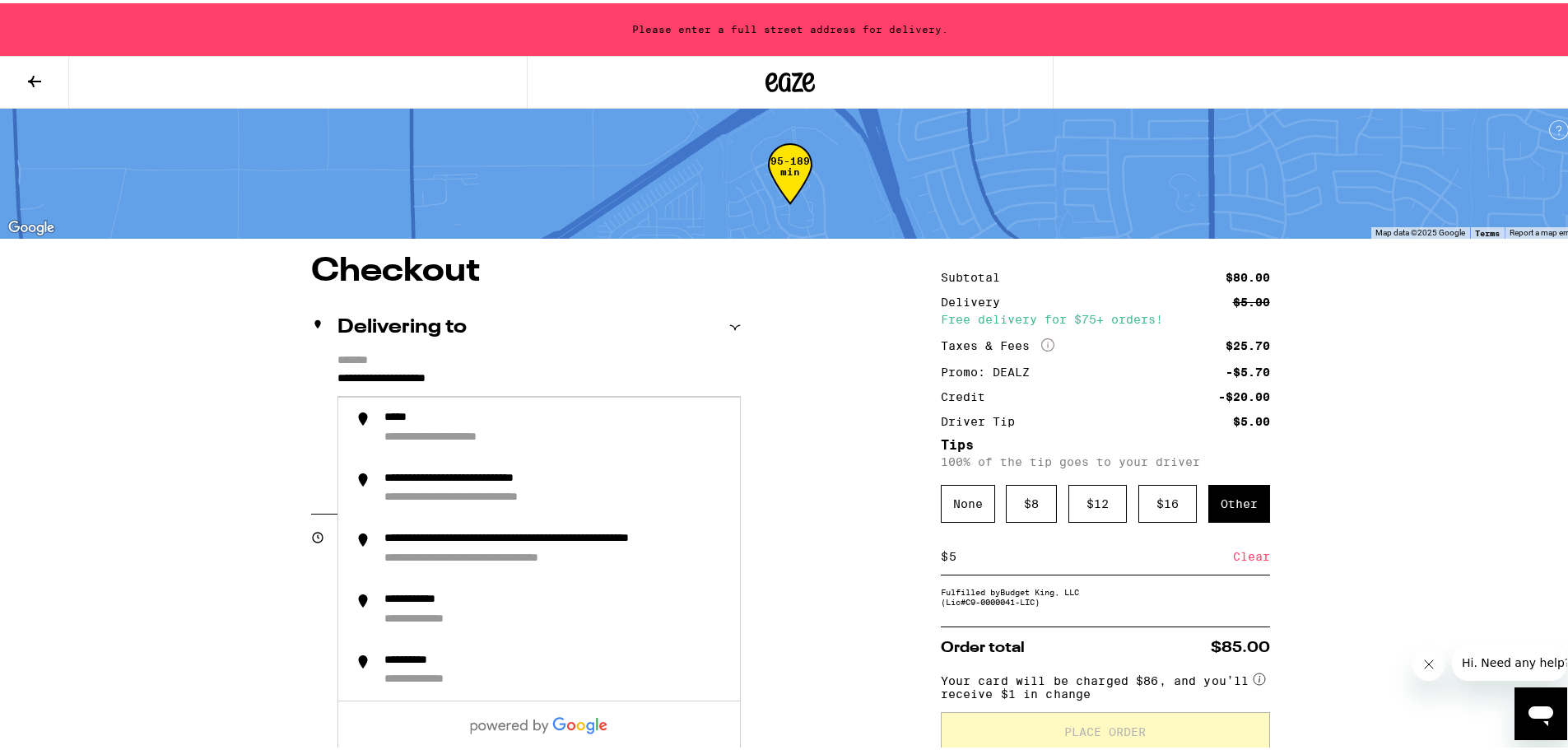
click at [642, 335] on div "Delivering to" at bounding box center [525, 324] width 429 height 52
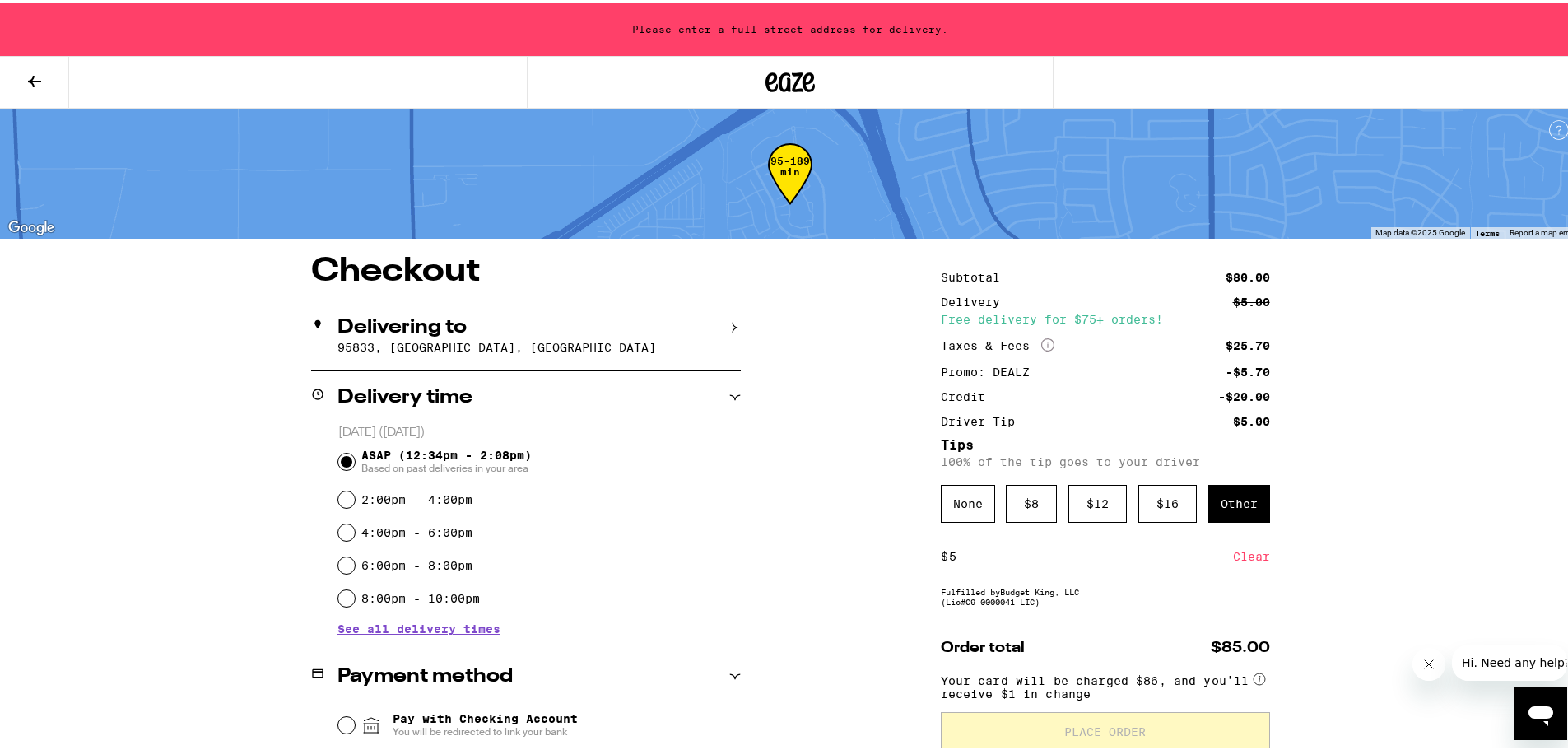
click at [508, 345] on p "95833, [GEOGRAPHIC_DATA], [GEOGRAPHIC_DATA]" at bounding box center [539, 345] width 403 height 14
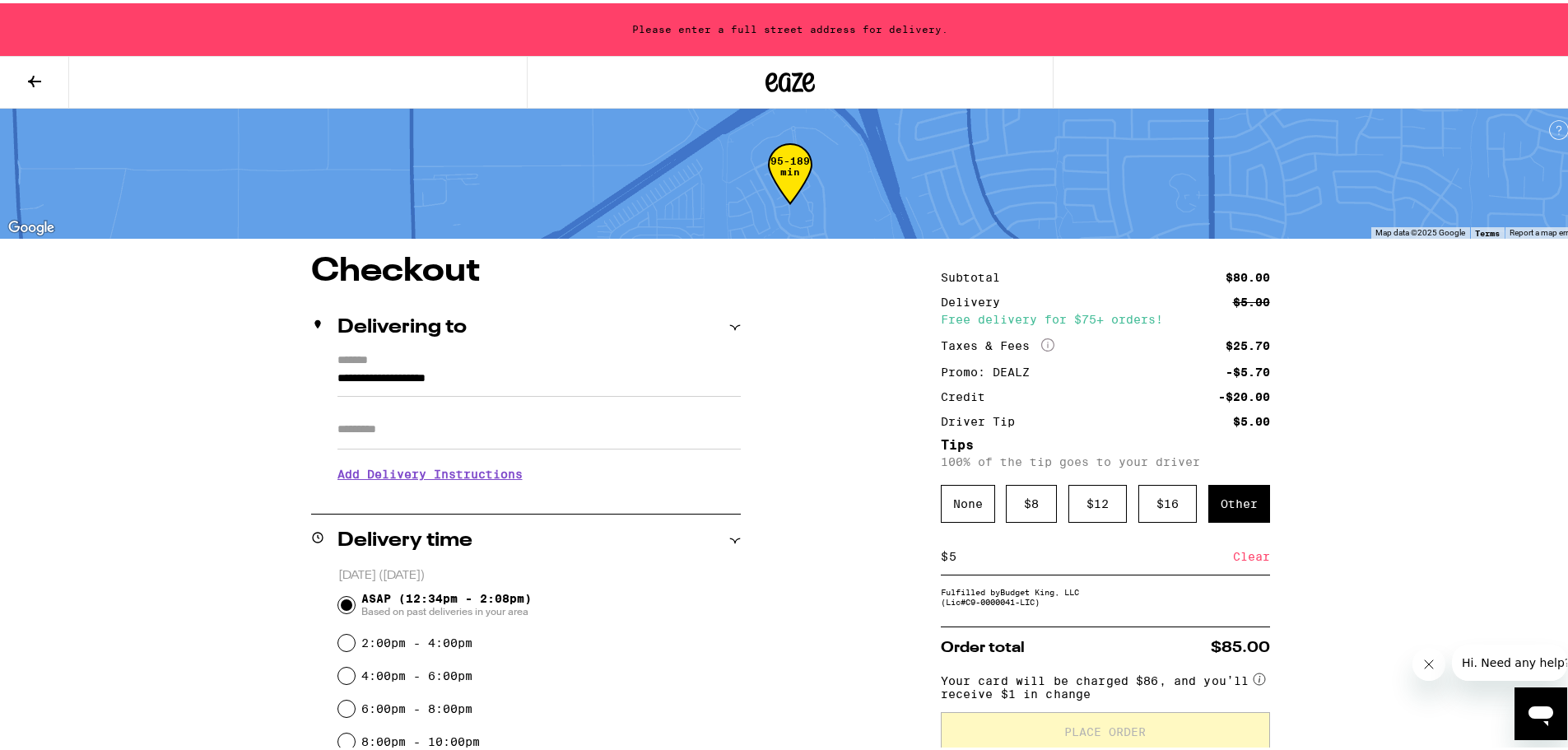
click at [363, 372] on input "**********" at bounding box center [539, 379] width 403 height 28
drag, startPoint x: 537, startPoint y: 367, endPoint x: 305, endPoint y: 361, distance: 232.1
click at [311, 361] on div "**********" at bounding box center [525, 421] width 429 height 141
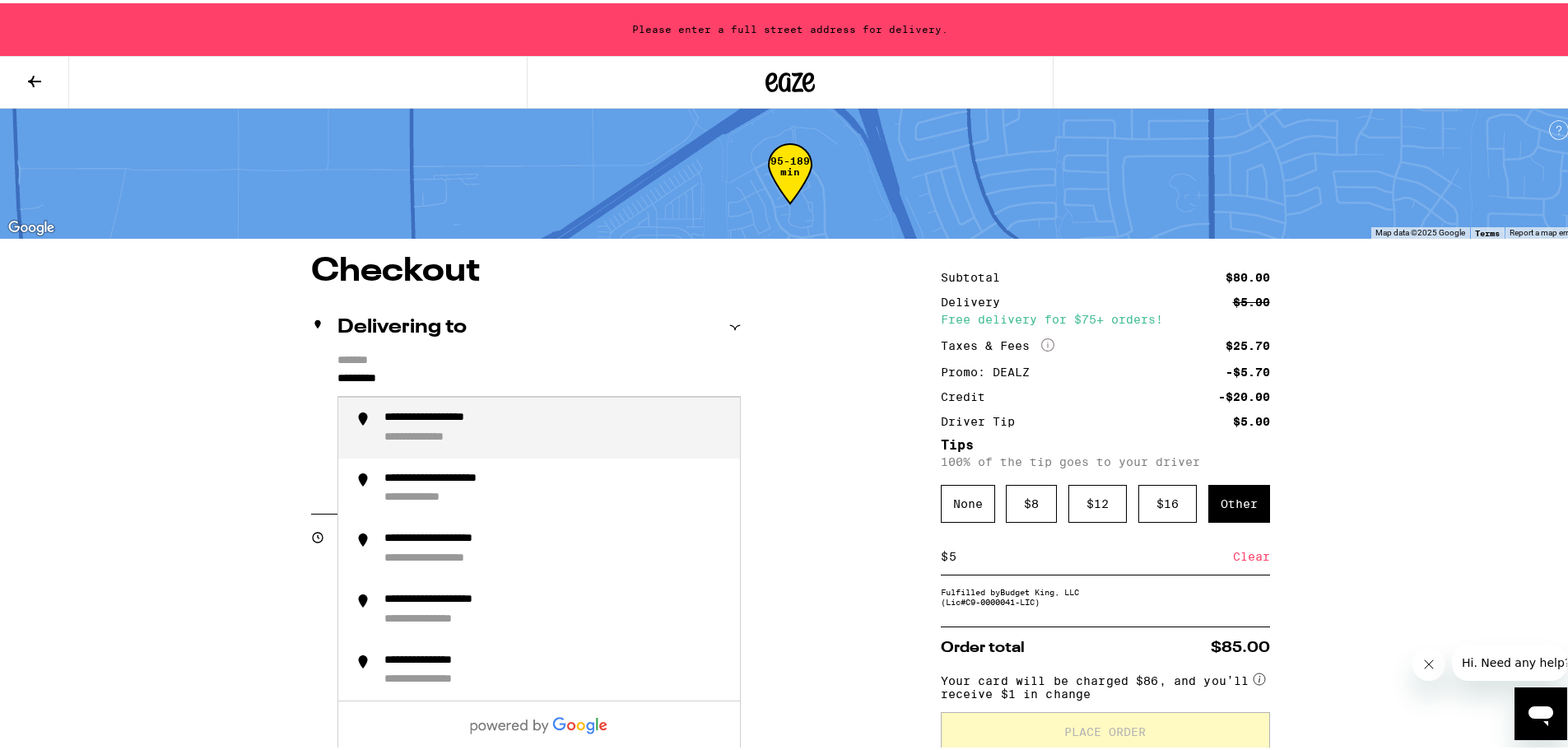
click at [433, 416] on div "**********" at bounding box center [455, 414] width 141 height 14
type input "**********"
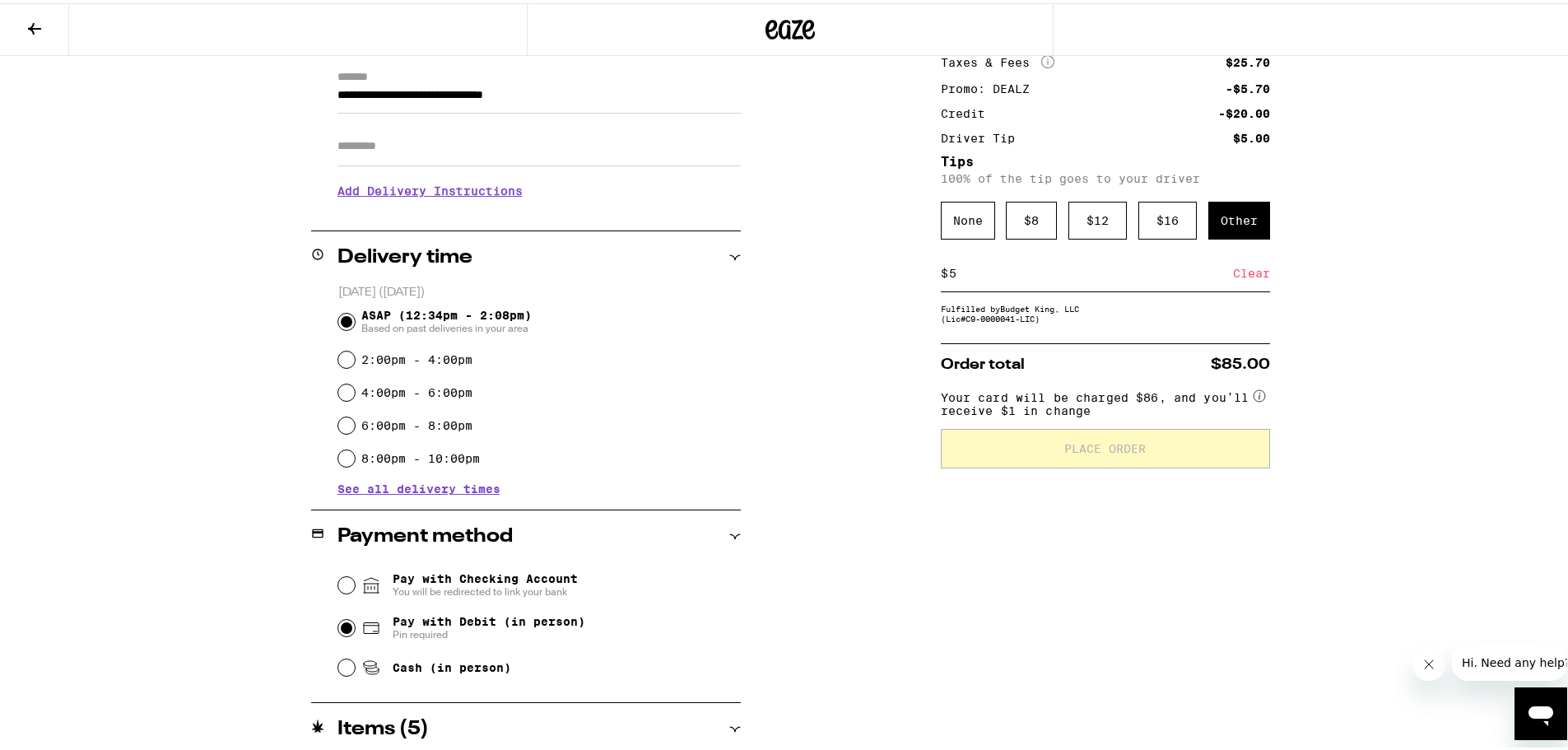
scroll to position [82, 0]
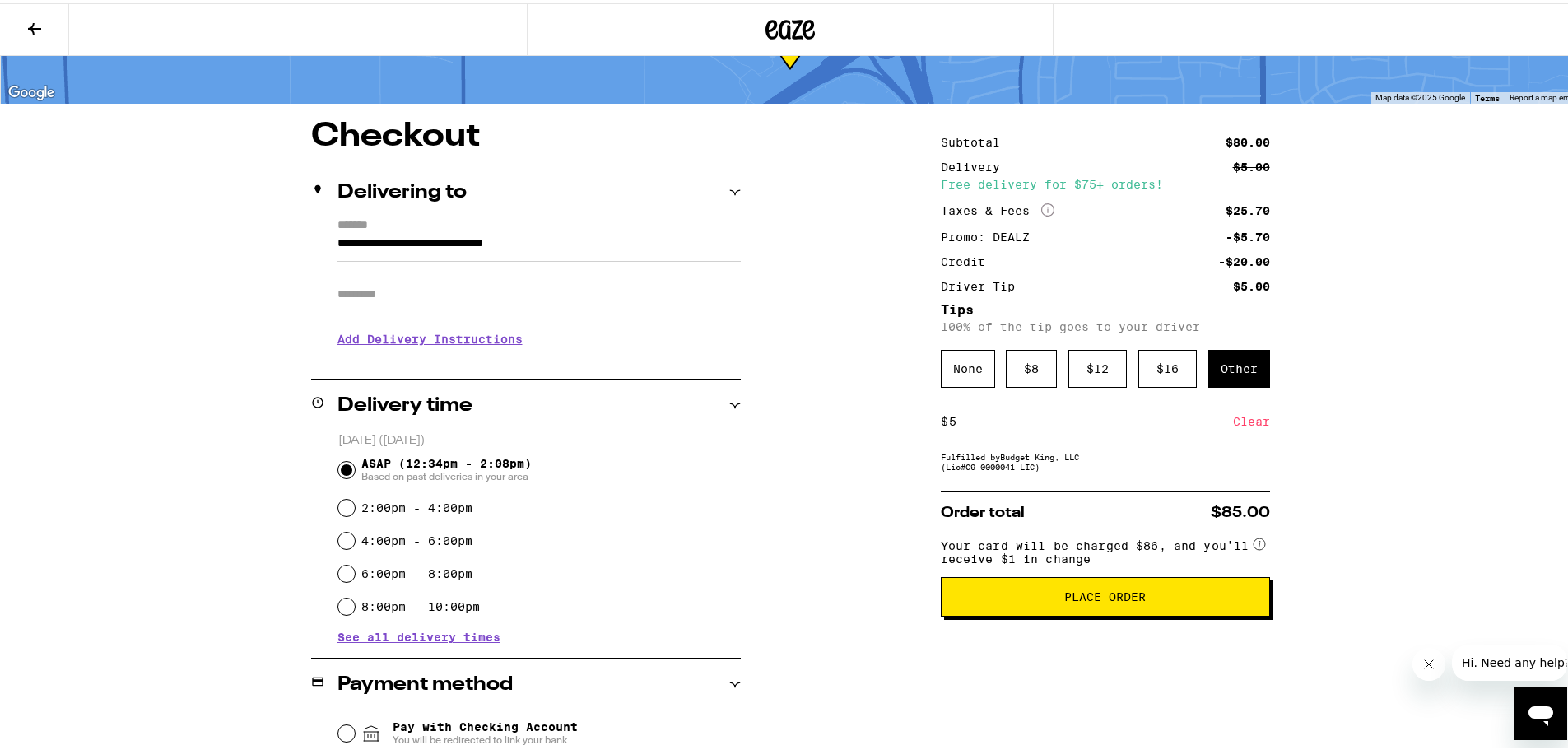
click at [493, 340] on h3 "Add Delivery Instructions" at bounding box center [539, 335] width 403 height 38
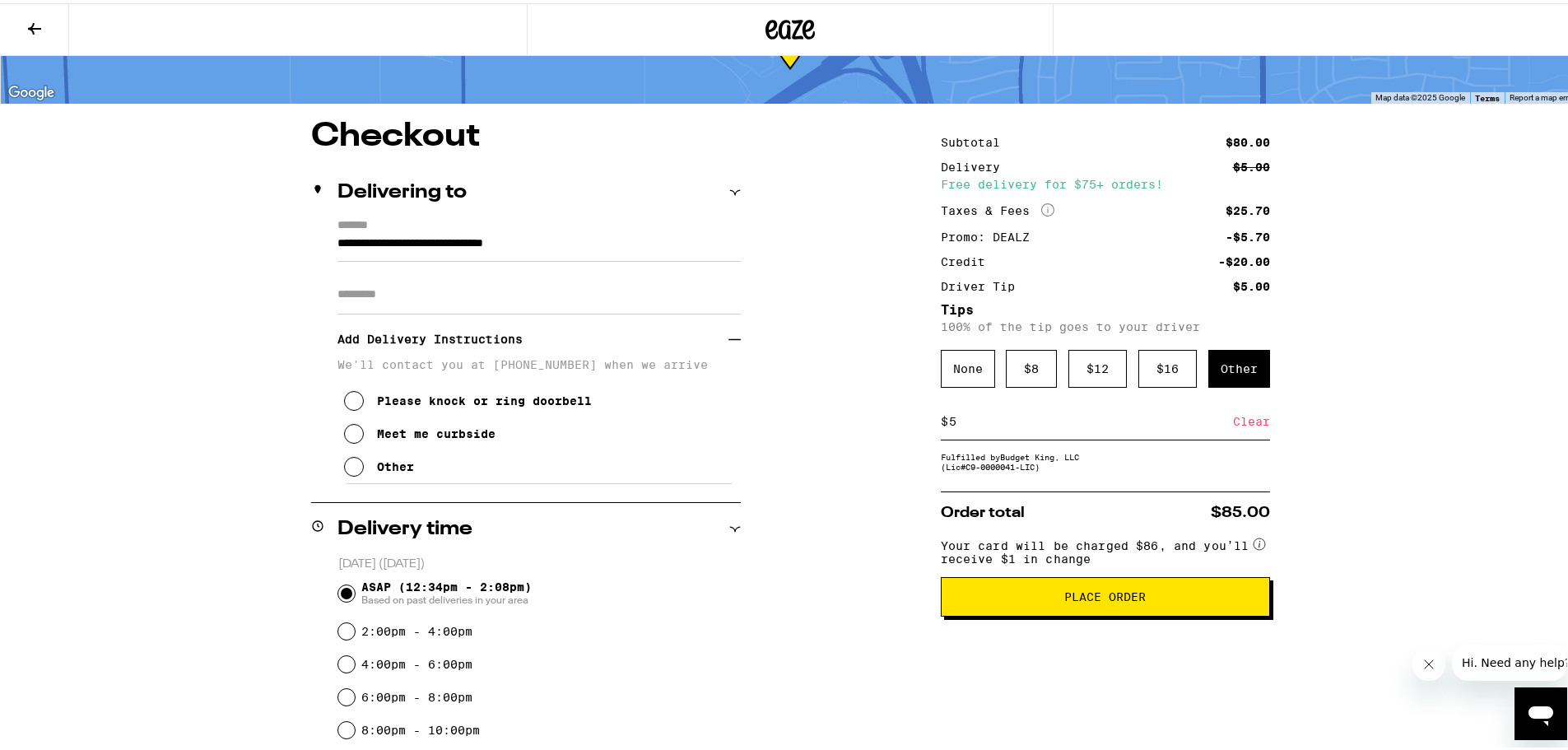
click at [351, 466] on icon at bounding box center [353, 463] width 19 height 19
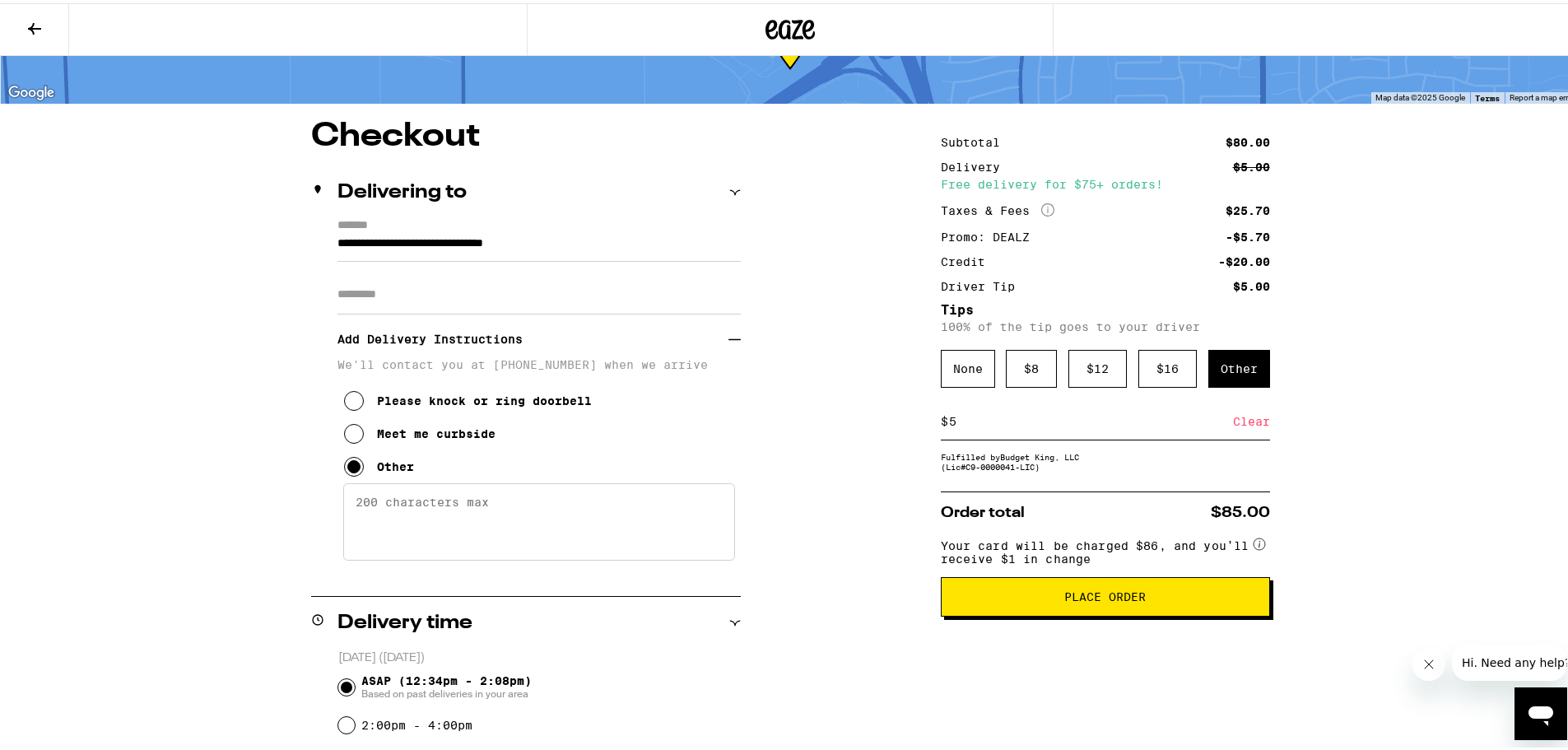
click at [387, 541] on textarea "Enter any other delivery instructions you want driver to know" at bounding box center [538, 518] width 392 height 77
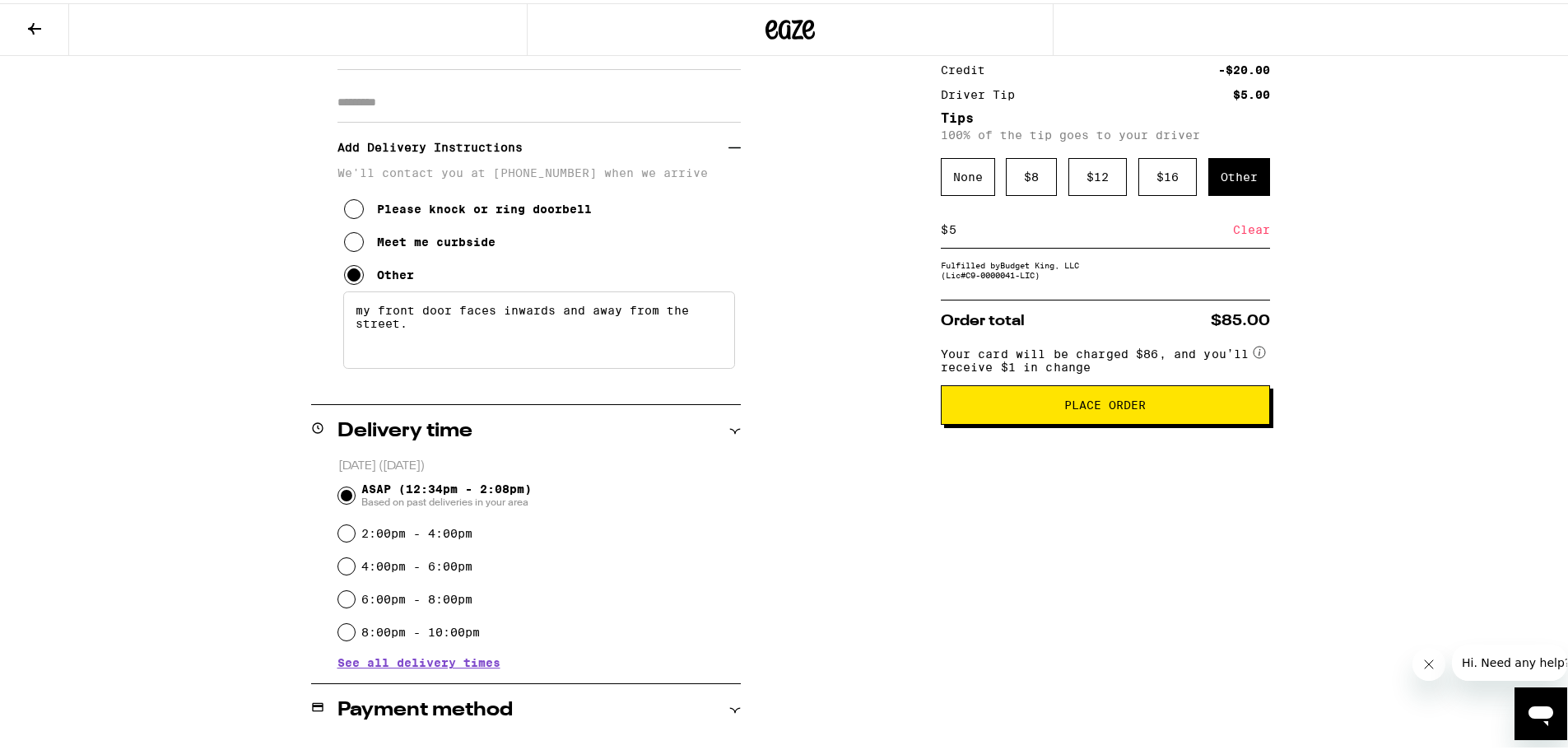
scroll to position [0, 0]
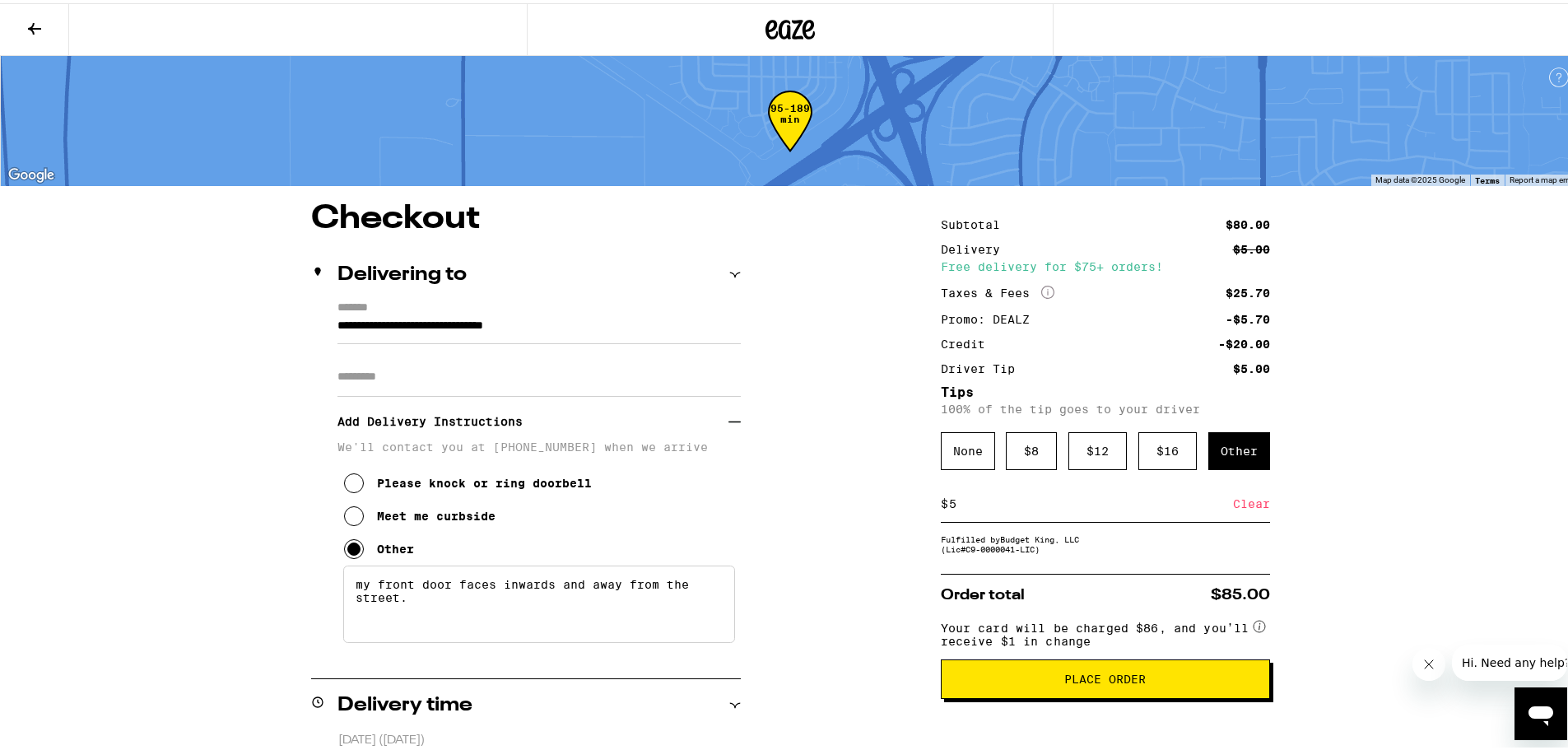
type textarea "my front door faces inwards and away from the street."
click at [1128, 679] on span "Place Order" at bounding box center [1105, 676] width 81 height 12
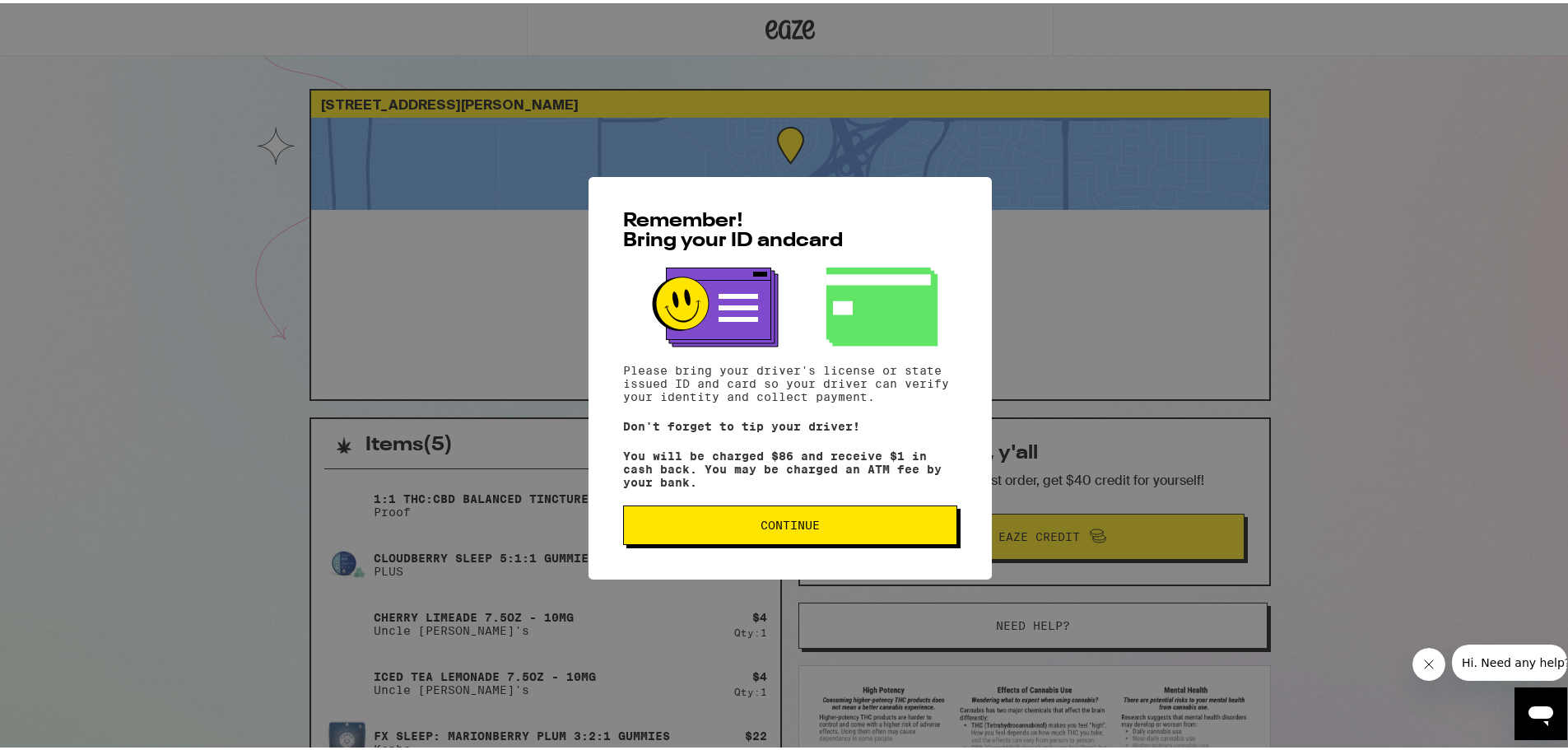
click at [797, 527] on span "Continue" at bounding box center [790, 522] width 59 height 12
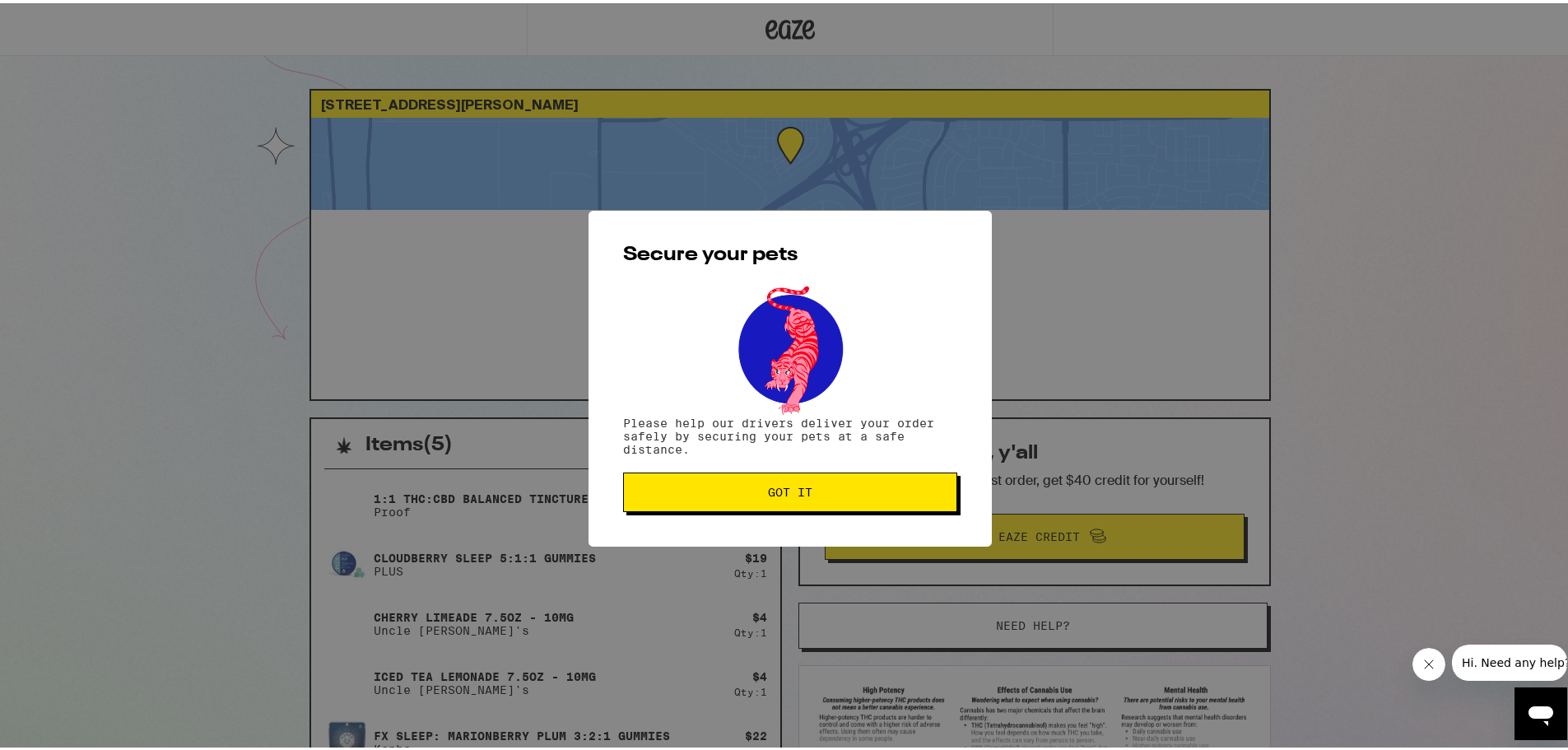
click at [801, 504] on button "Got it" at bounding box center [790, 488] width 334 height 40
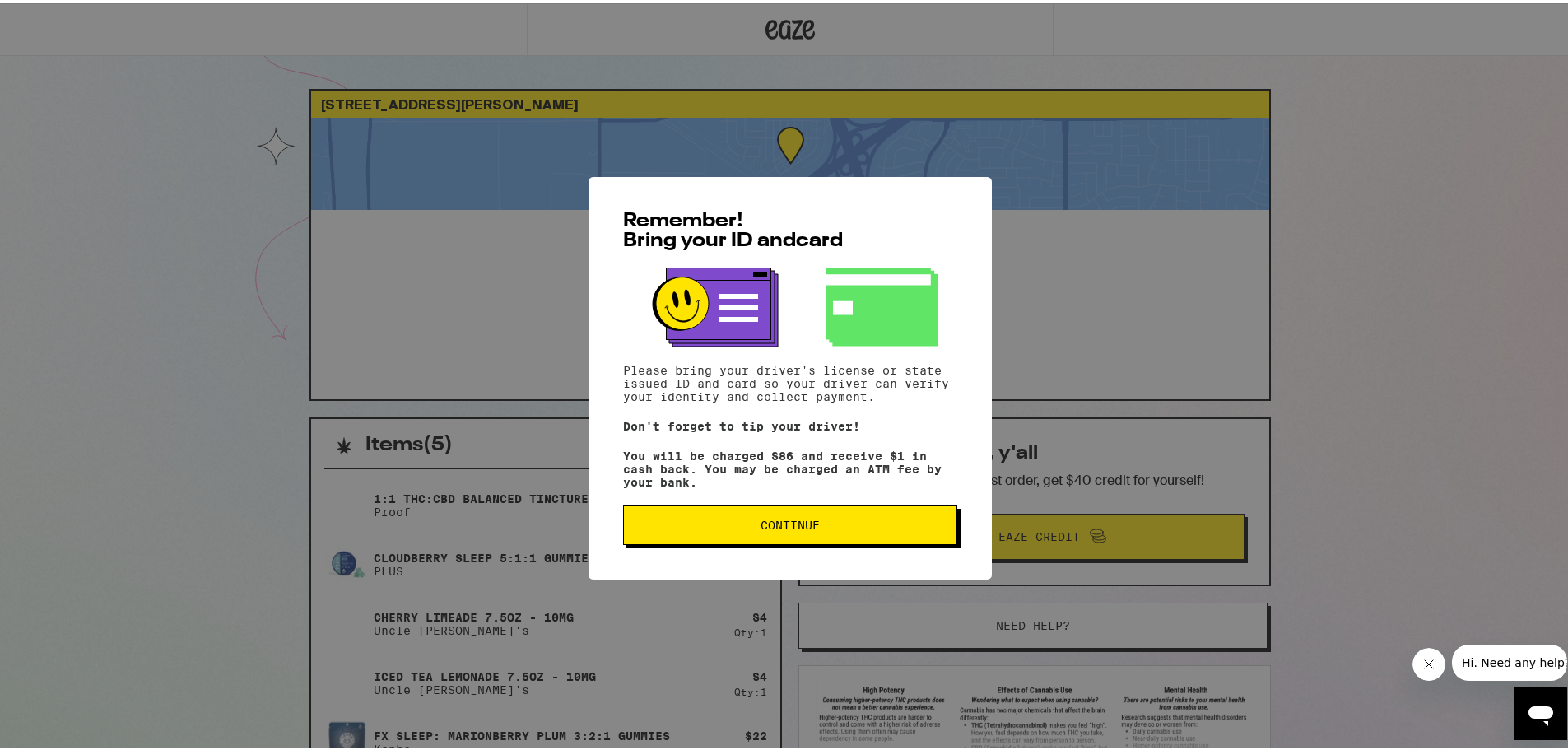
click at [720, 526] on span "Continue" at bounding box center [790, 522] width 306 height 12
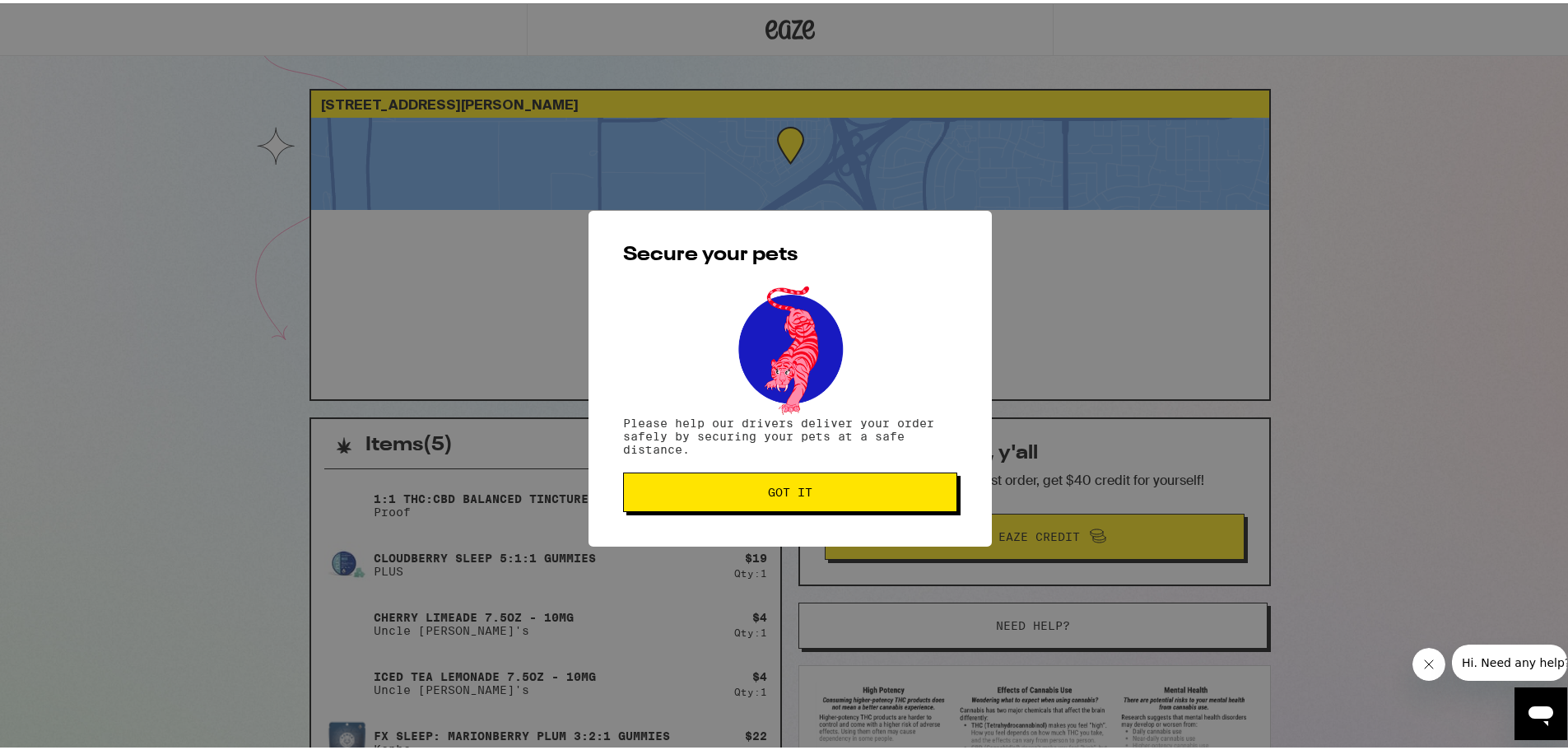
click at [768, 494] on span "Got it" at bounding box center [790, 489] width 44 height 12
